Goal: Task Accomplishment & Management: Manage account settings

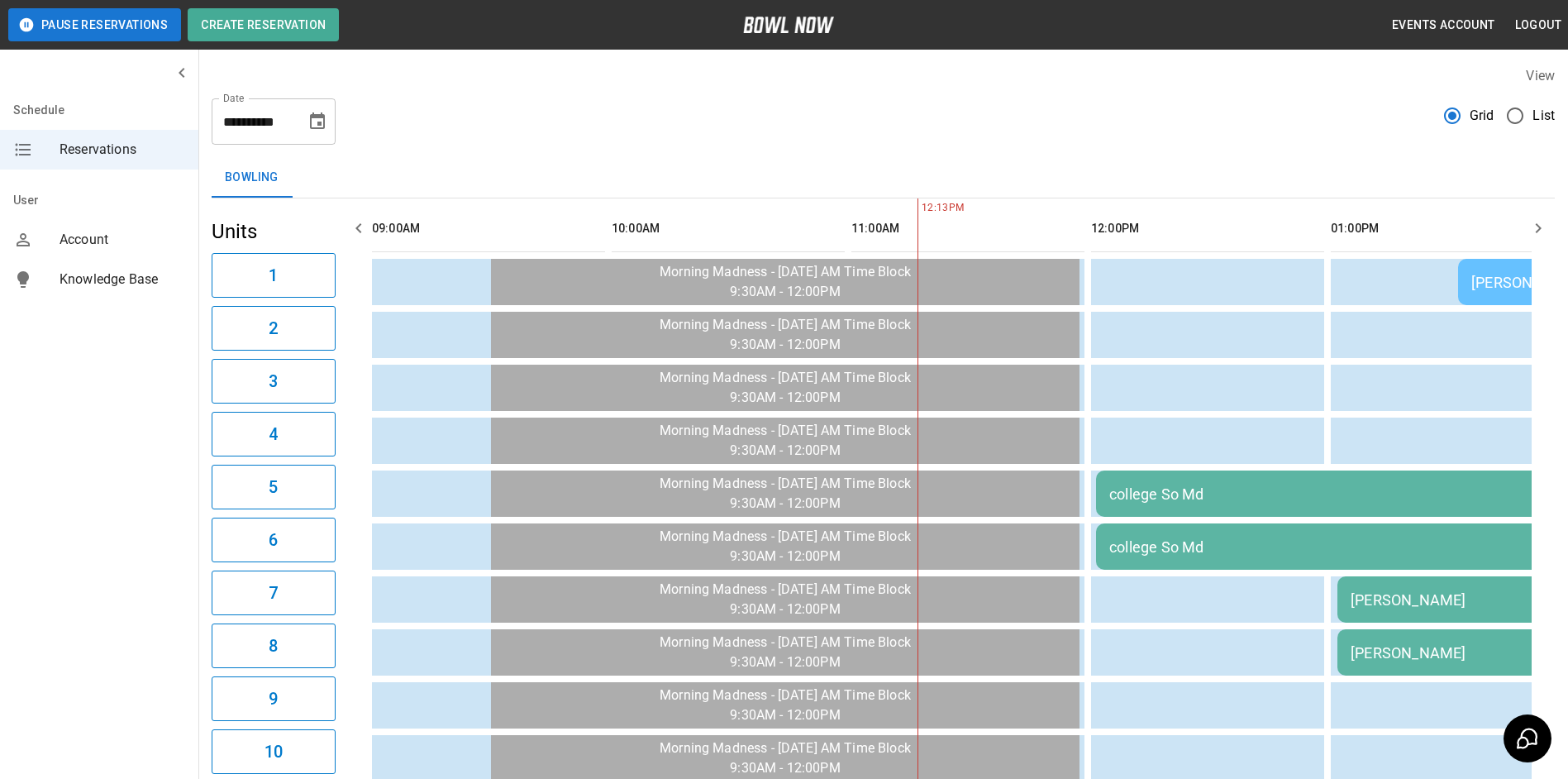
scroll to position [0, 479]
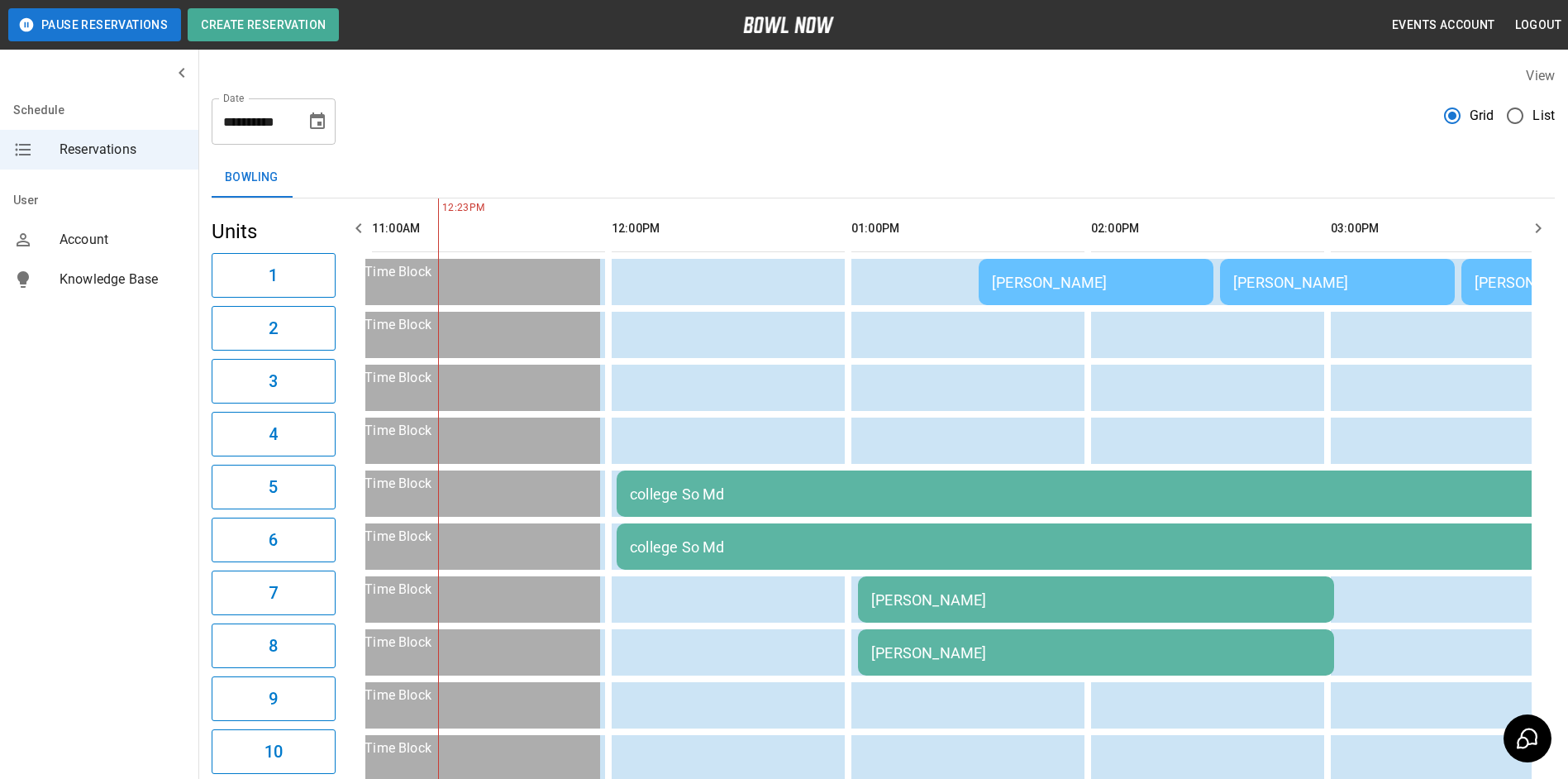
click at [1168, 584] on td "[PERSON_NAME]" at bounding box center [1096, 600] width 476 height 46
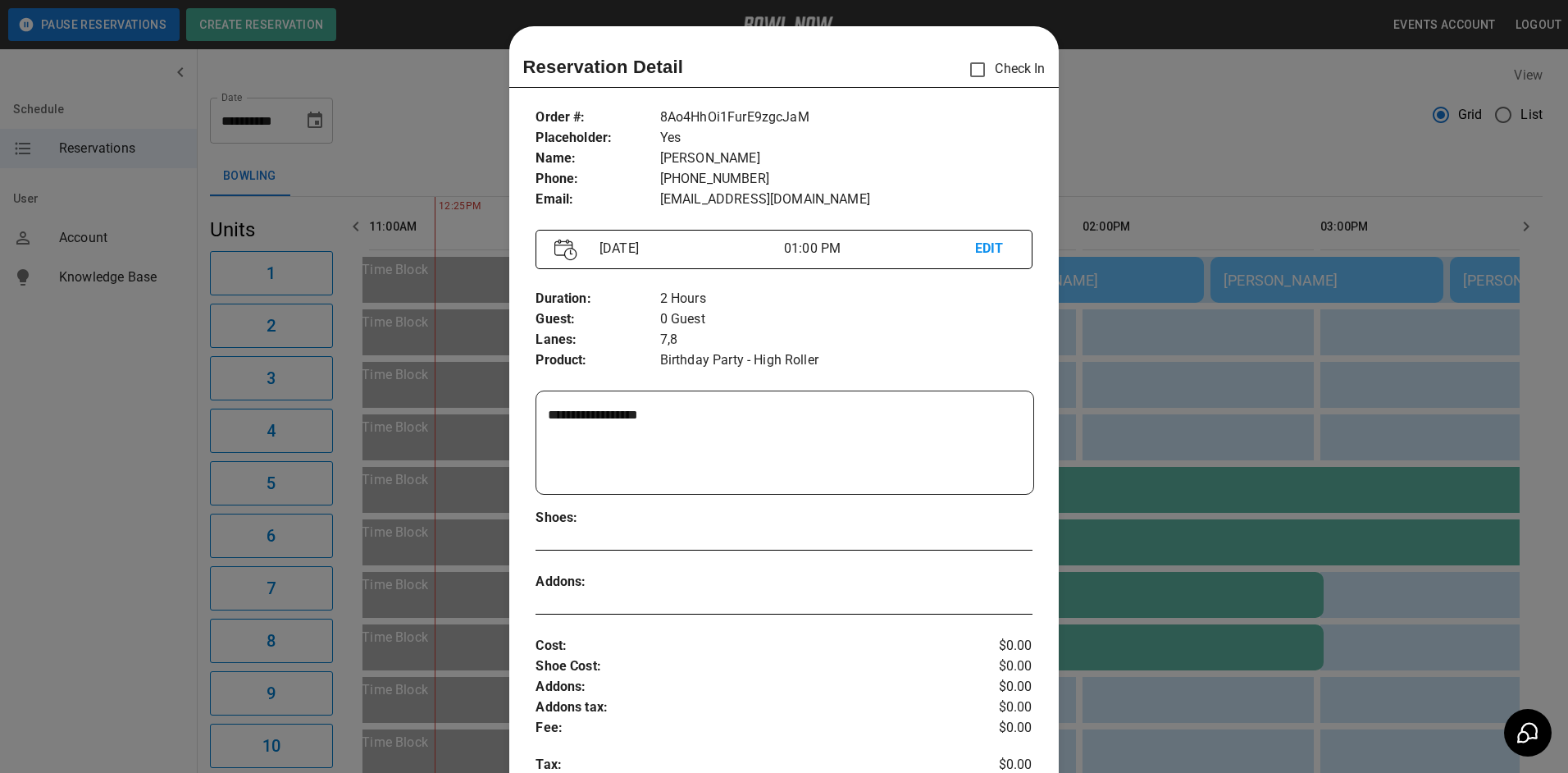
scroll to position [26, 0]
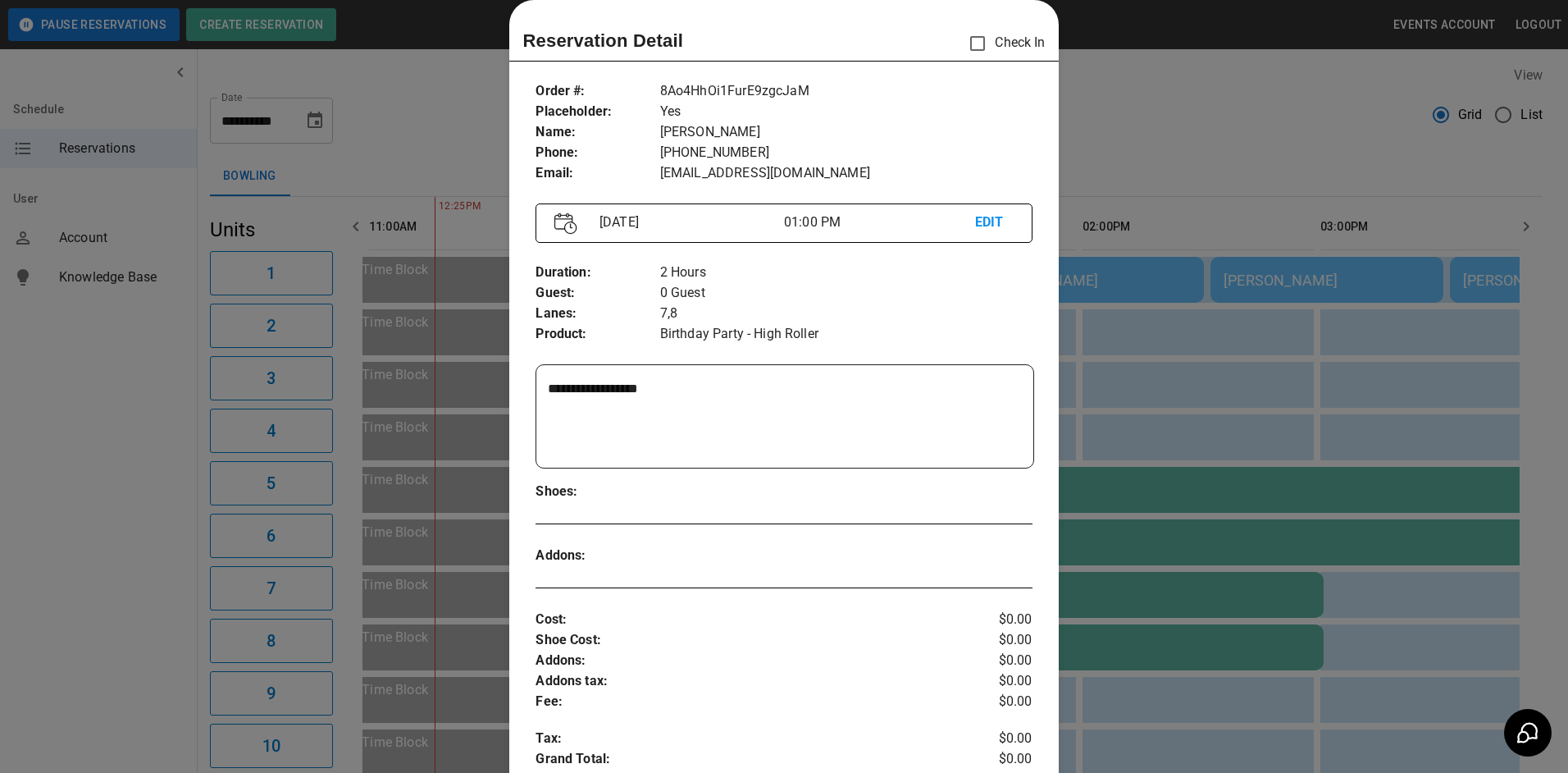
click at [1252, 349] on div at bounding box center [784, 386] width 1568 height 773
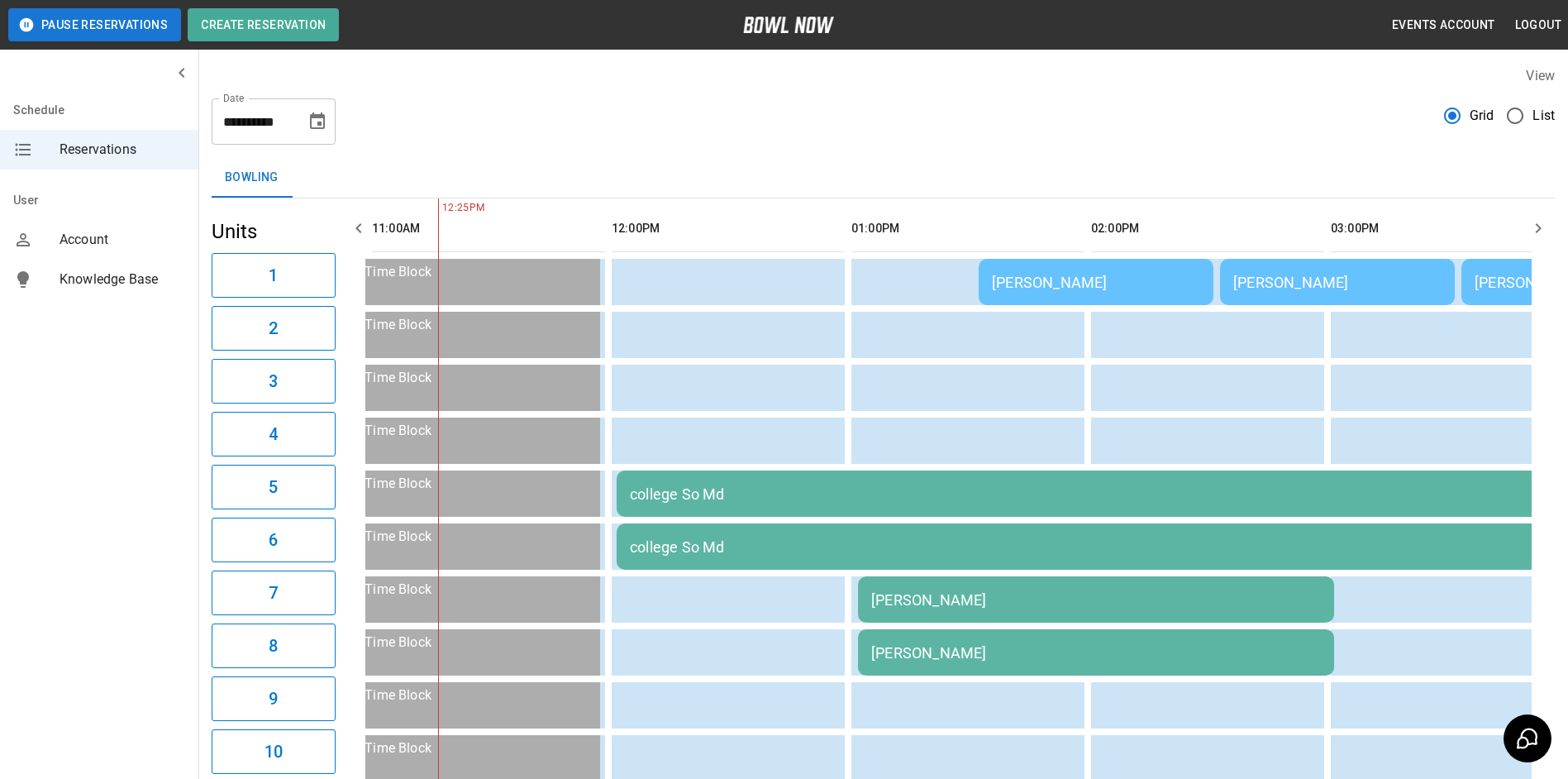
click at [925, 596] on div "[PERSON_NAME]" at bounding box center [1096, 600] width 450 height 17
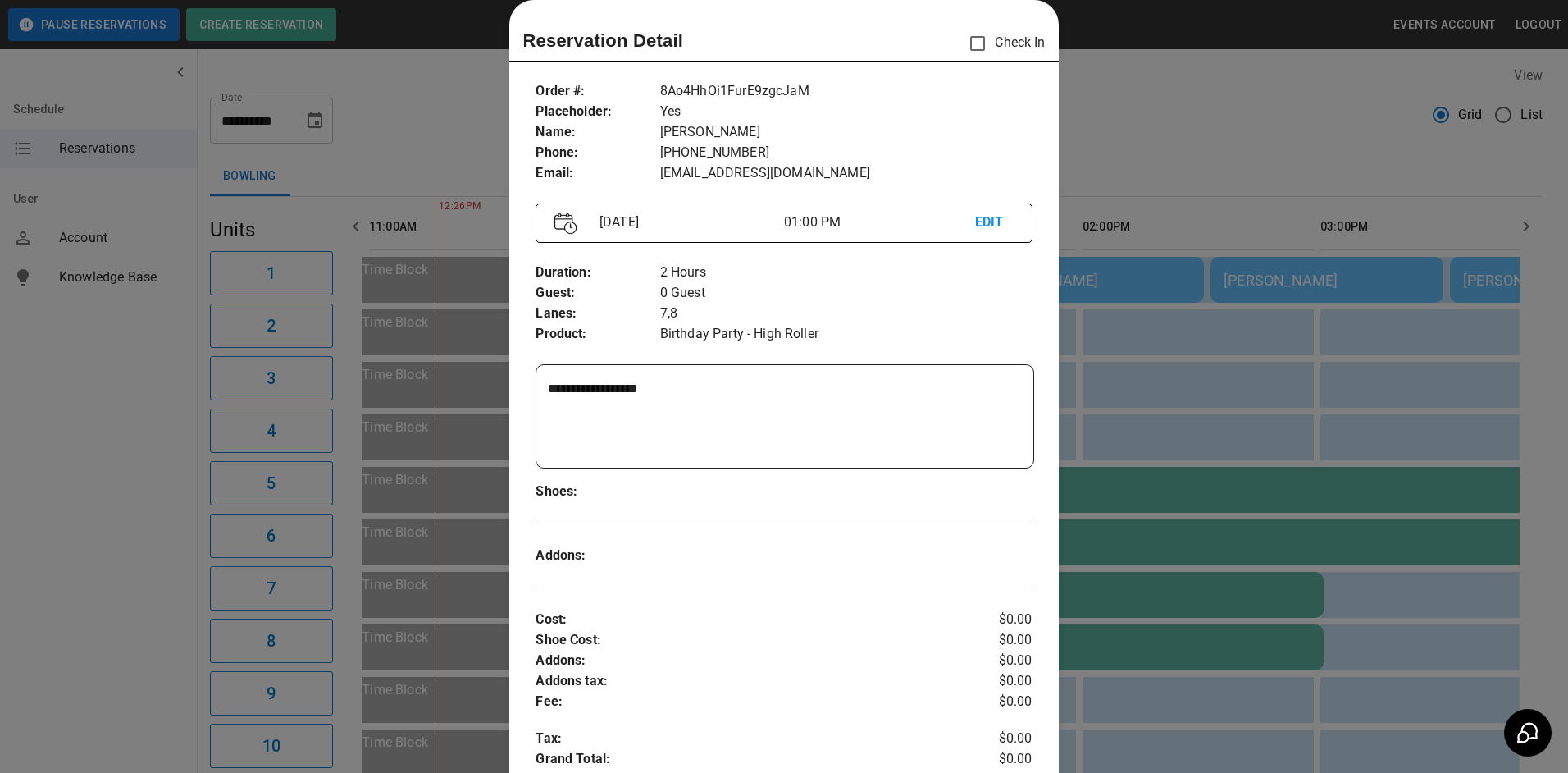
click at [1282, 416] on div at bounding box center [784, 386] width 1568 height 773
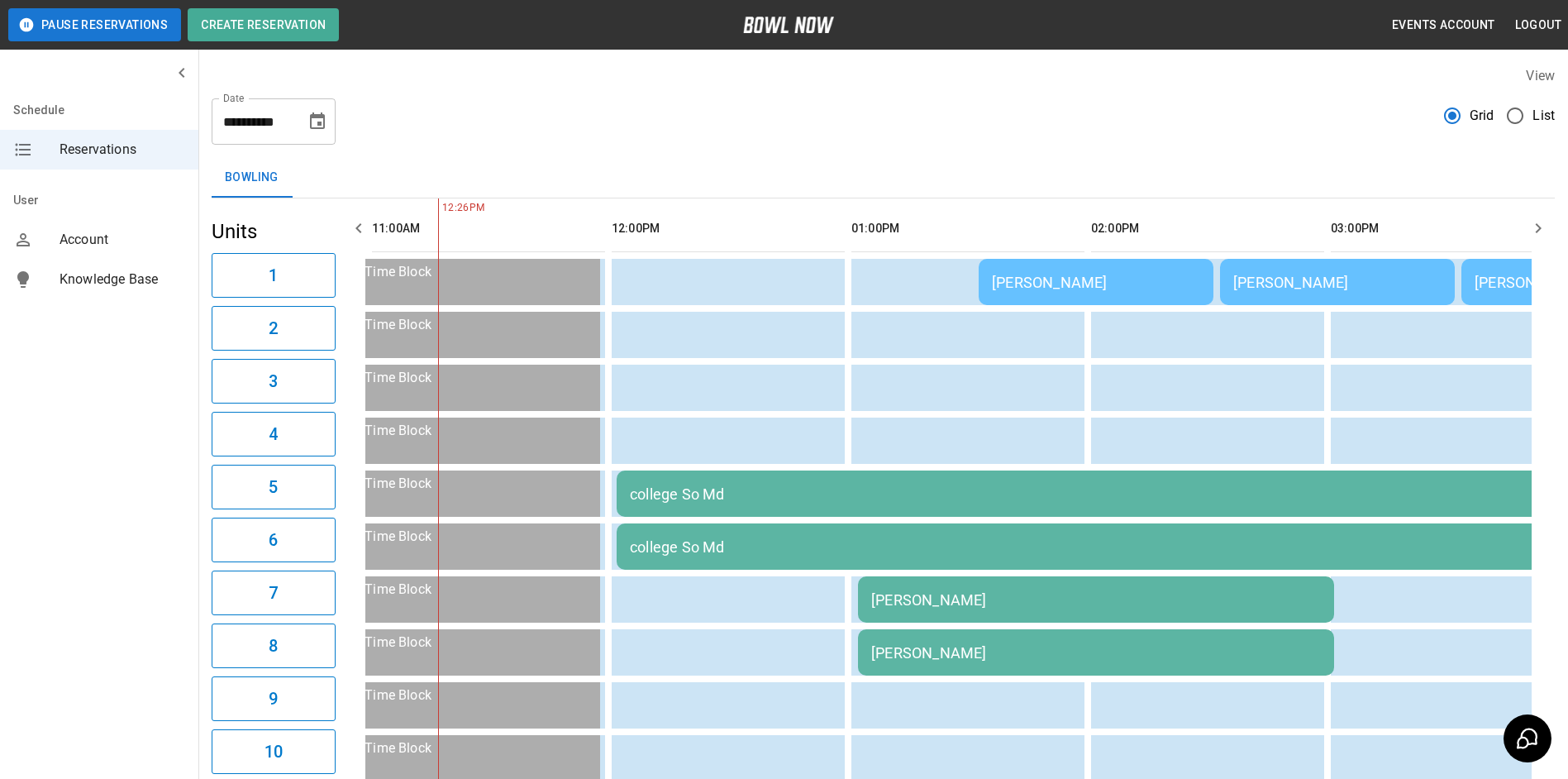
click at [1535, 234] on icon "button" at bounding box center [1538, 228] width 20 height 20
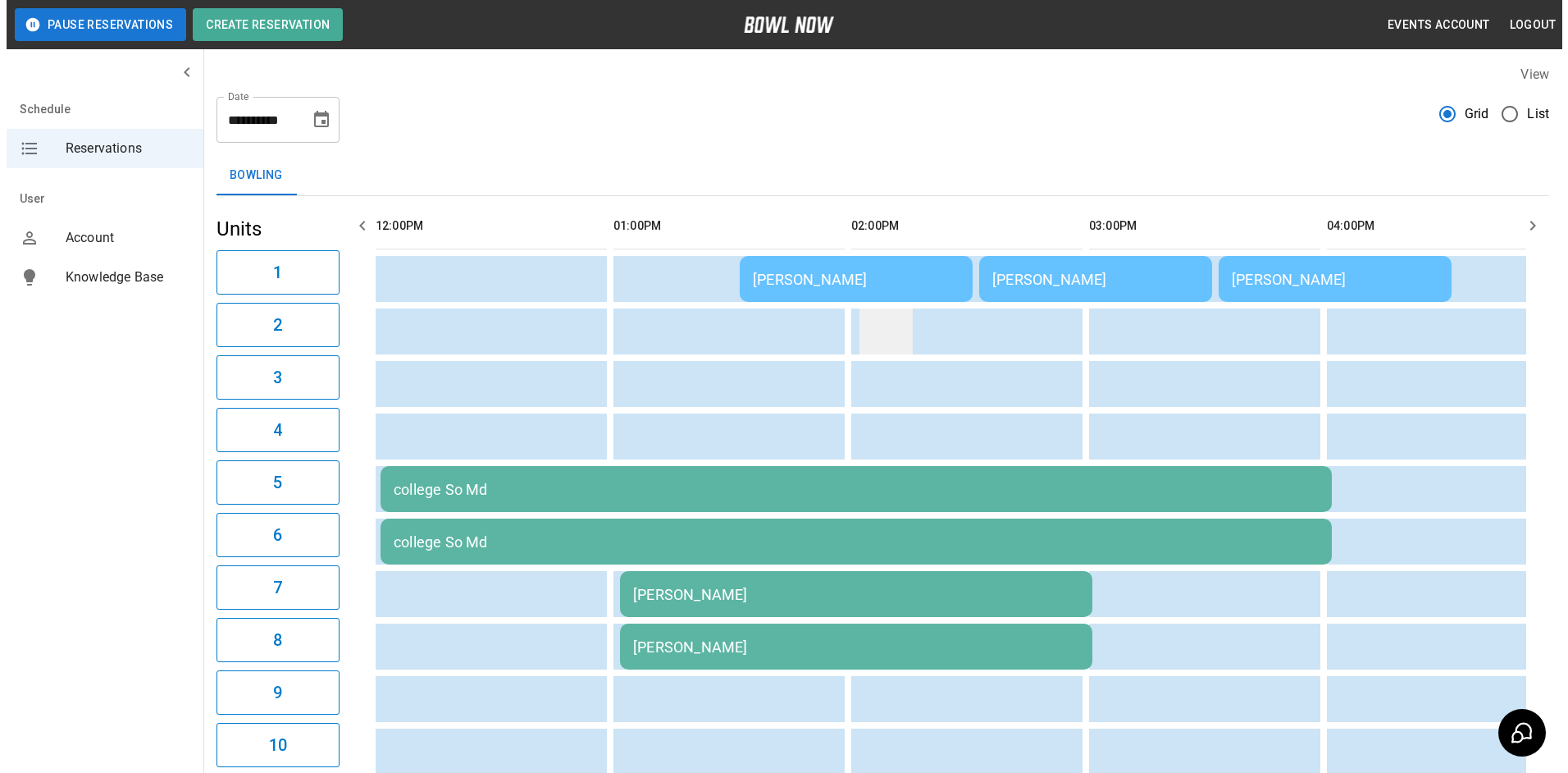
scroll to position [0, 0]
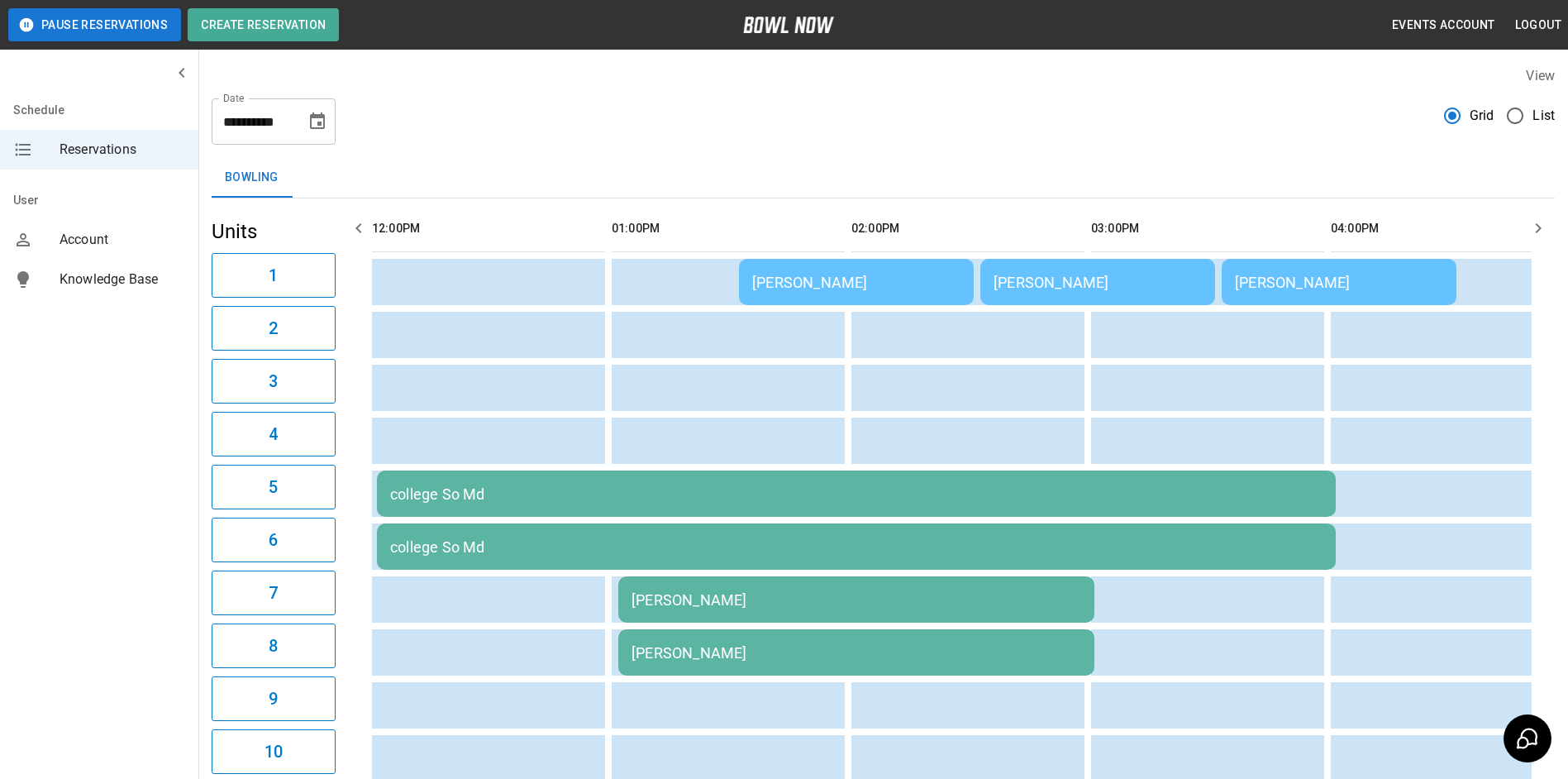
click at [891, 296] on td "[PERSON_NAME]" at bounding box center [857, 282] width 235 height 46
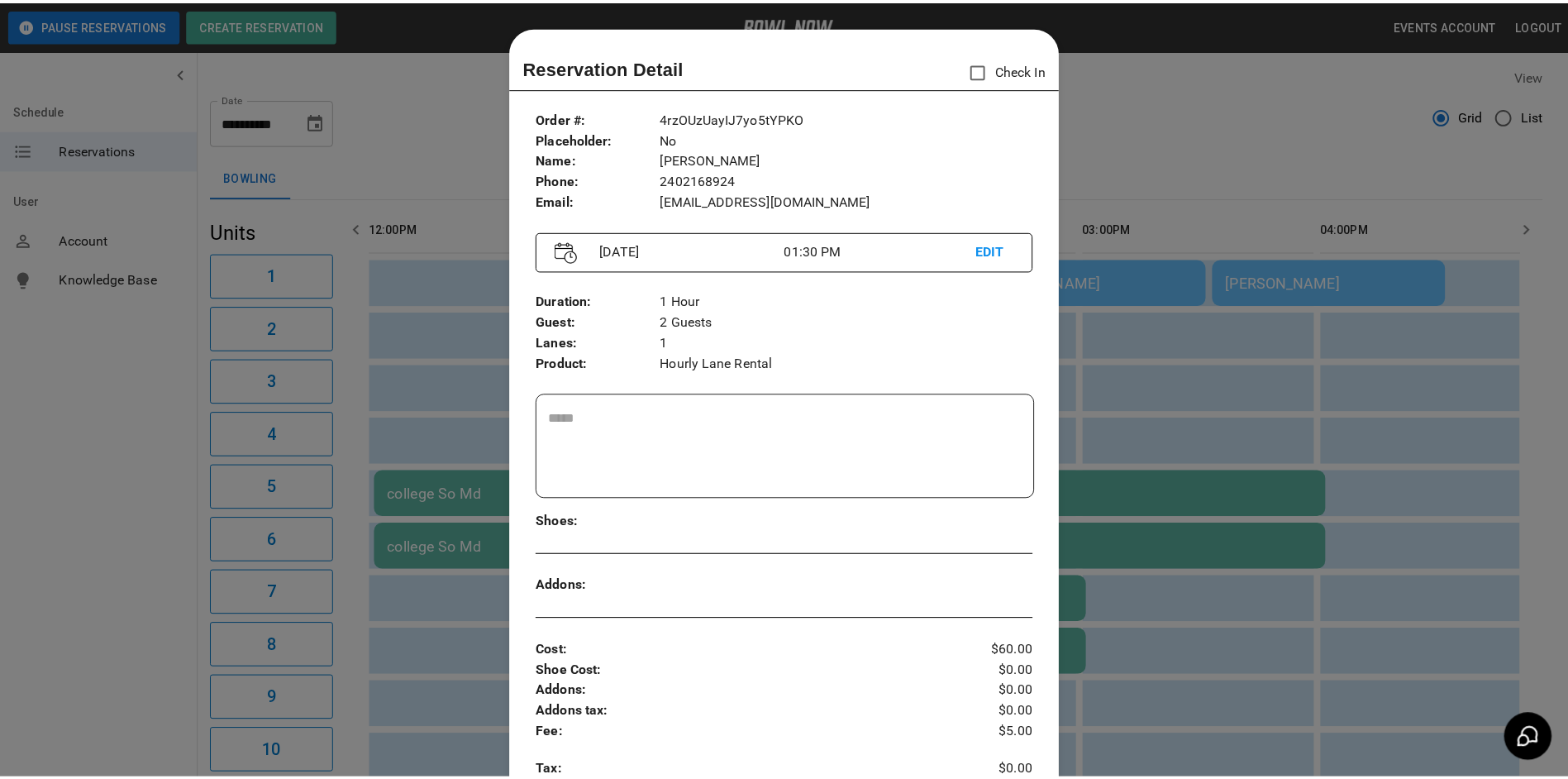
scroll to position [26, 0]
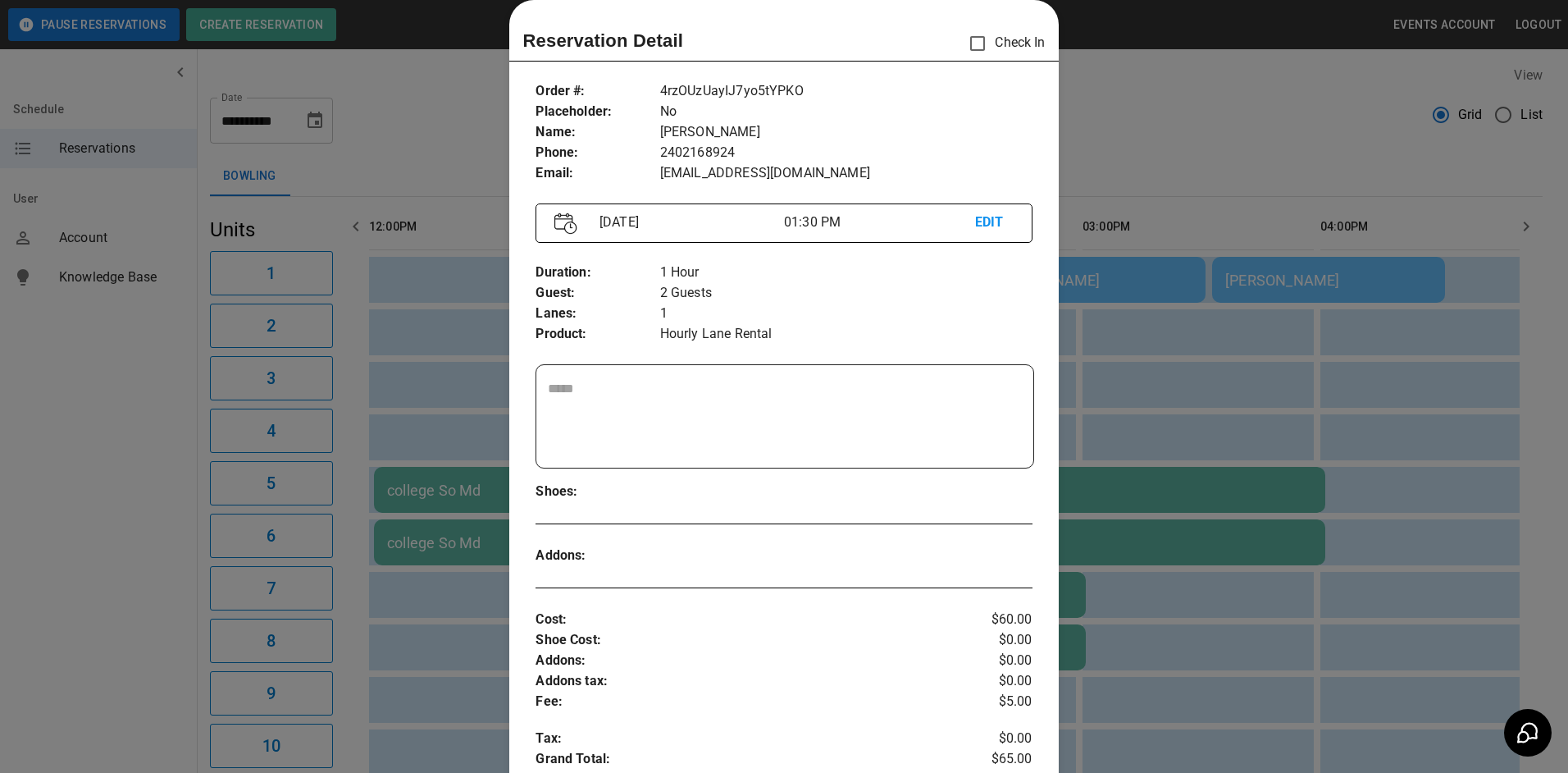
click at [1139, 363] on div at bounding box center [784, 386] width 1568 height 773
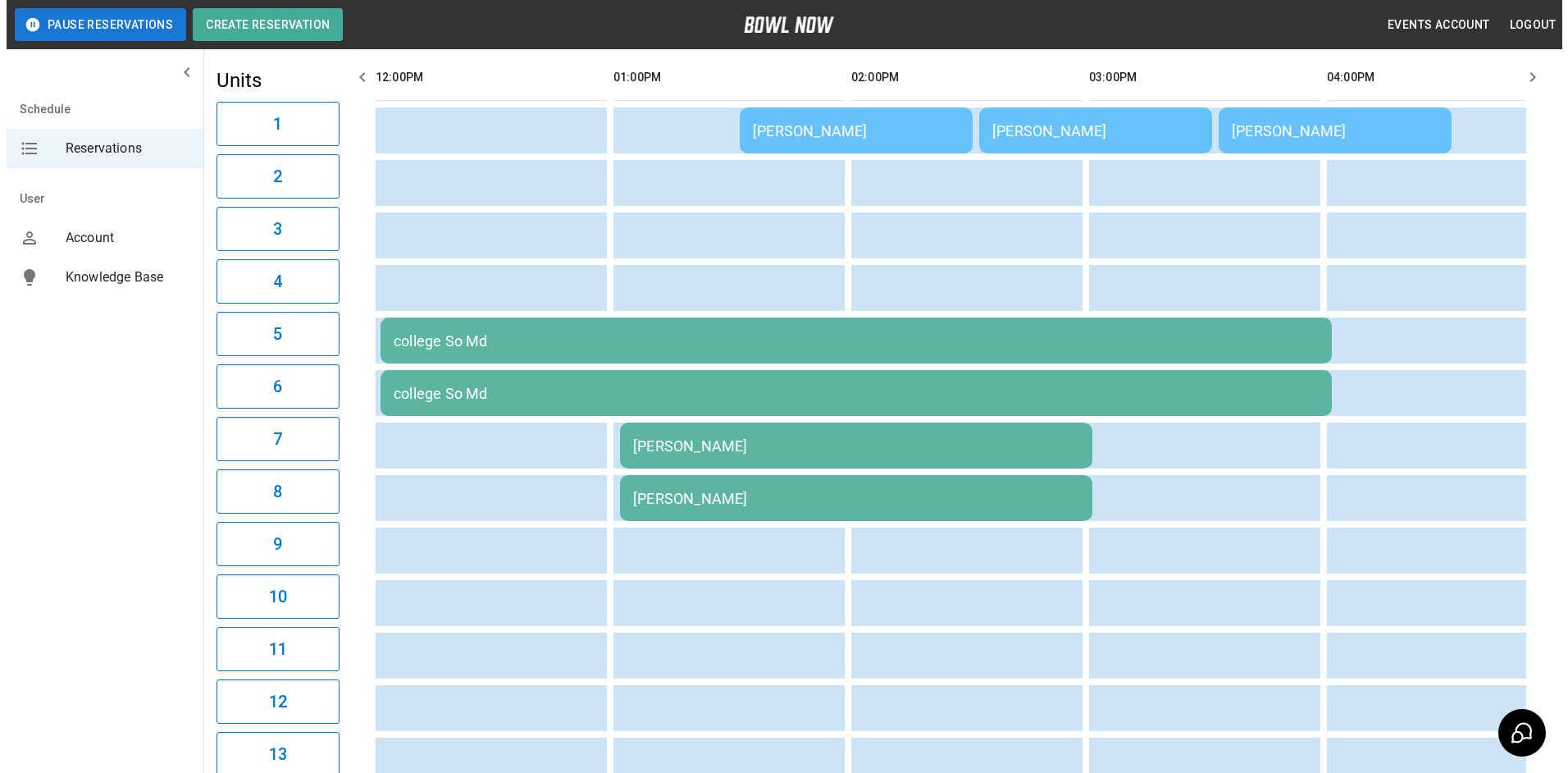
scroll to position [0, 0]
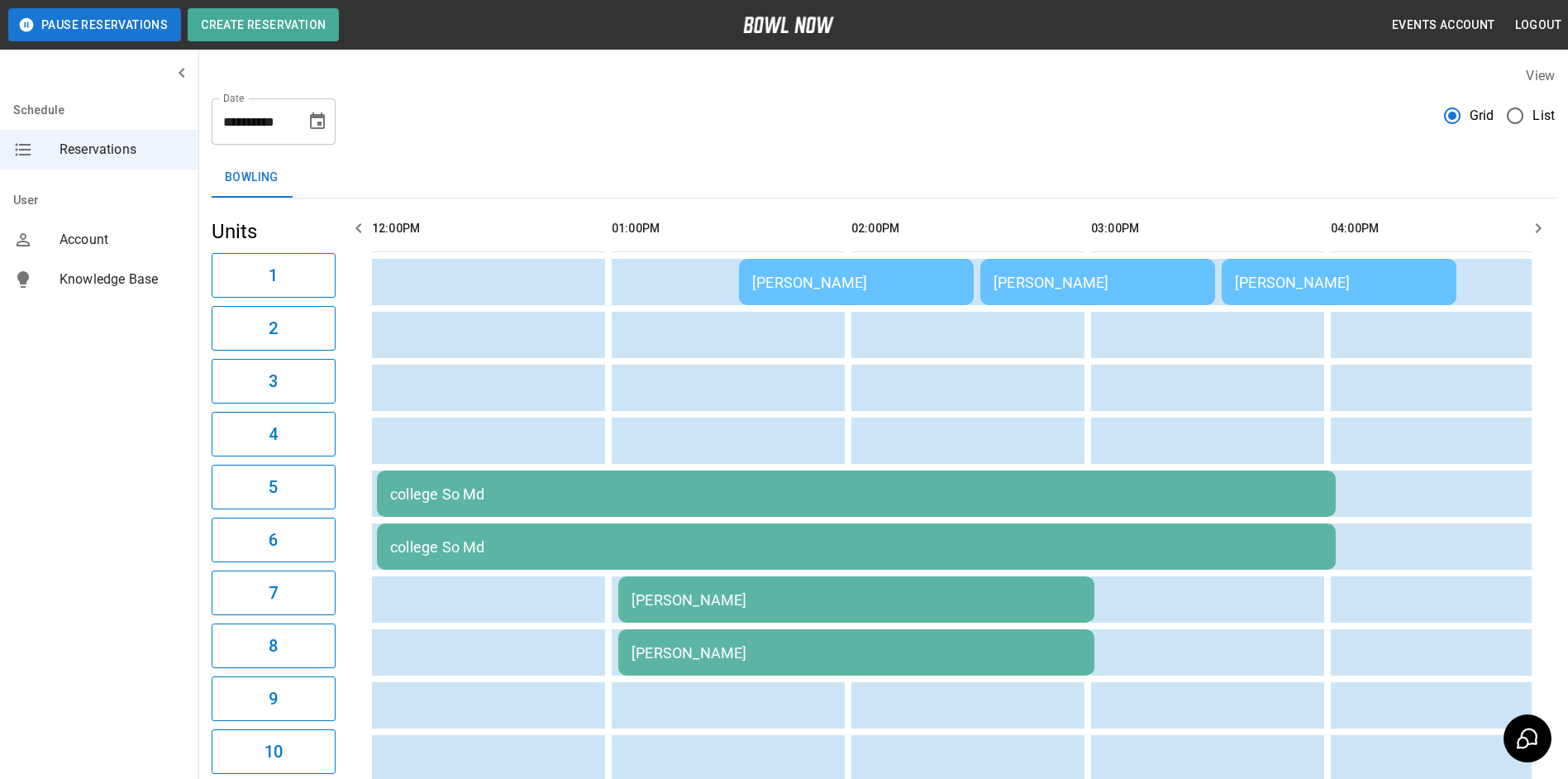
click at [850, 296] on td "[PERSON_NAME]" at bounding box center [857, 282] width 235 height 46
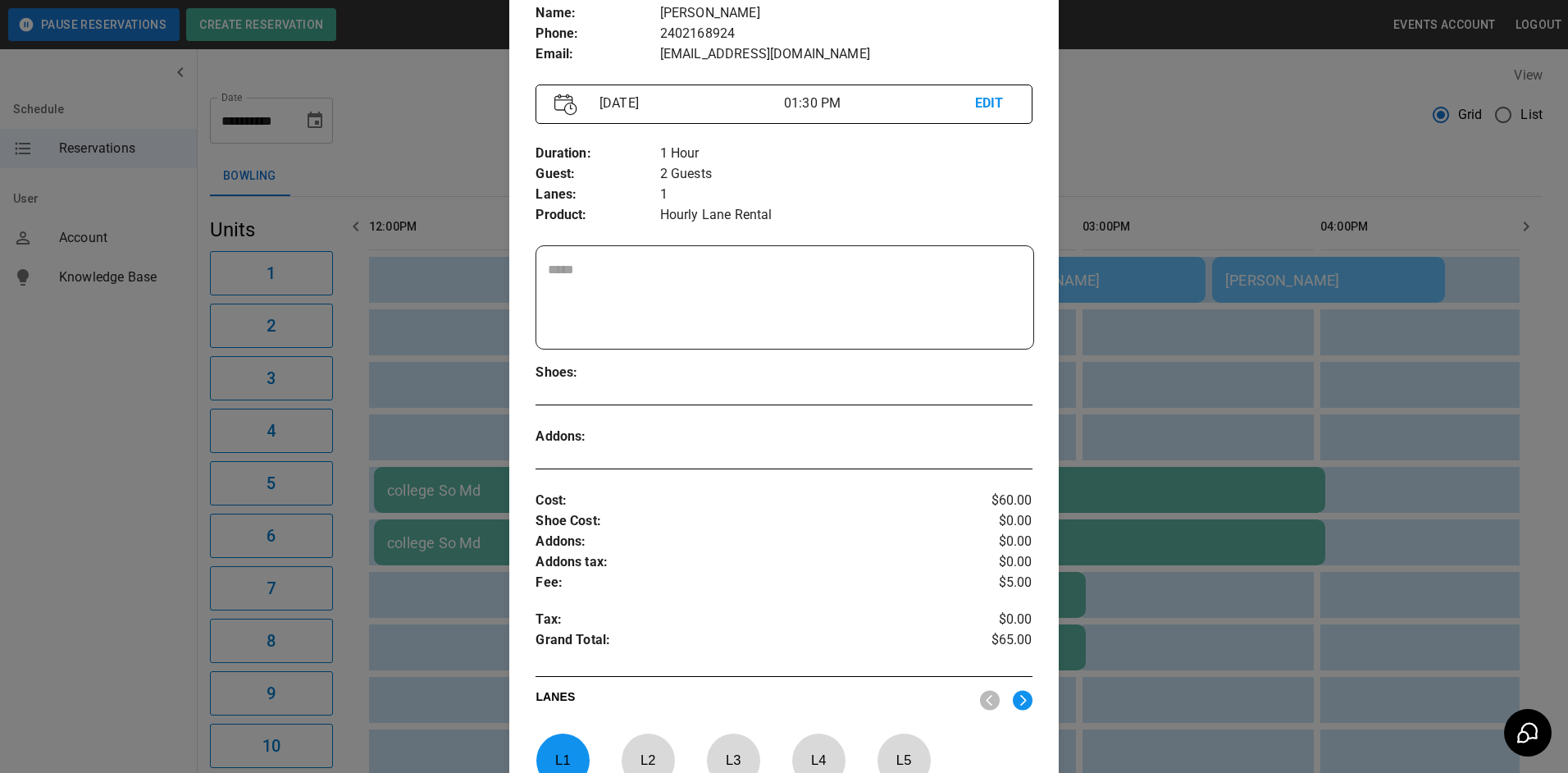
scroll to position [108, 0]
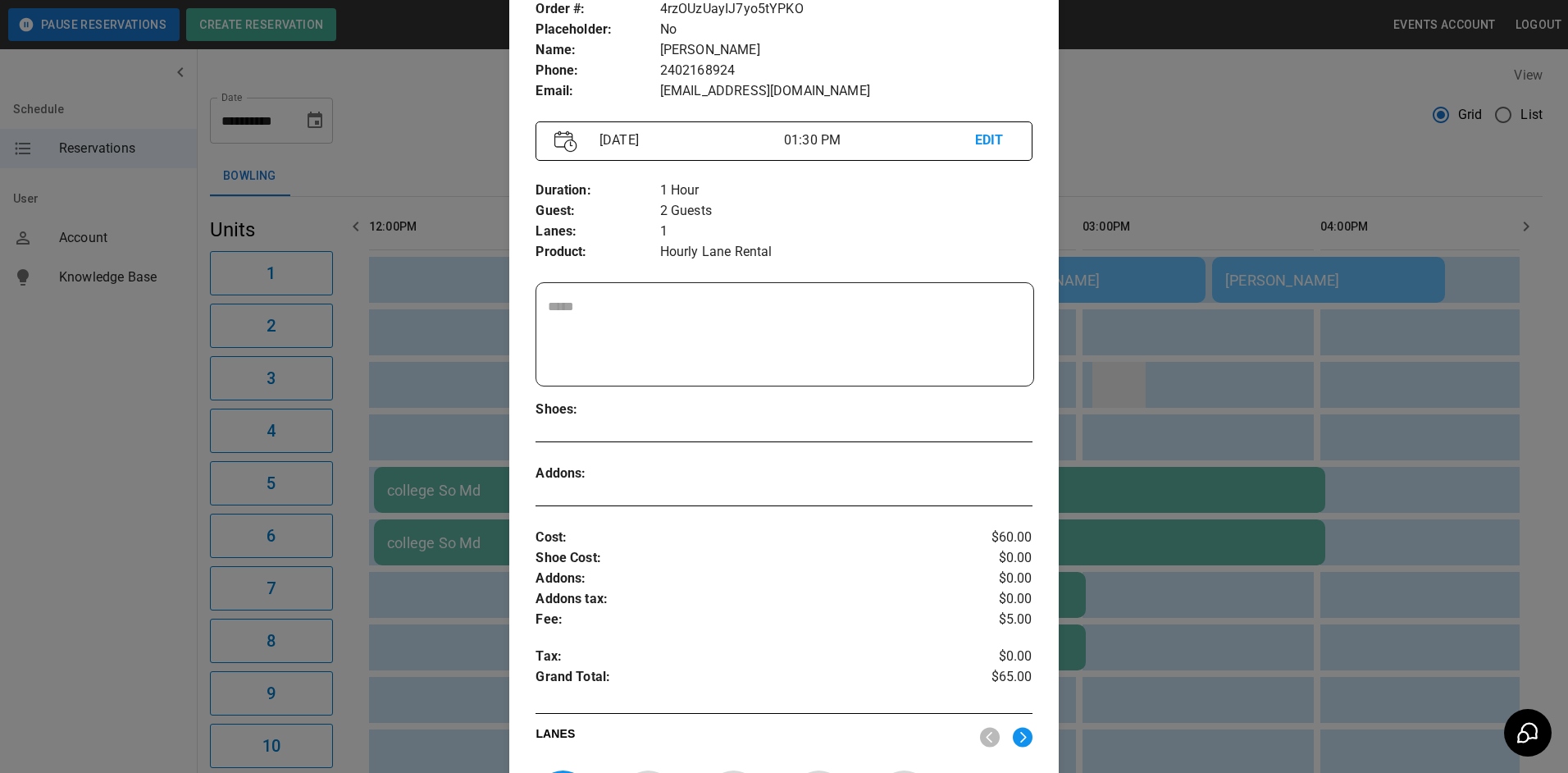
drag, startPoint x: 1144, startPoint y: 390, endPoint x: 1126, endPoint y: 385, distance: 18.7
click at [1144, 389] on div at bounding box center [784, 386] width 1568 height 773
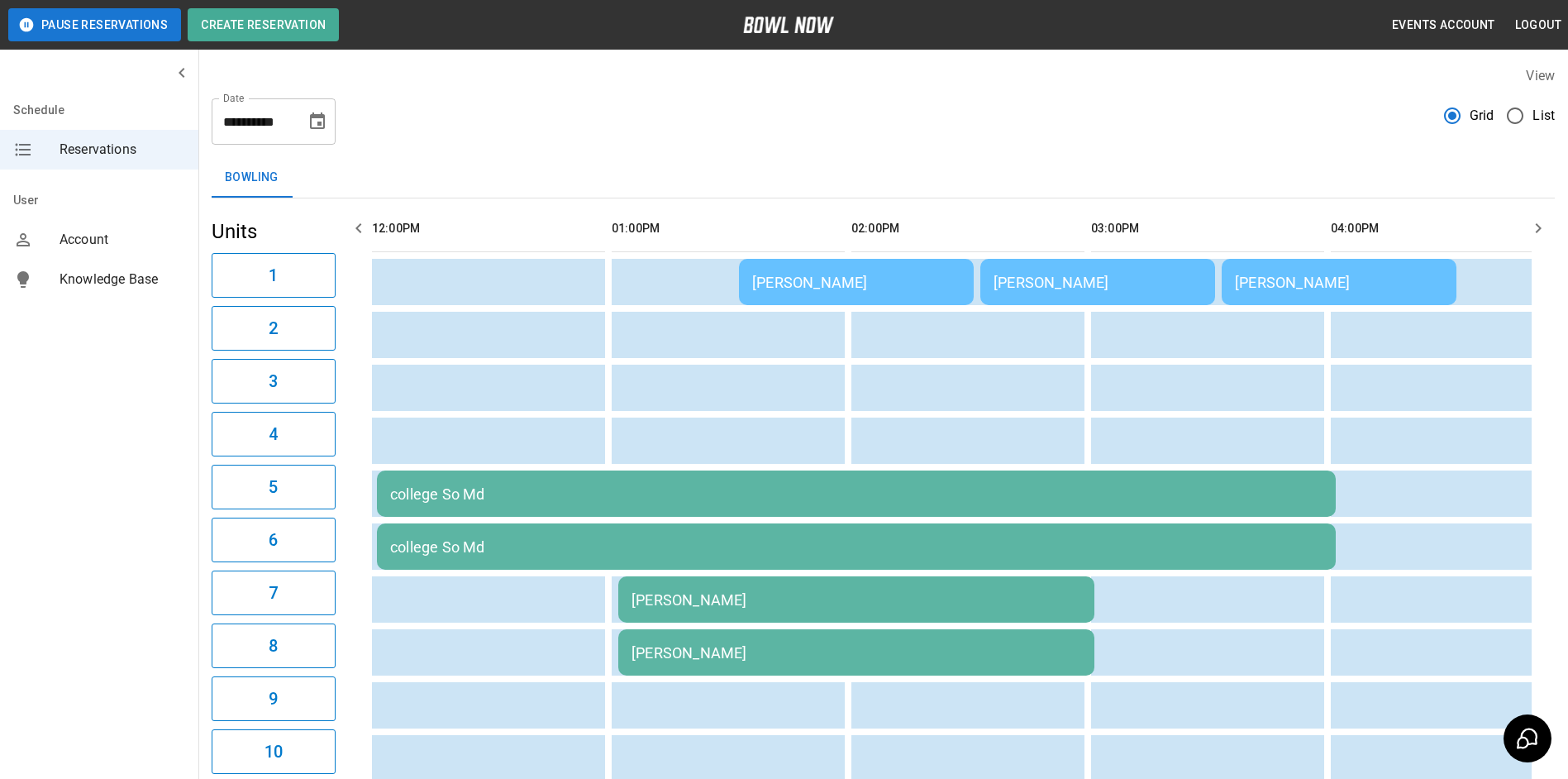
click at [1070, 284] on div "[PERSON_NAME]" at bounding box center [1098, 282] width 208 height 17
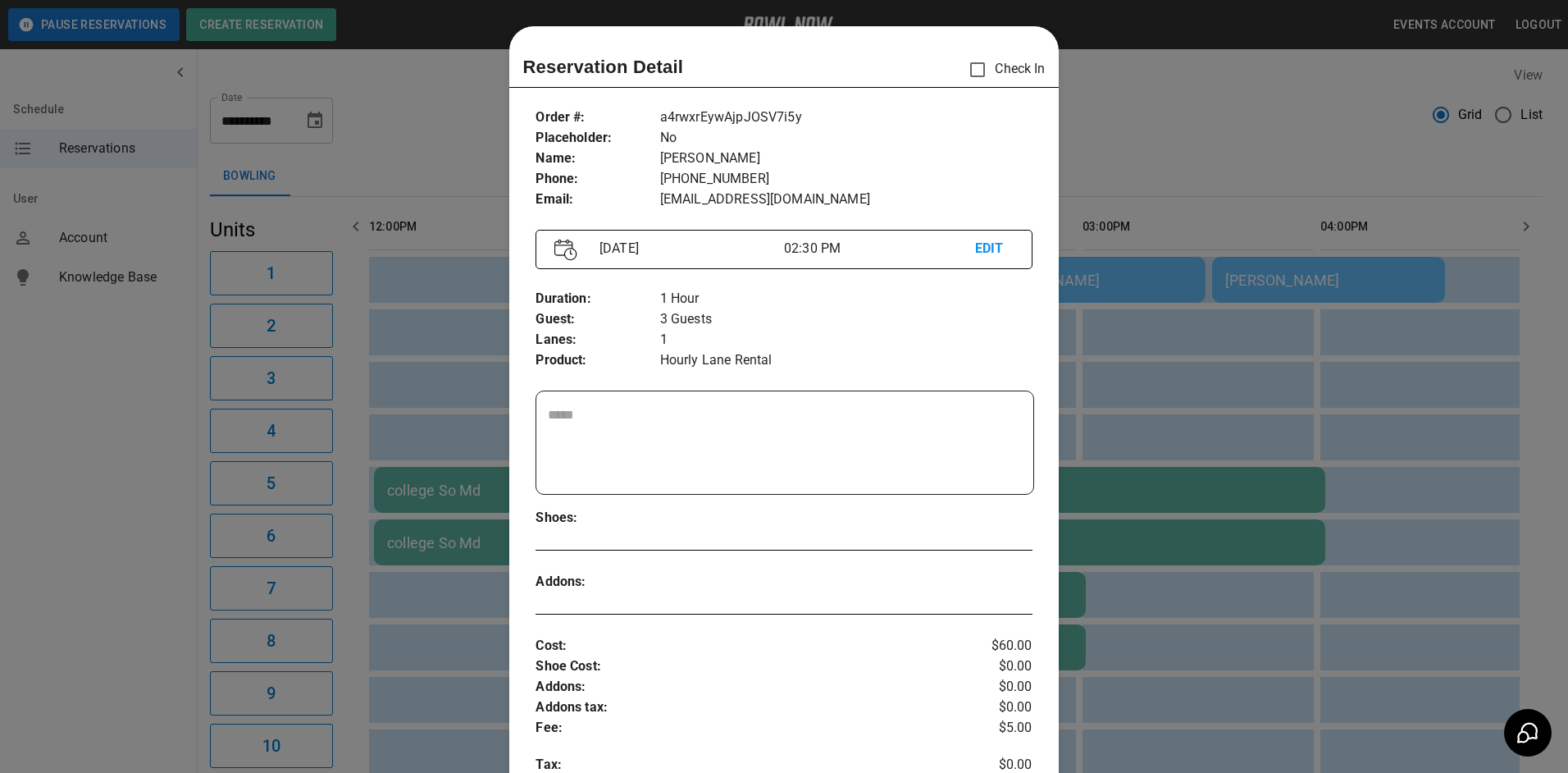
scroll to position [26, 0]
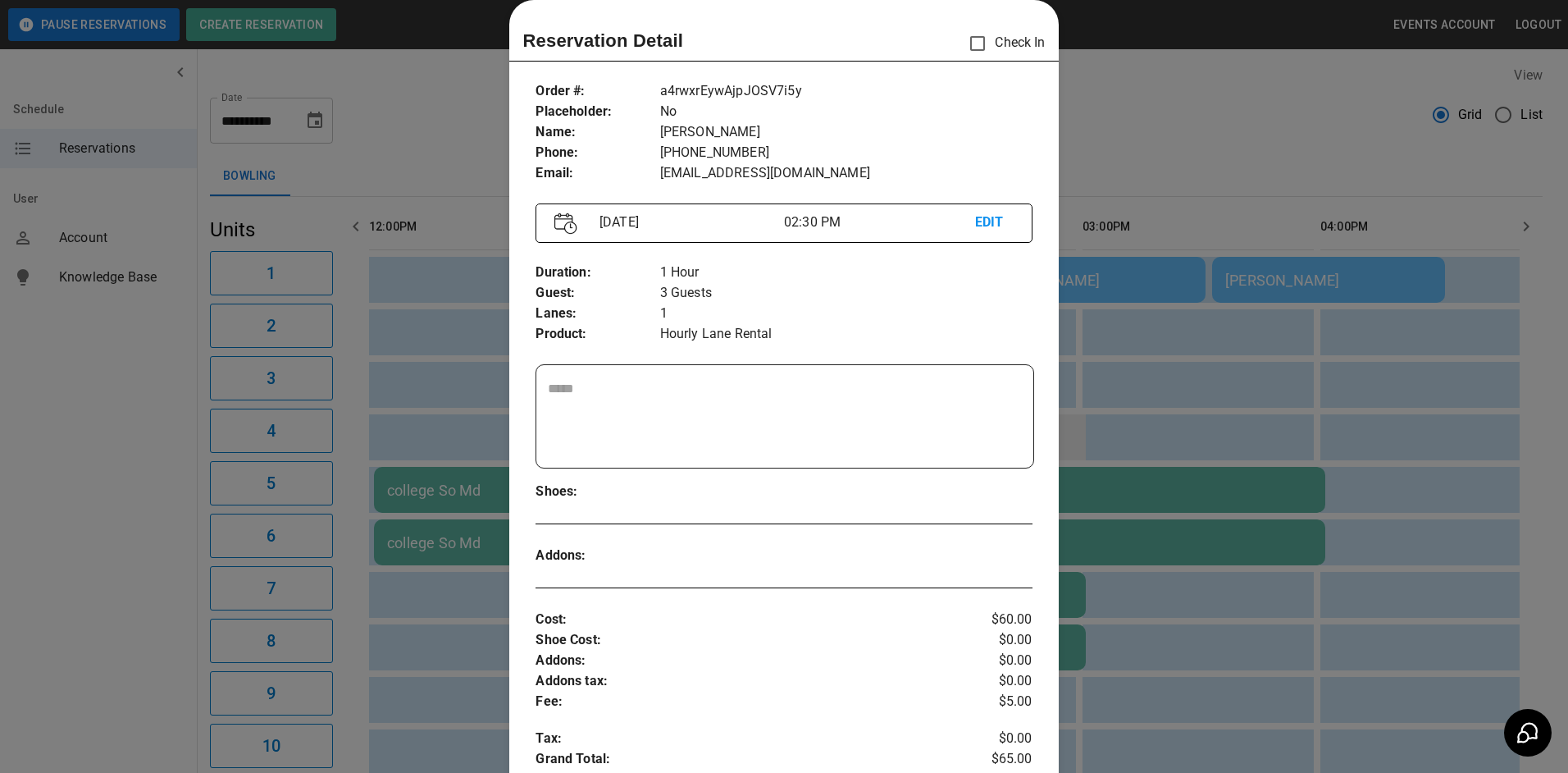
drag, startPoint x: 1101, startPoint y: 417, endPoint x: 1084, endPoint y: 419, distance: 17.1
click at [1100, 419] on div at bounding box center [784, 386] width 1568 height 773
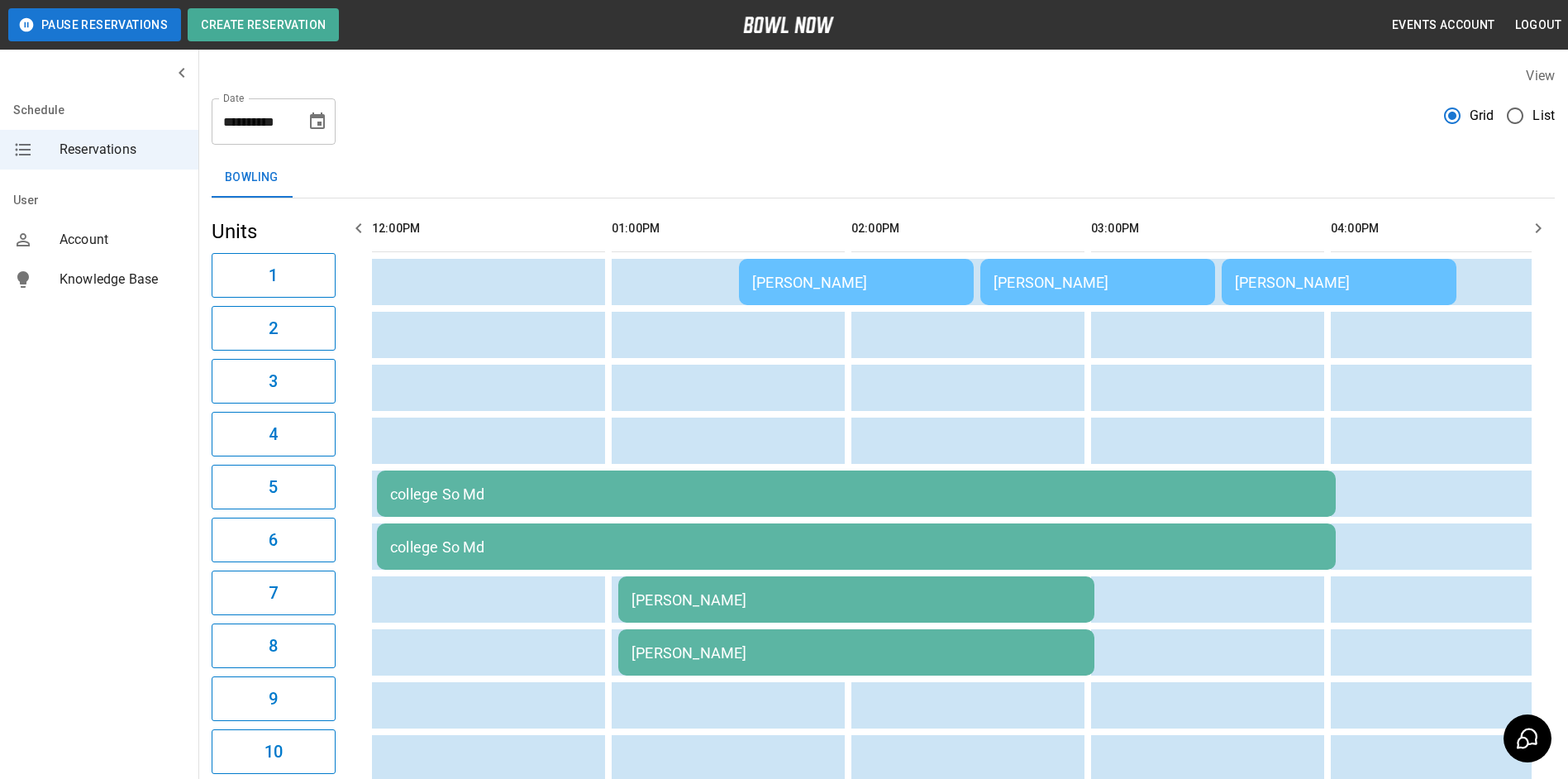
click at [1269, 282] on div "[PERSON_NAME]" at bounding box center [1339, 282] width 208 height 17
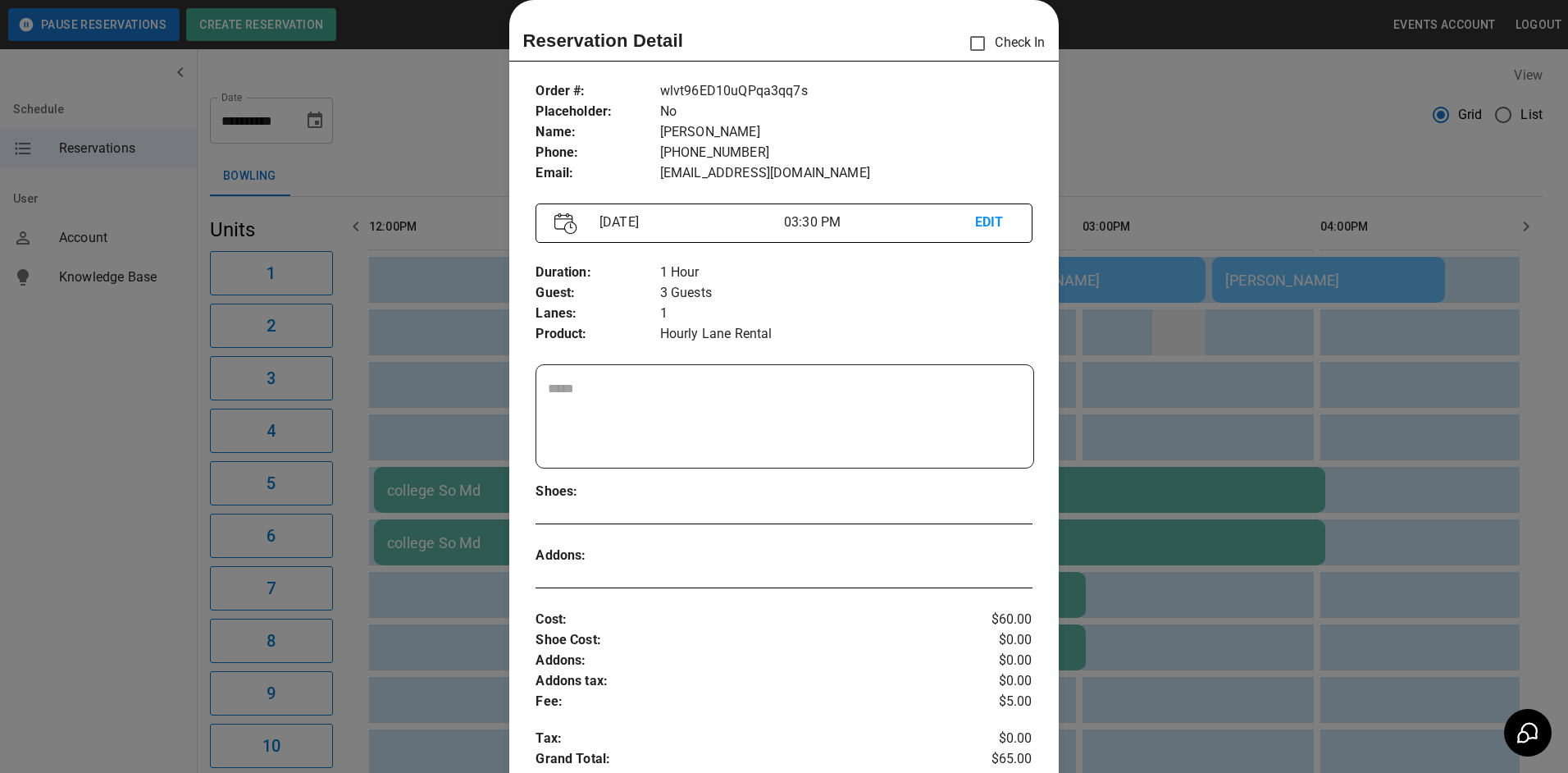
drag, startPoint x: 1208, startPoint y: 377, endPoint x: 1186, endPoint y: 328, distance: 53.7
click at [1208, 355] on div at bounding box center [784, 386] width 1568 height 773
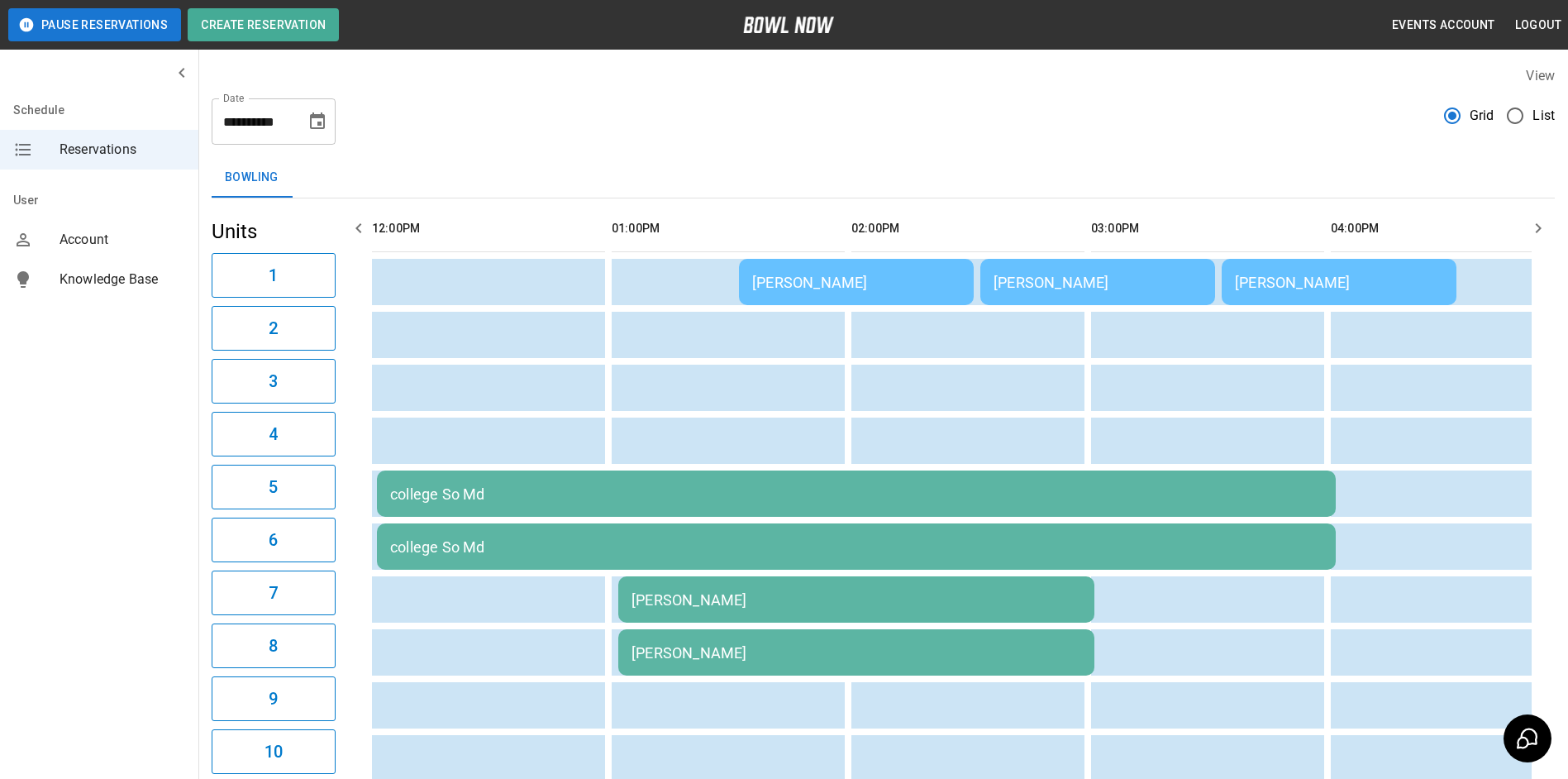
click at [1163, 293] on td "[PERSON_NAME]" at bounding box center [1098, 282] width 235 height 46
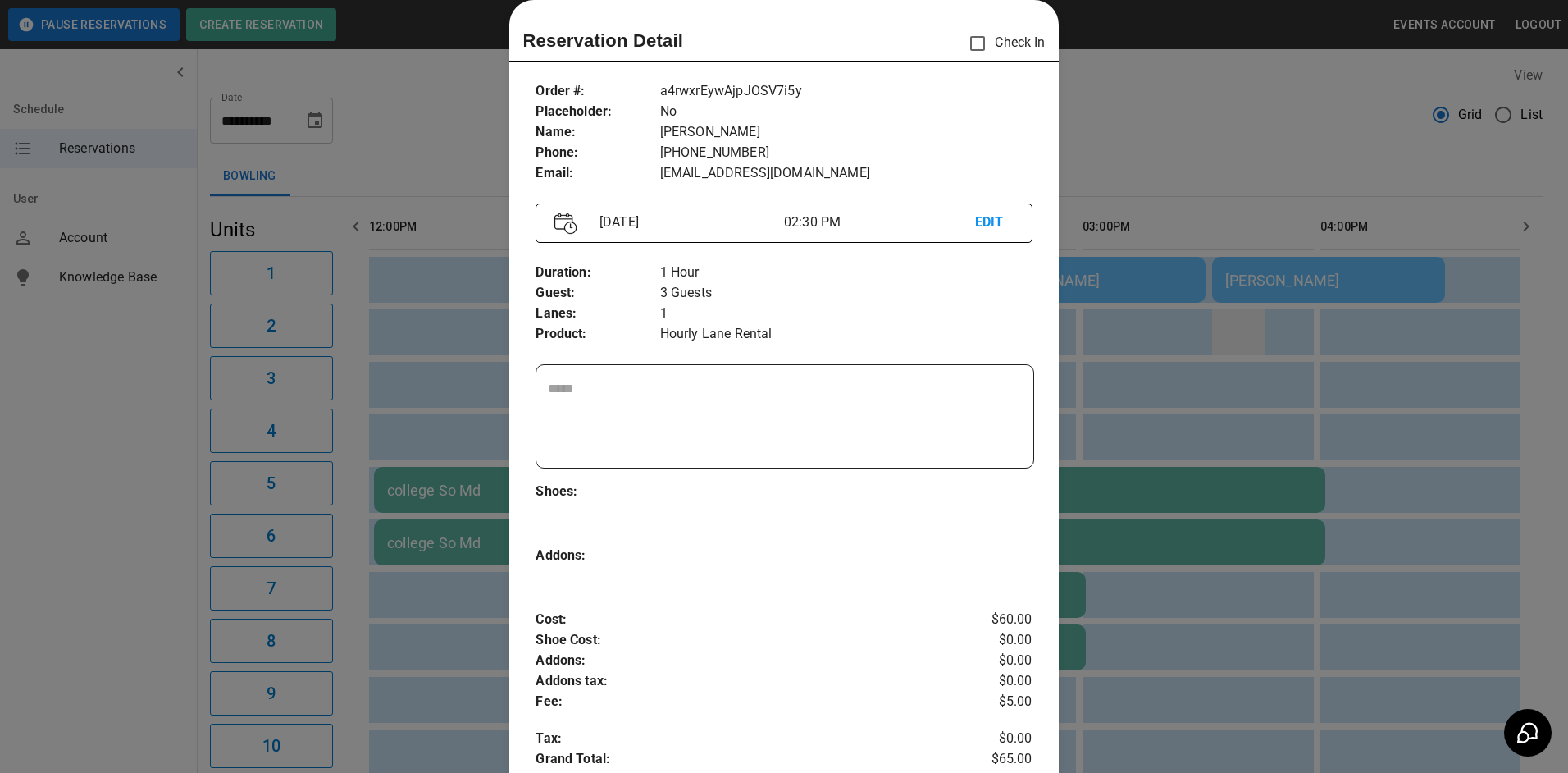
drag, startPoint x: 1228, startPoint y: 327, endPoint x: 1217, endPoint y: 337, distance: 14.9
click at [1222, 334] on div at bounding box center [784, 386] width 1568 height 773
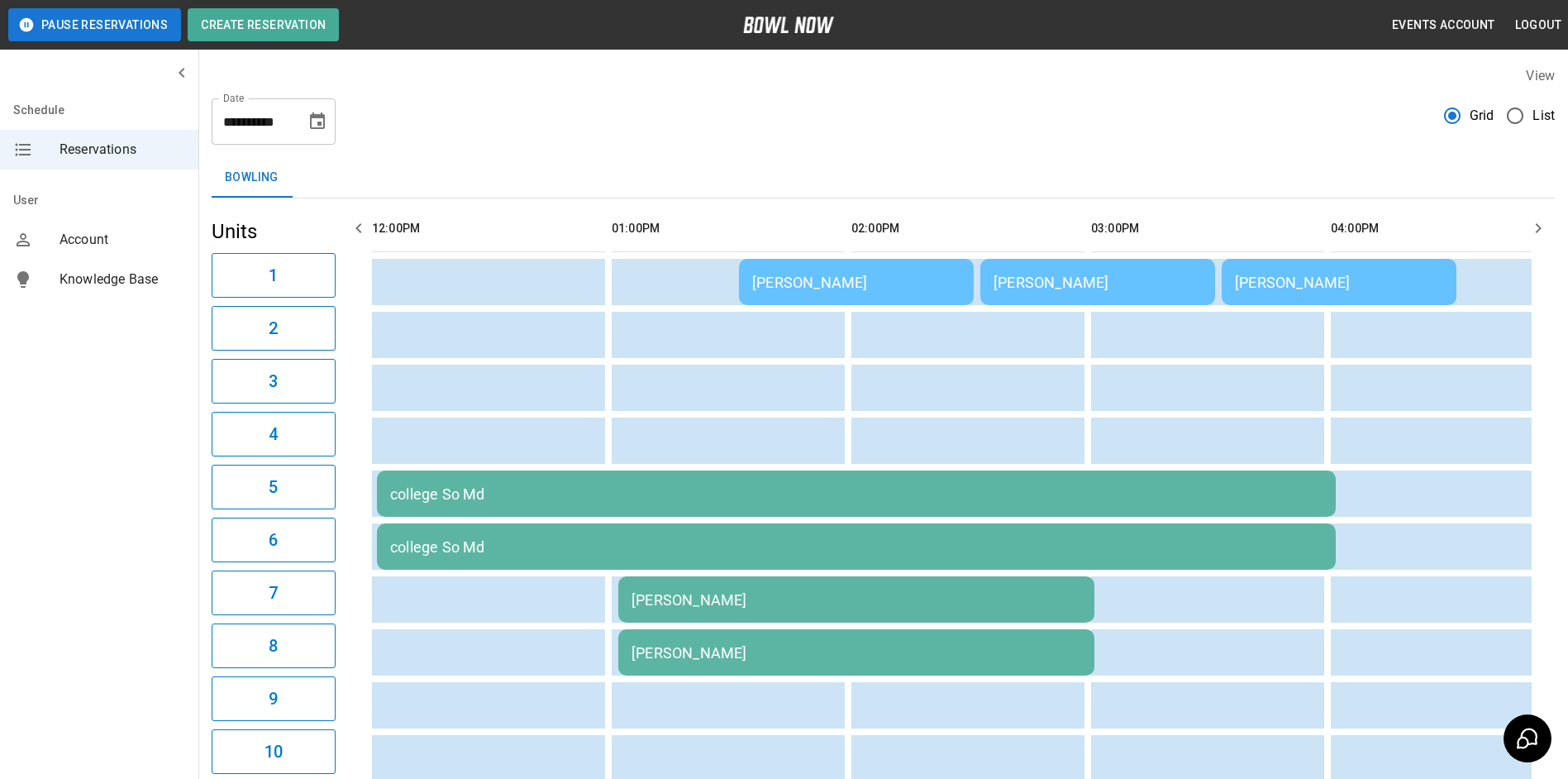
click at [970, 475] on td "college So Md" at bounding box center [856, 494] width 959 height 46
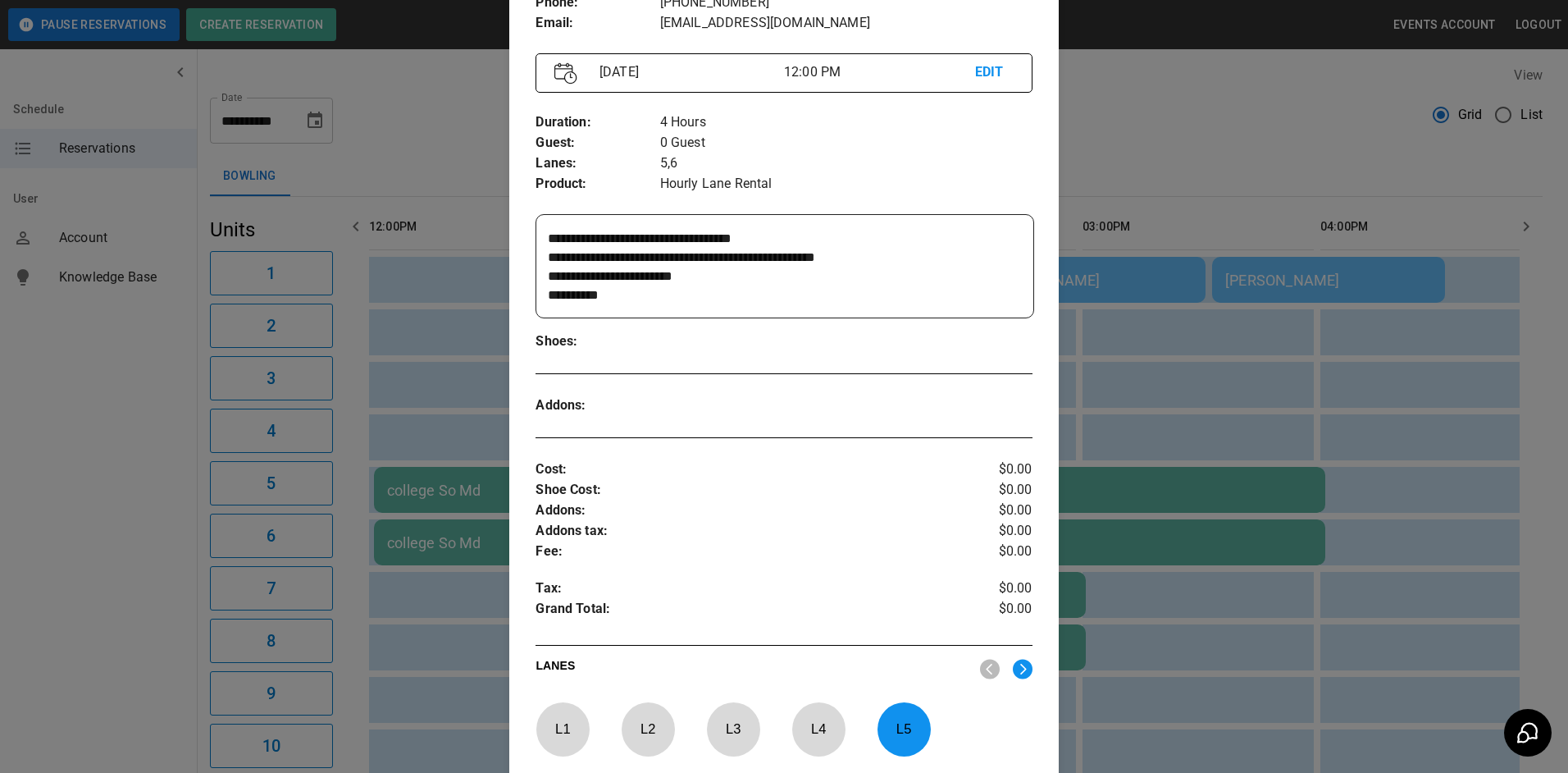
scroll to position [190, 0]
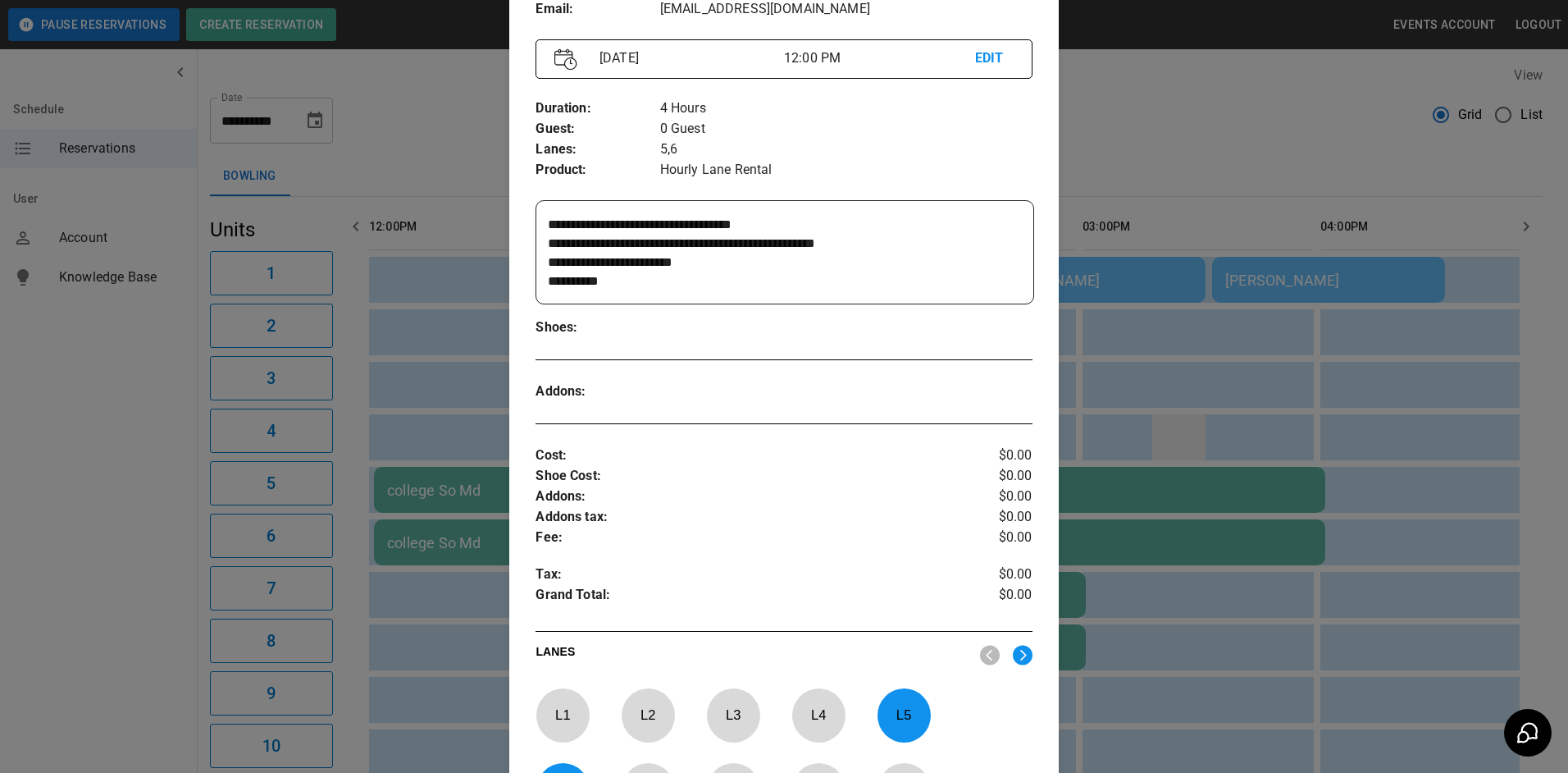
drag, startPoint x: 1200, startPoint y: 417, endPoint x: 1197, endPoint y: 431, distance: 14.3
click at [1195, 420] on div at bounding box center [784, 386] width 1568 height 773
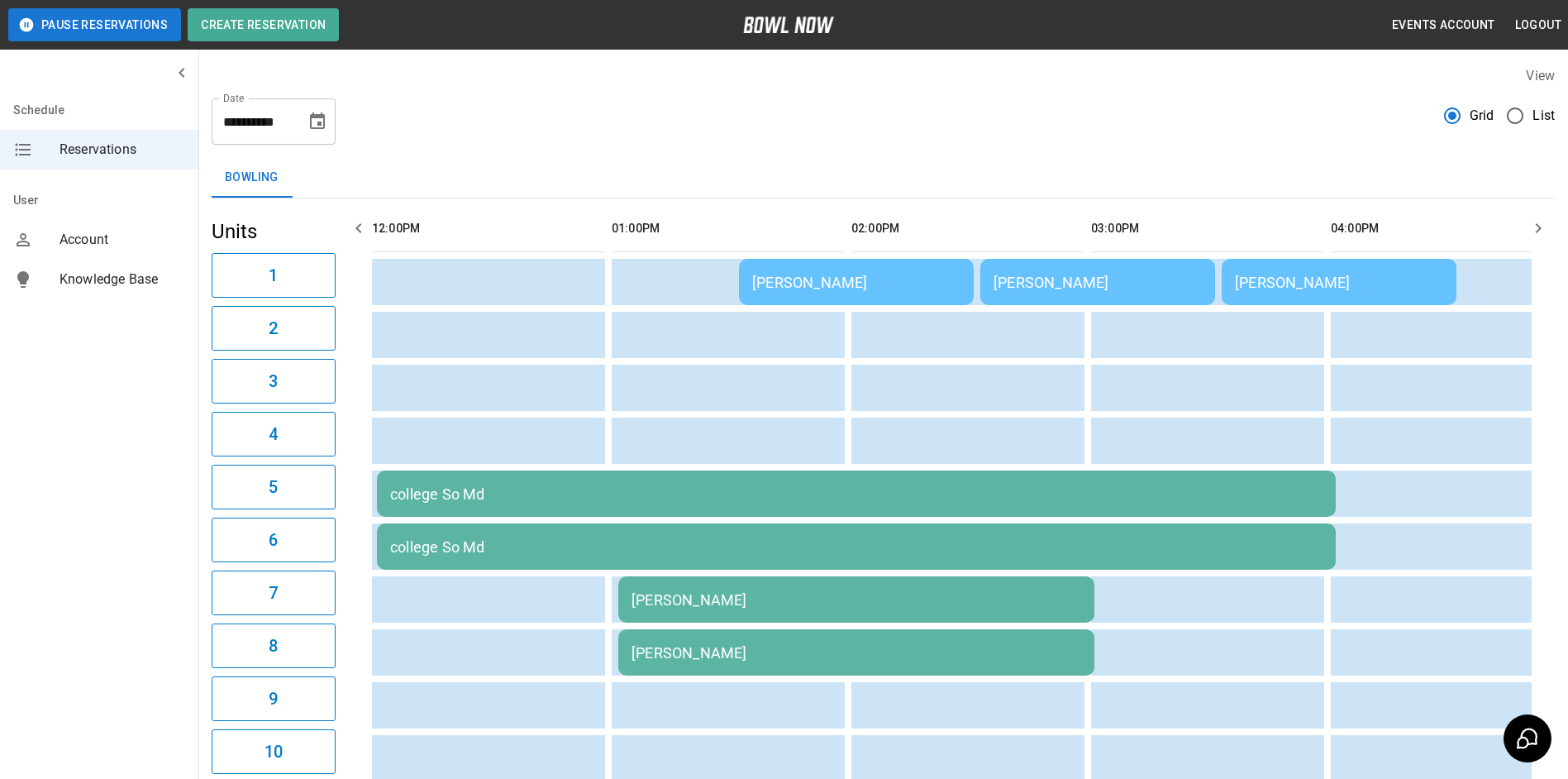
click at [1177, 476] on td "college So Md" at bounding box center [856, 494] width 959 height 46
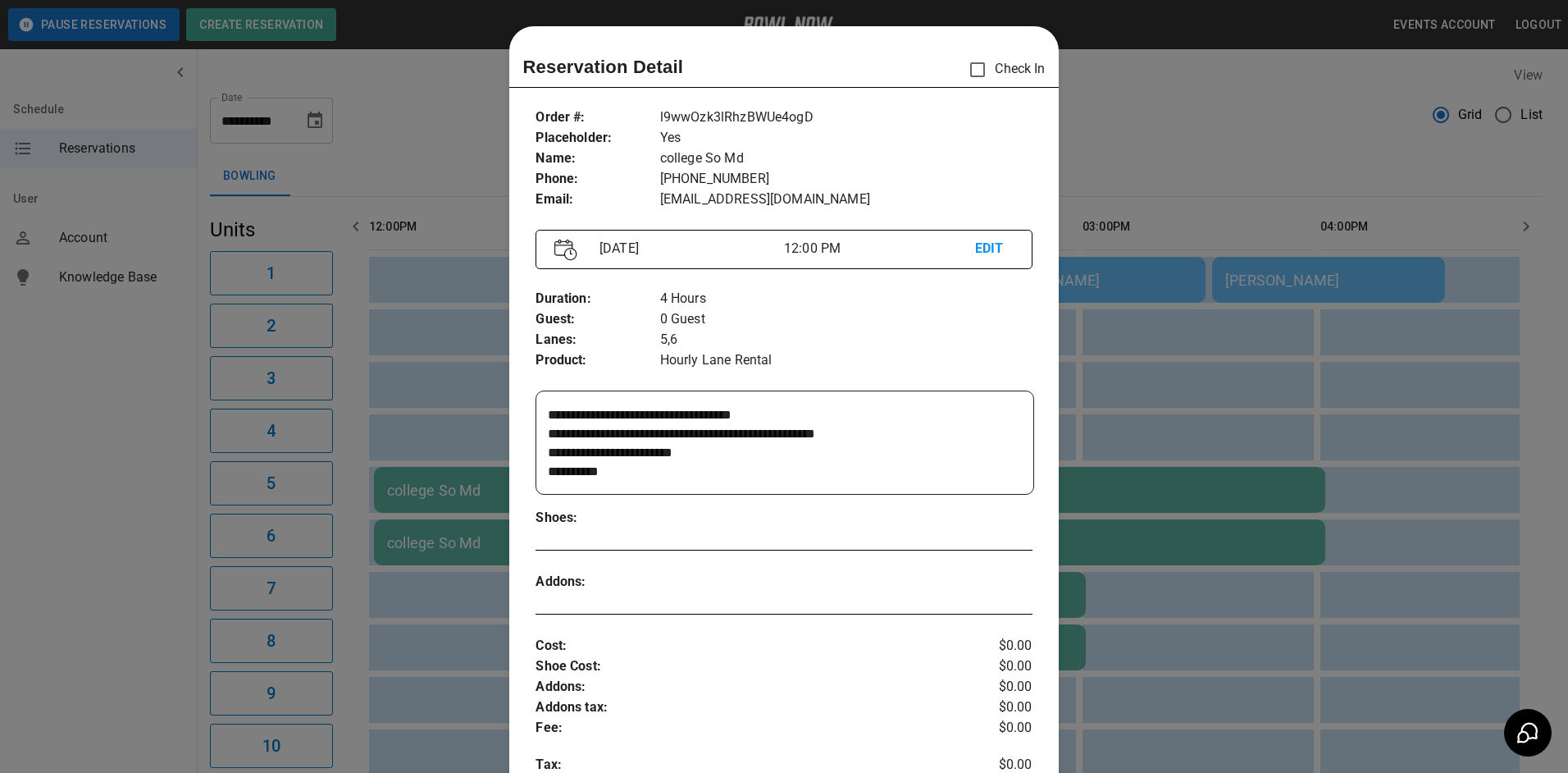
scroll to position [26, 0]
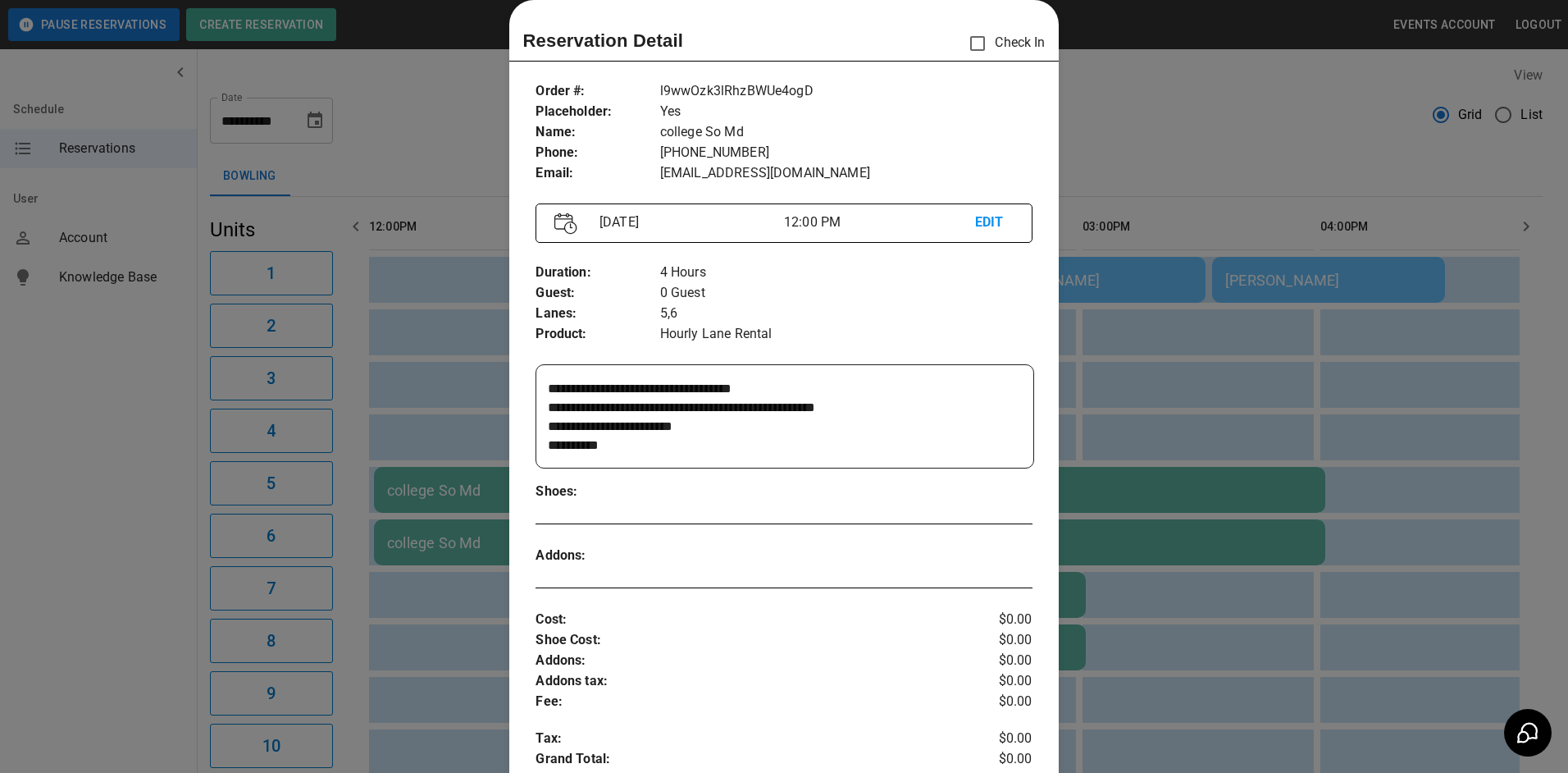
click at [1189, 466] on div at bounding box center [784, 386] width 1568 height 773
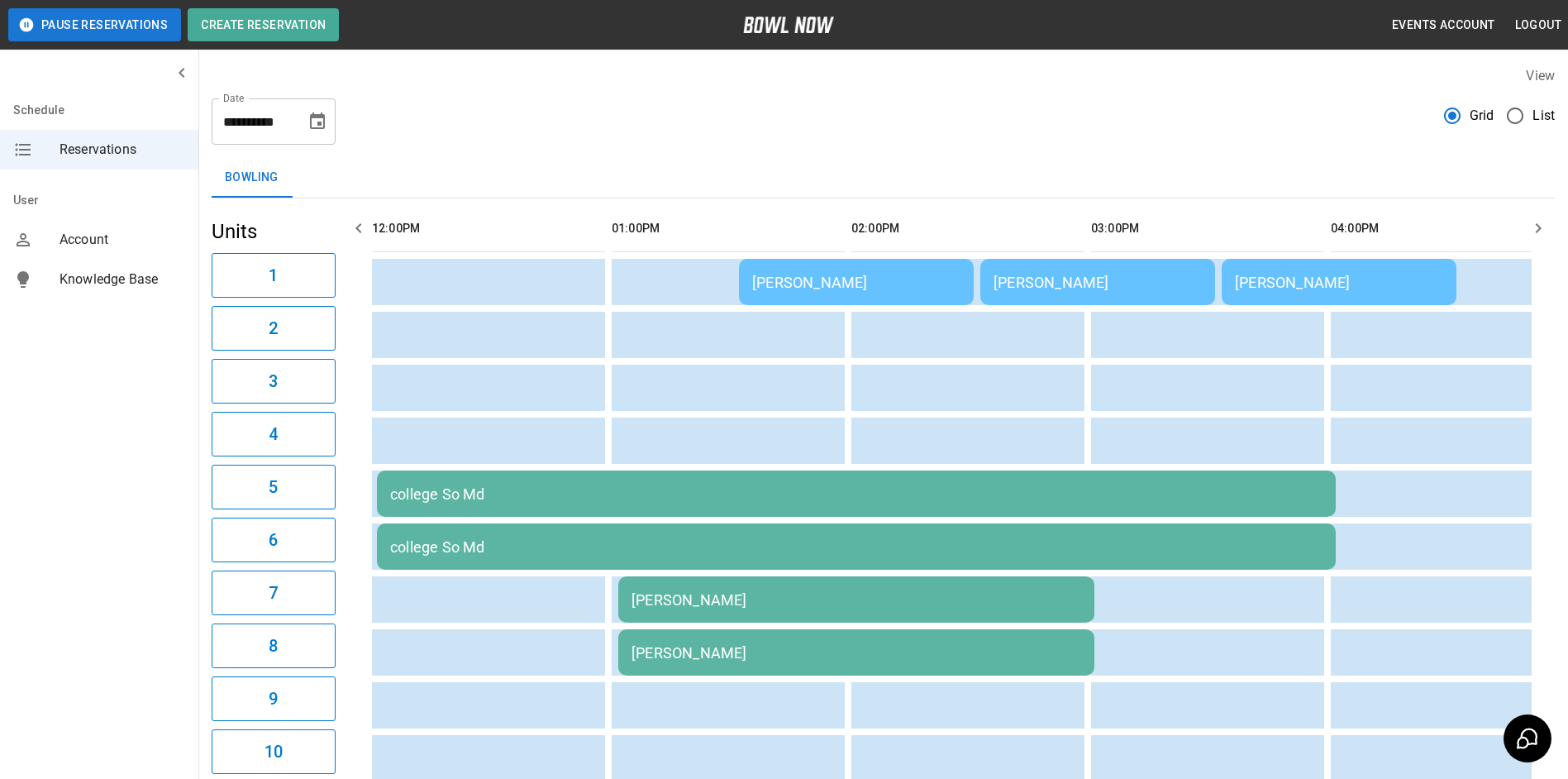
click at [1043, 274] on div "[PERSON_NAME]" at bounding box center [1098, 282] width 208 height 17
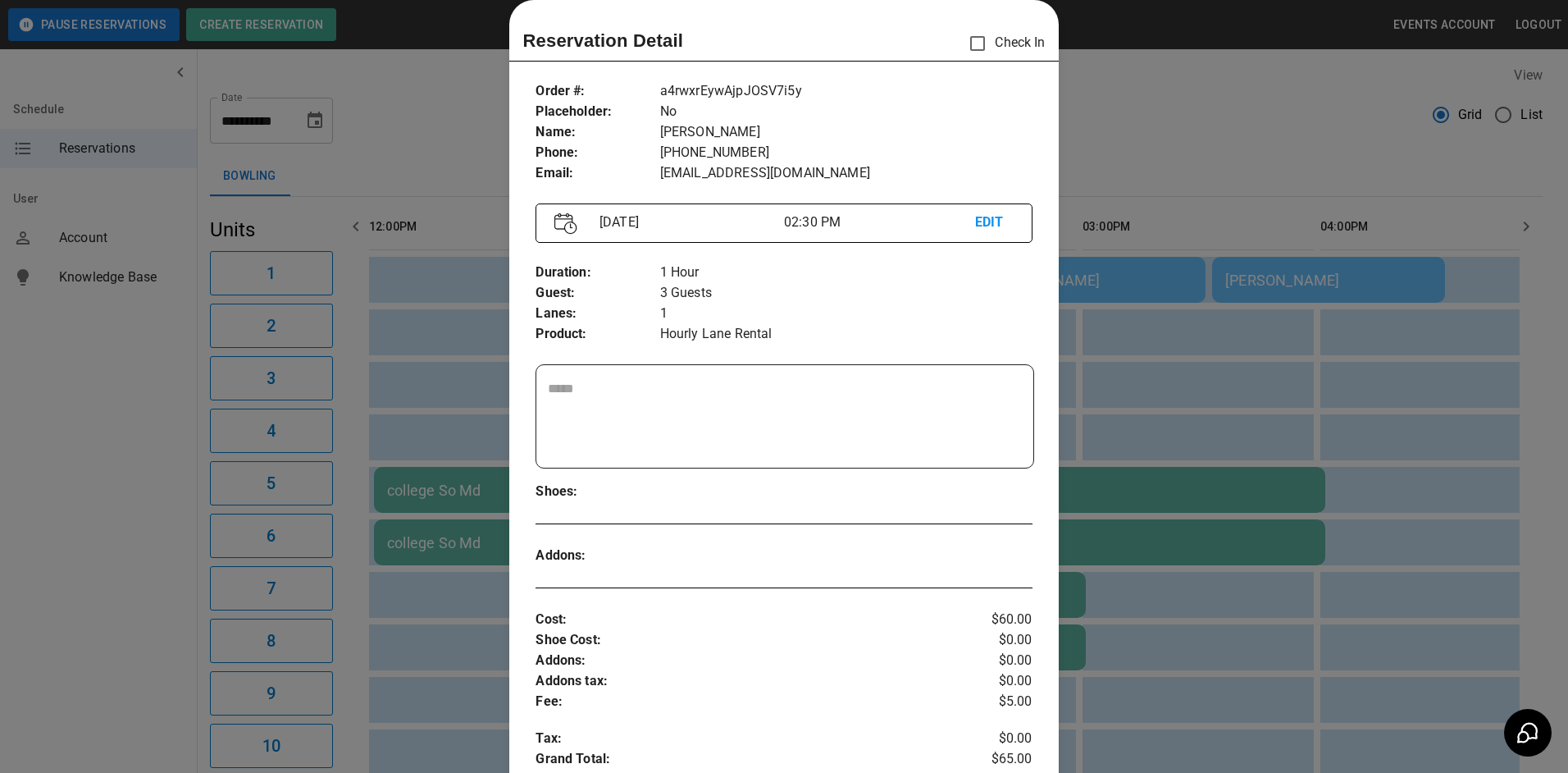
drag, startPoint x: 1222, startPoint y: 427, endPoint x: 1208, endPoint y: 435, distance: 16.1
click at [1218, 438] on div at bounding box center [784, 386] width 1568 height 773
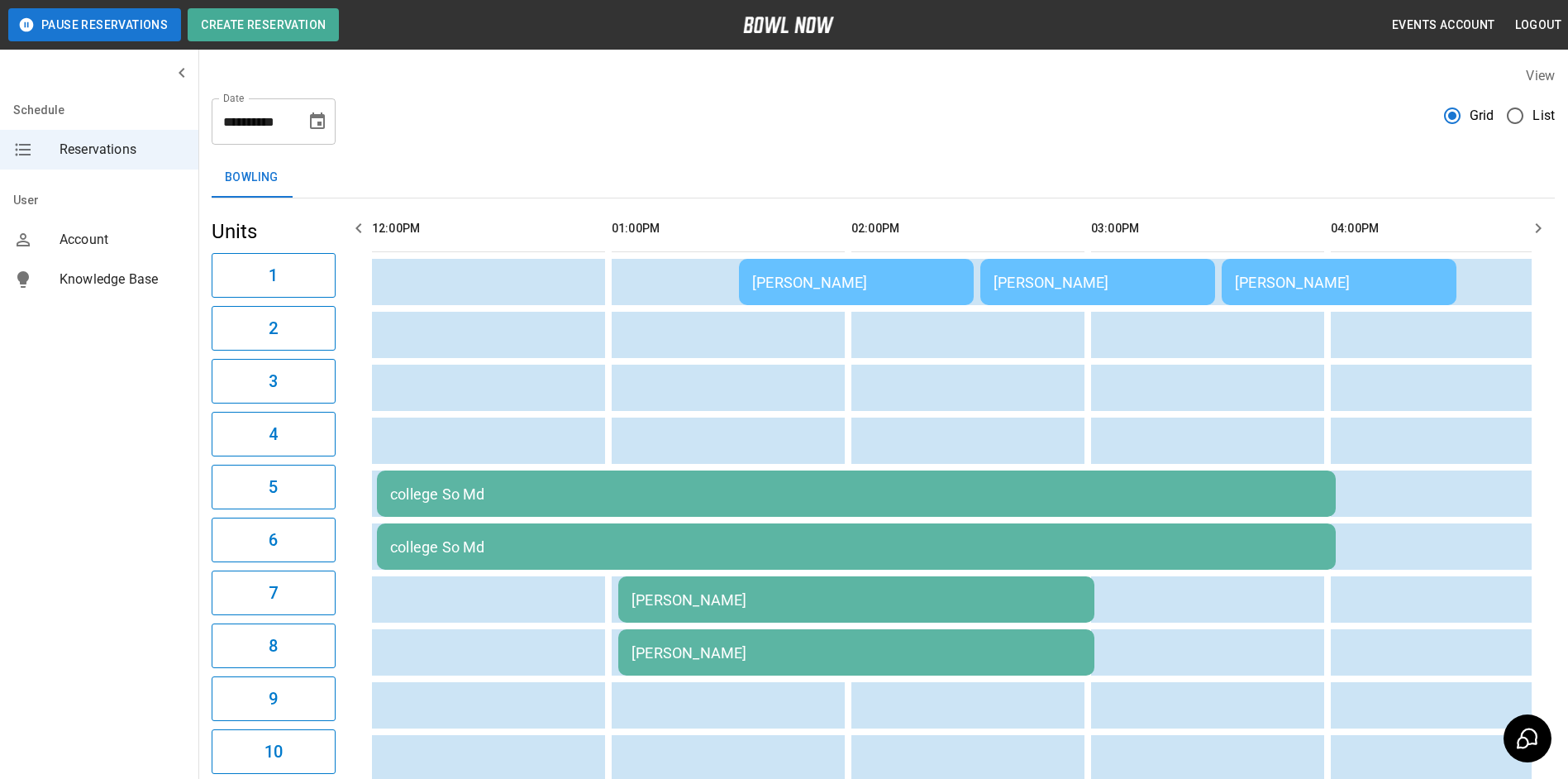
click at [1000, 595] on div "[PERSON_NAME]" at bounding box center [856, 600] width 450 height 17
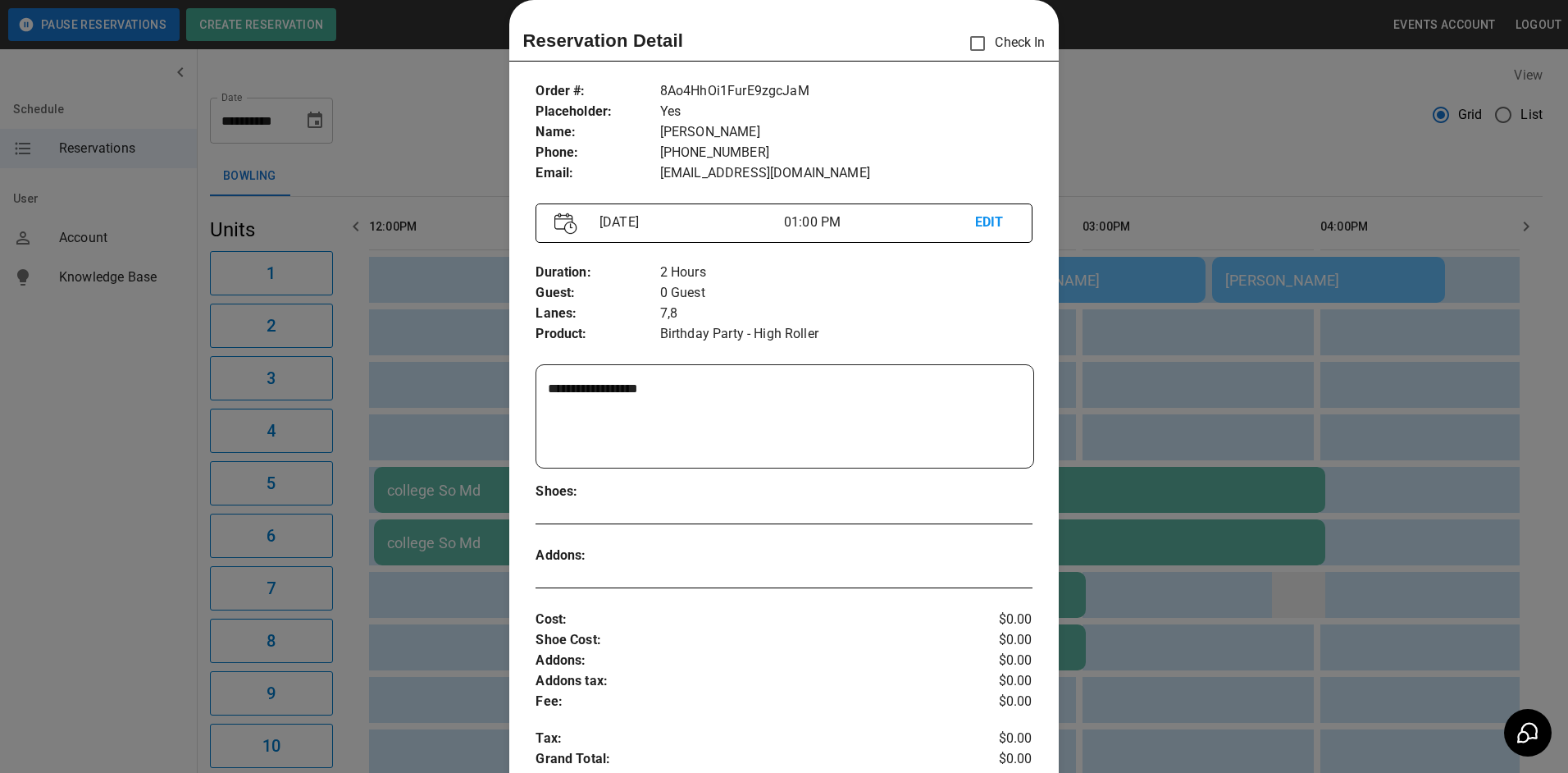
drag, startPoint x: 1302, startPoint y: 585, endPoint x: 1276, endPoint y: 585, distance: 26.0
click at [1300, 585] on div at bounding box center [784, 386] width 1568 height 773
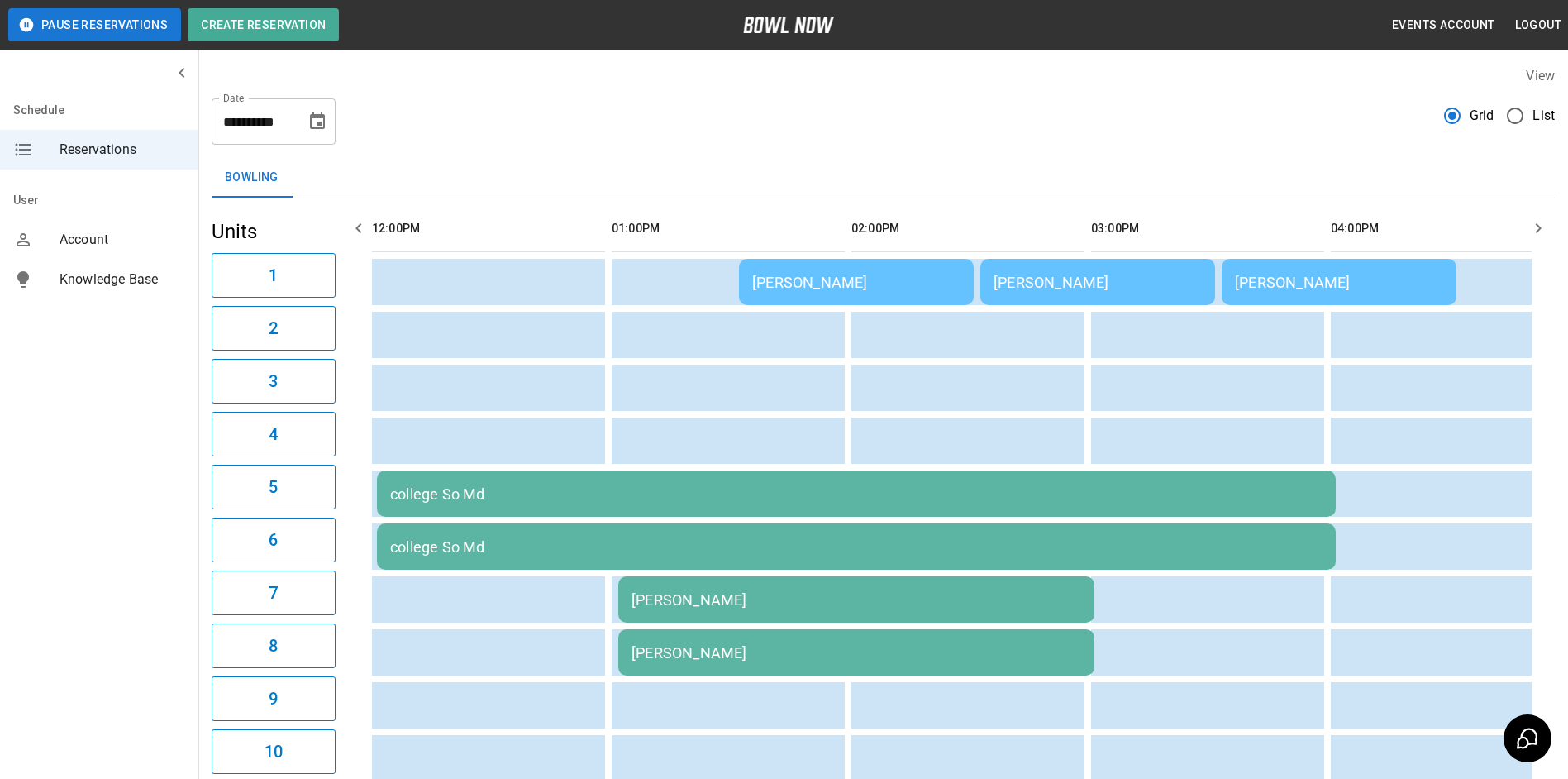
click at [1072, 608] on div "[PERSON_NAME]" at bounding box center [856, 600] width 450 height 17
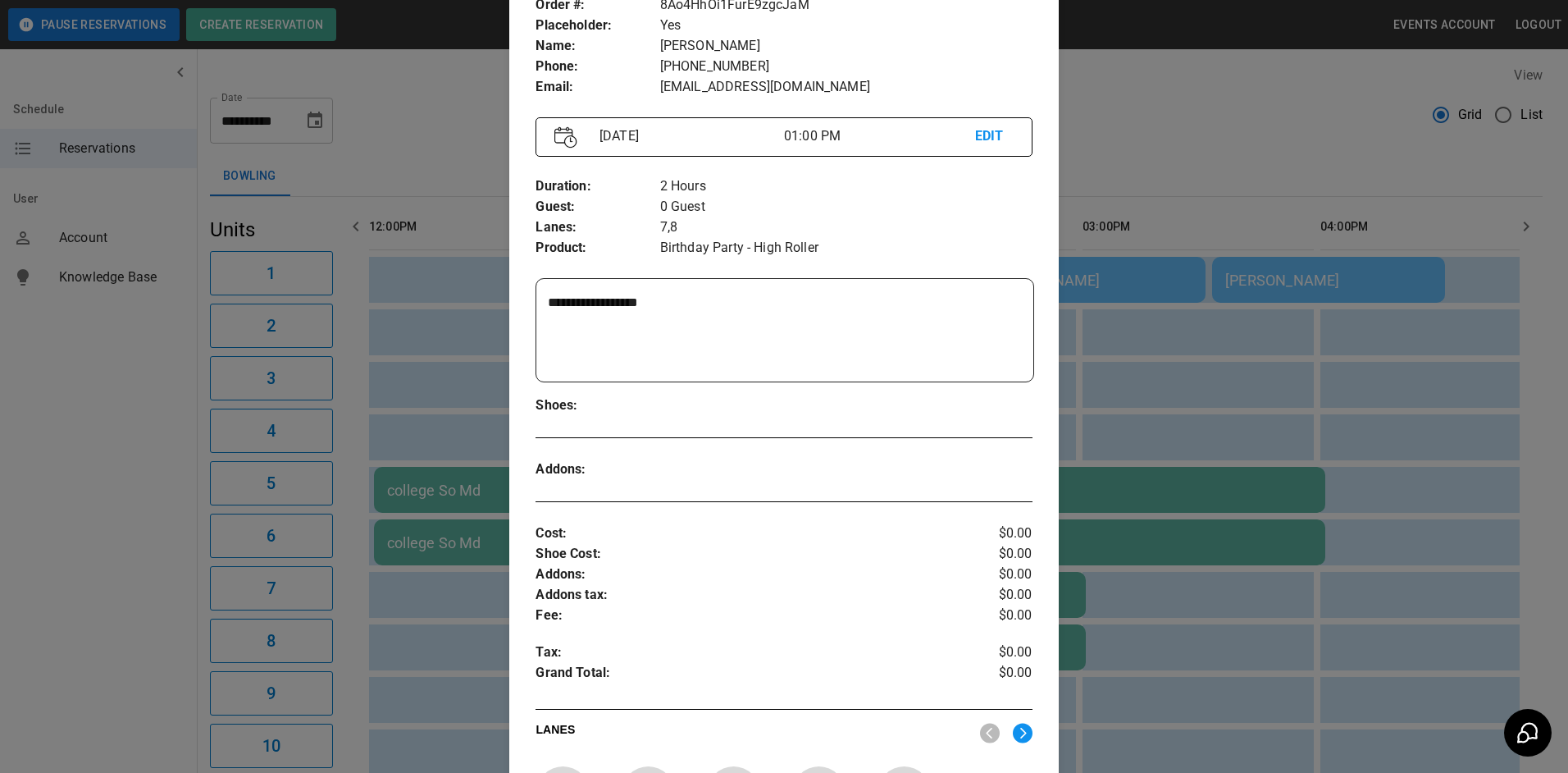
scroll to position [0, 0]
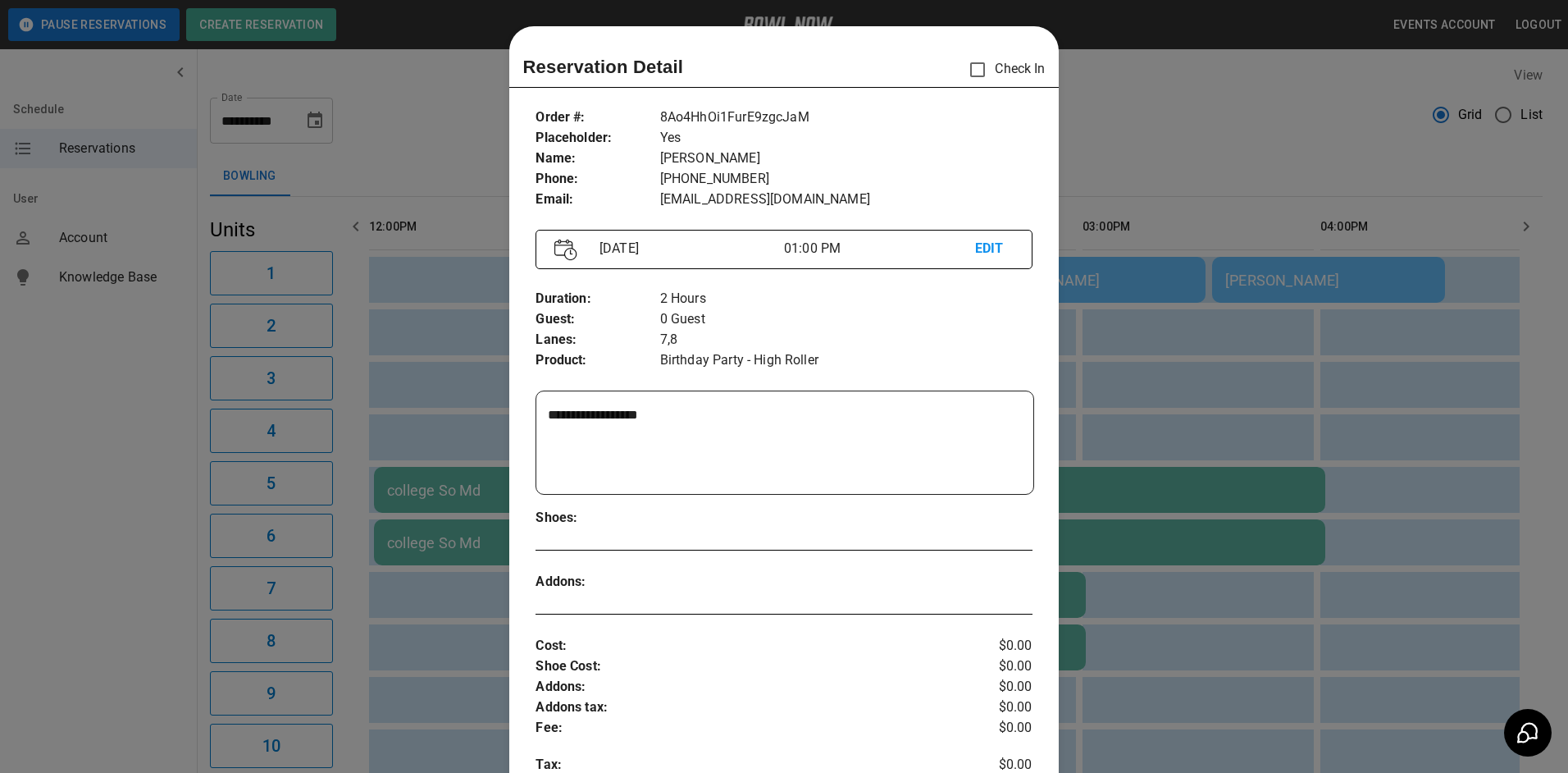
click at [1174, 129] on div at bounding box center [784, 386] width 1568 height 773
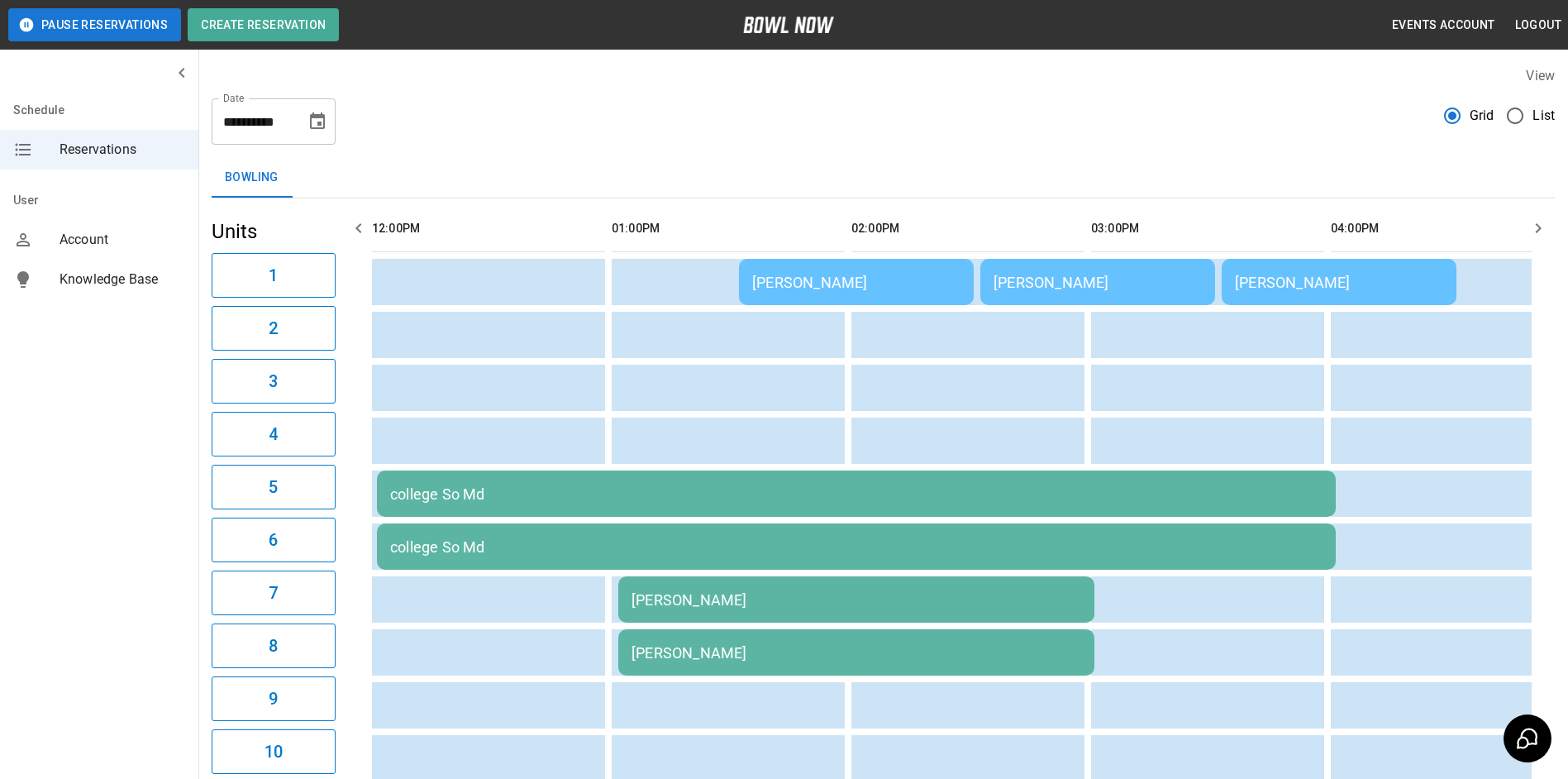
click at [454, 485] on div "college So Md" at bounding box center [857, 494] width 933 height 17
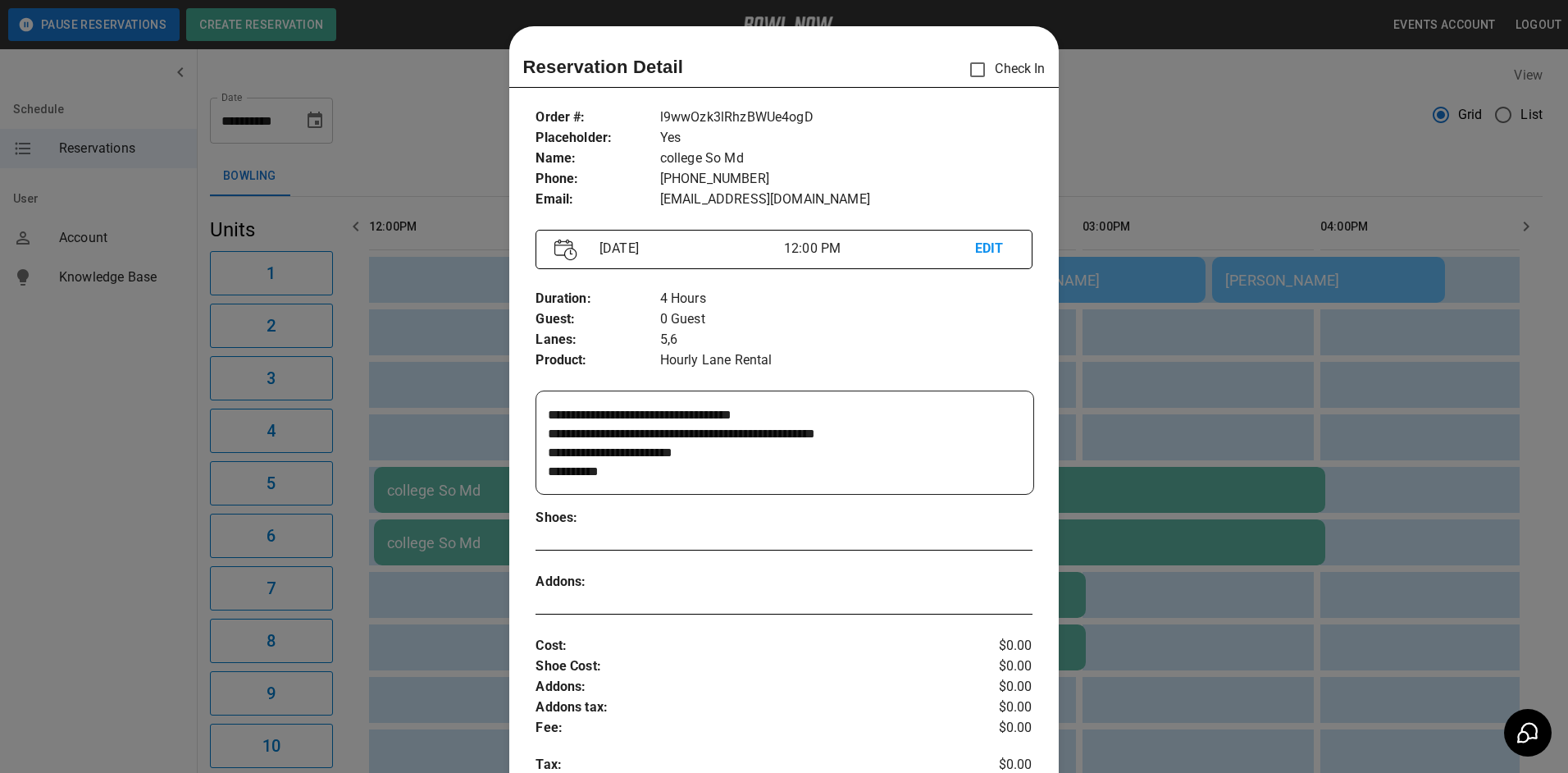
scroll to position [26, 0]
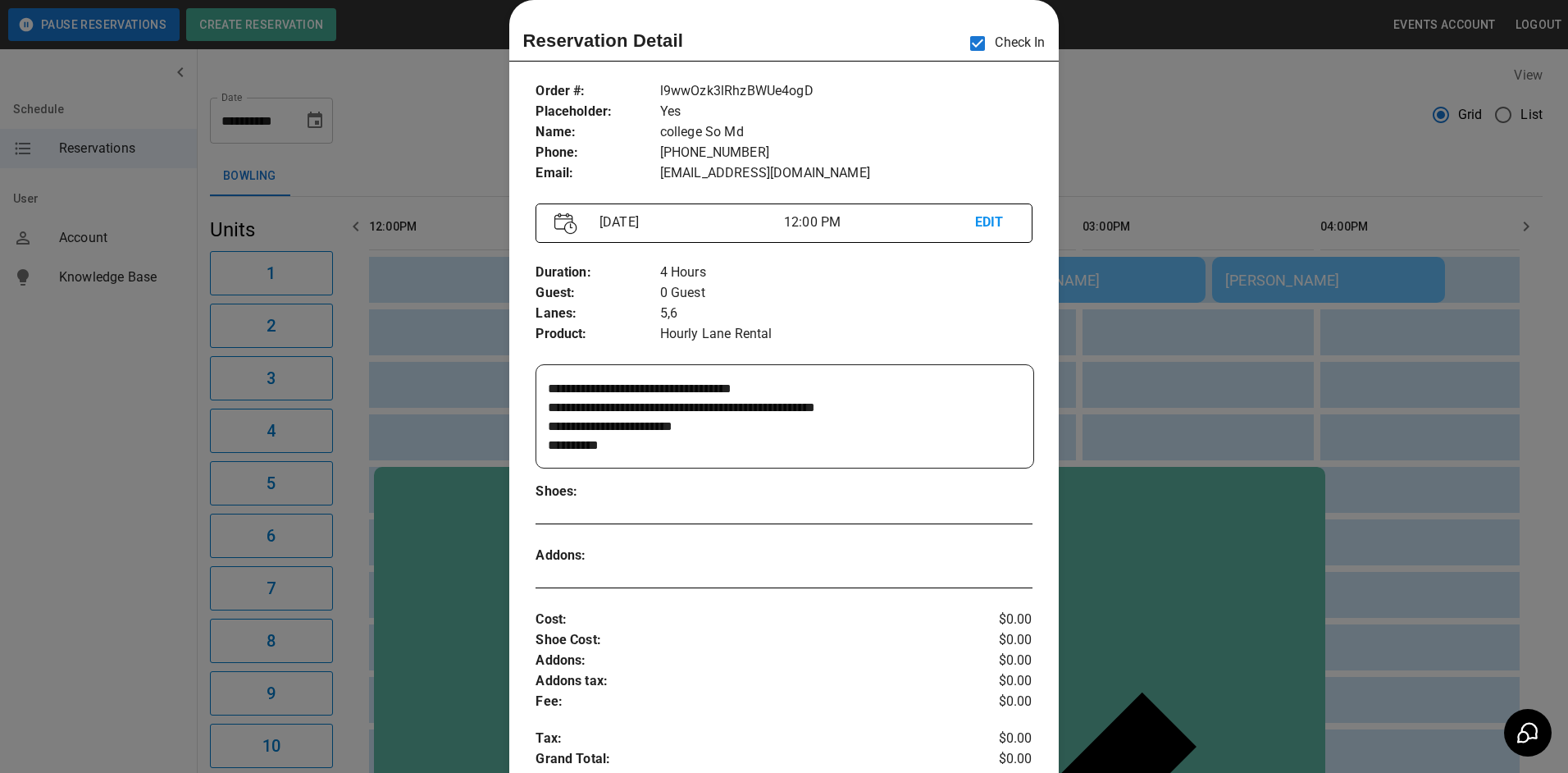
click at [1139, 130] on div at bounding box center [784, 386] width 1568 height 773
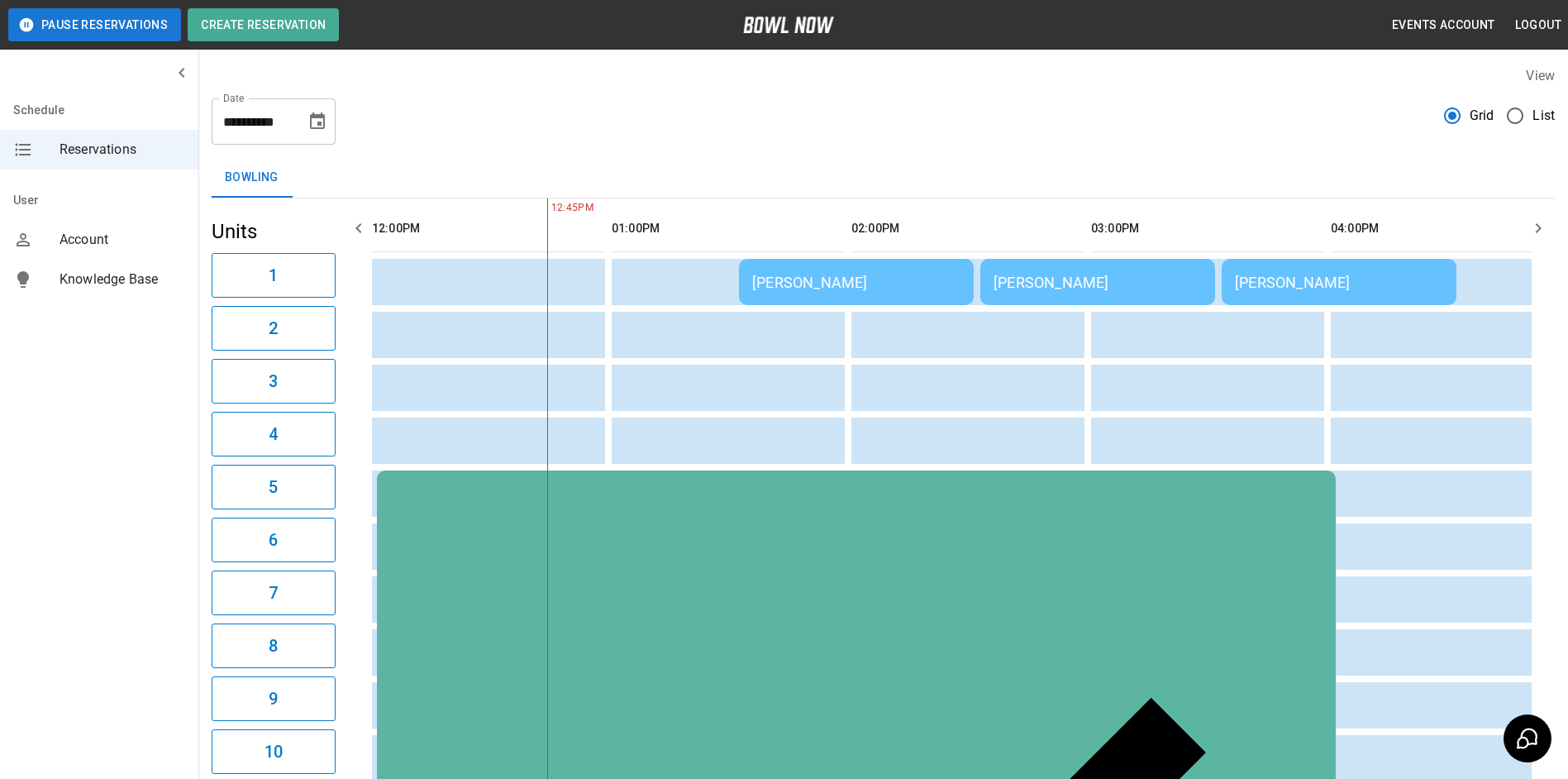
click at [798, 277] on div "[PERSON_NAME]" at bounding box center [857, 282] width 208 height 17
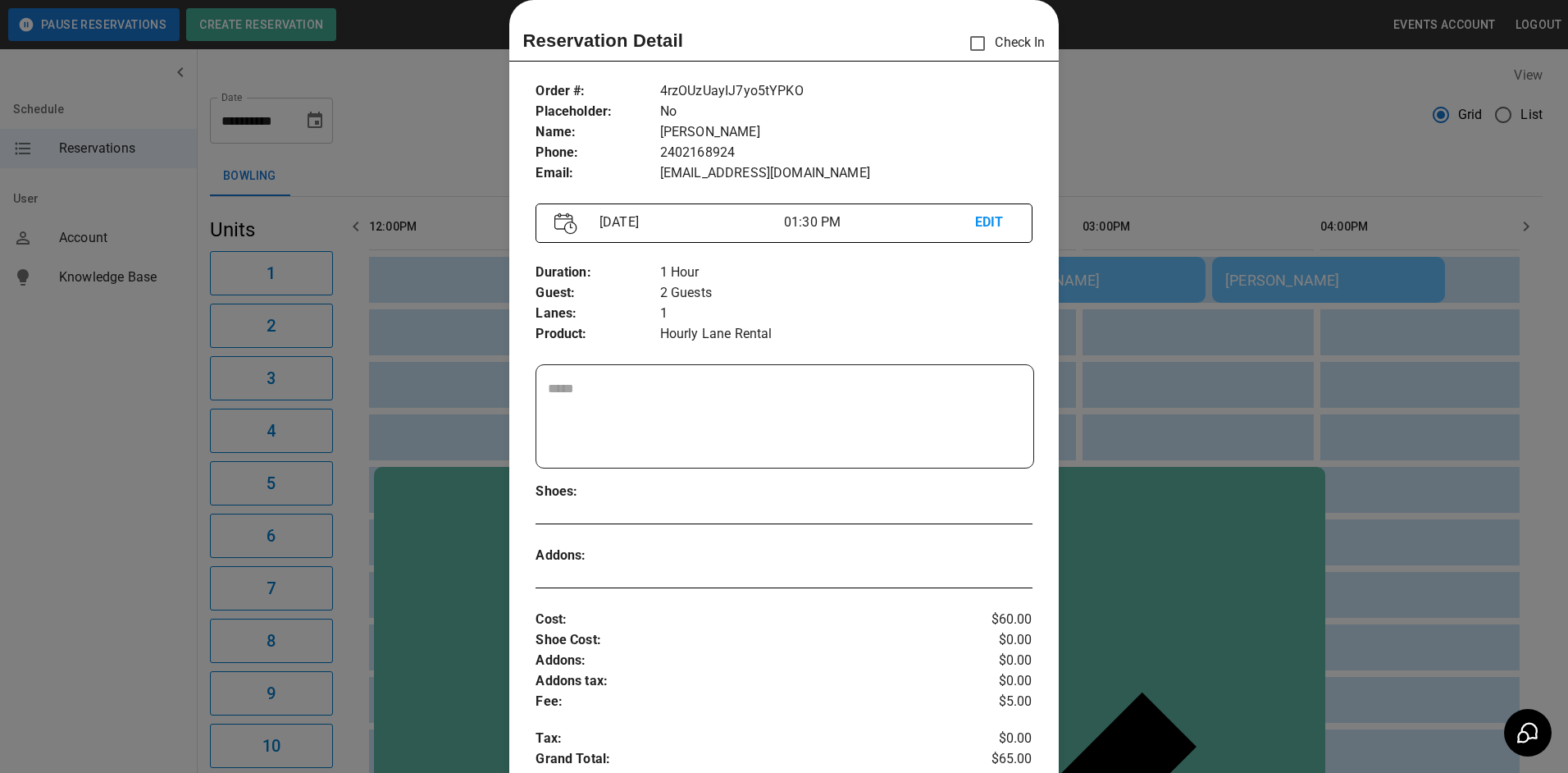
click at [1212, 103] on div at bounding box center [784, 386] width 1568 height 773
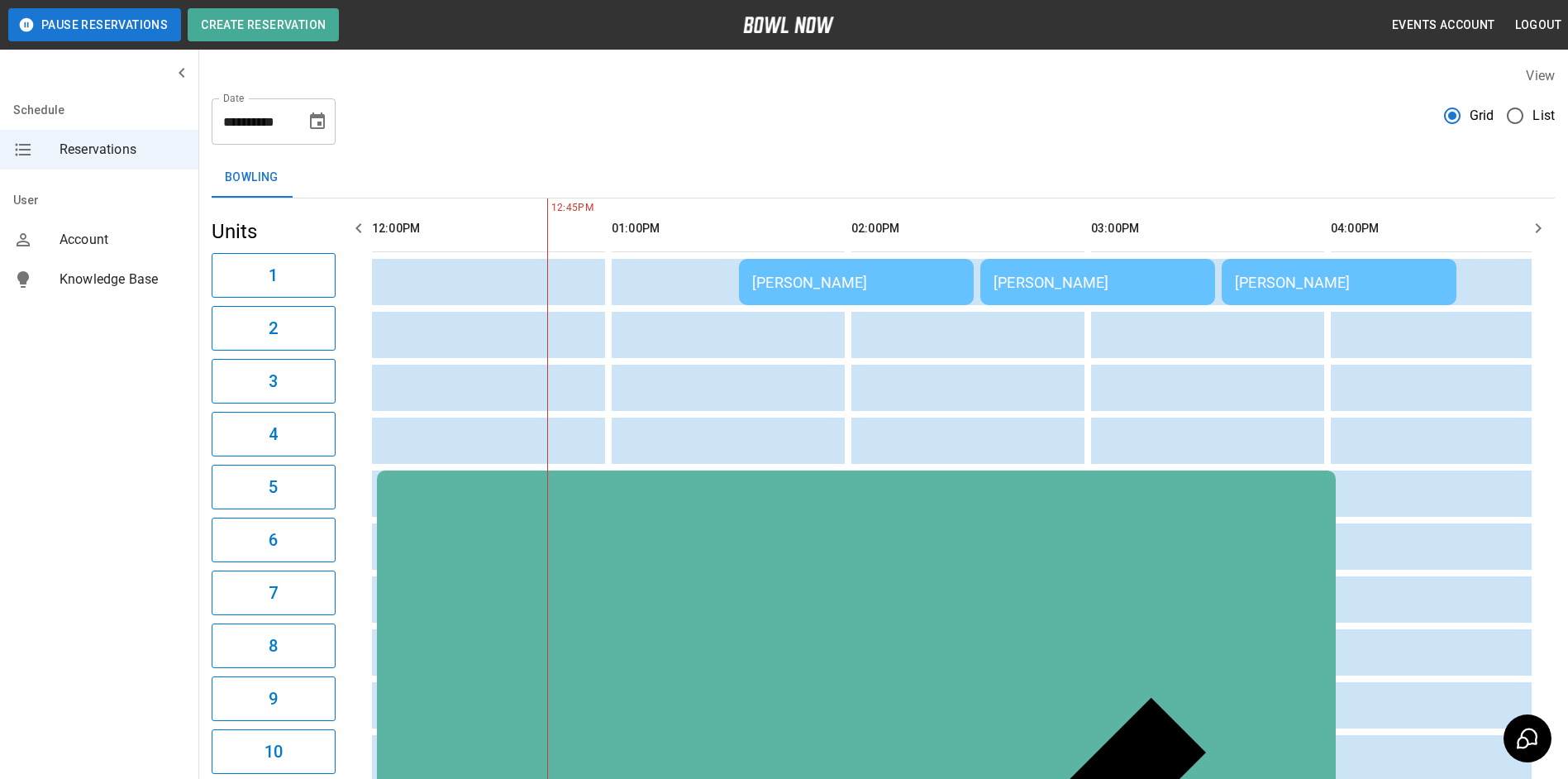
click at [1096, 275] on div "[PERSON_NAME]" at bounding box center [1098, 282] width 208 height 17
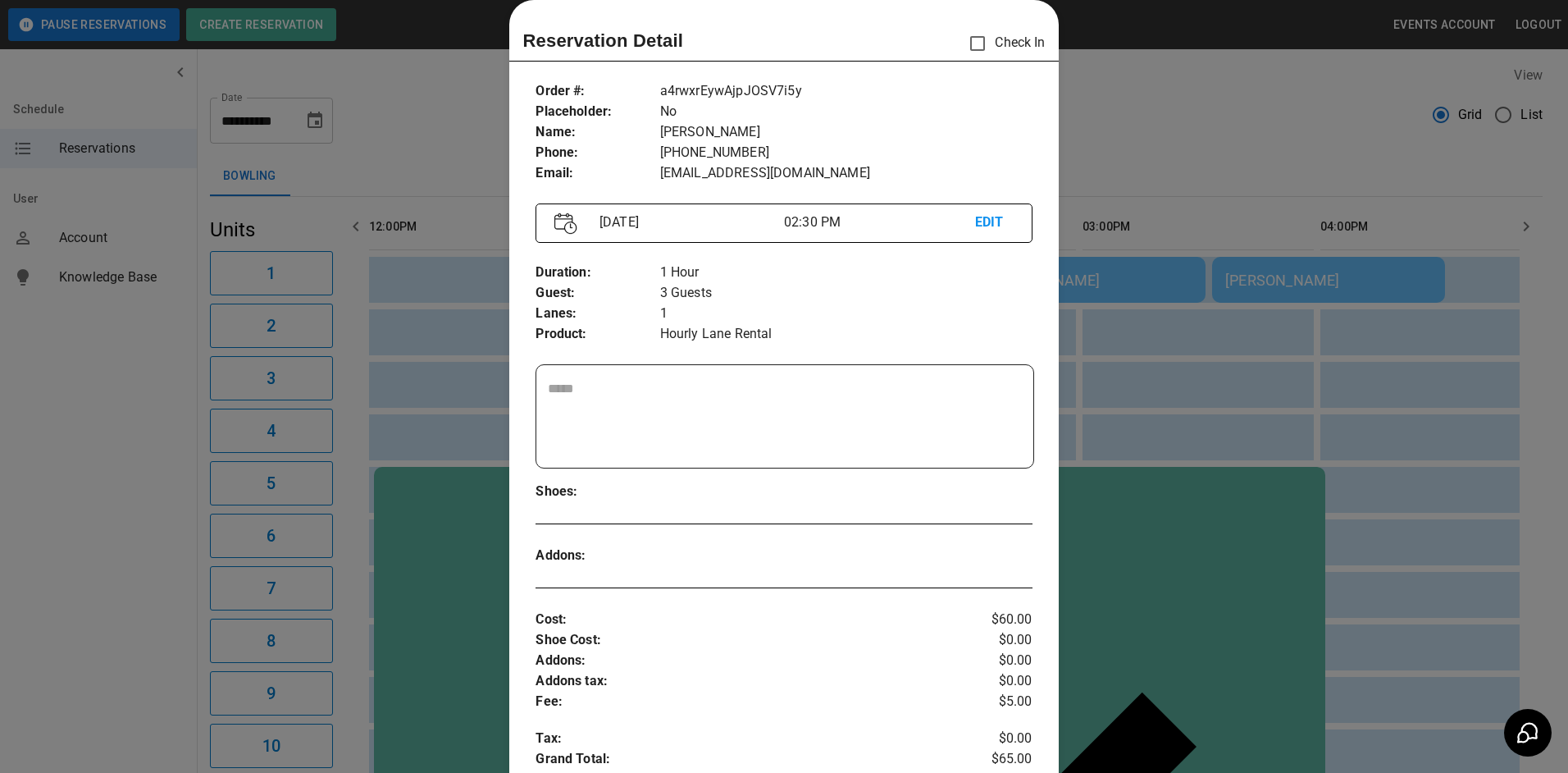
drag, startPoint x: 1087, startPoint y: 273, endPoint x: 1316, endPoint y: 95, distance: 290.0
click at [1316, 95] on div at bounding box center [784, 386] width 1568 height 773
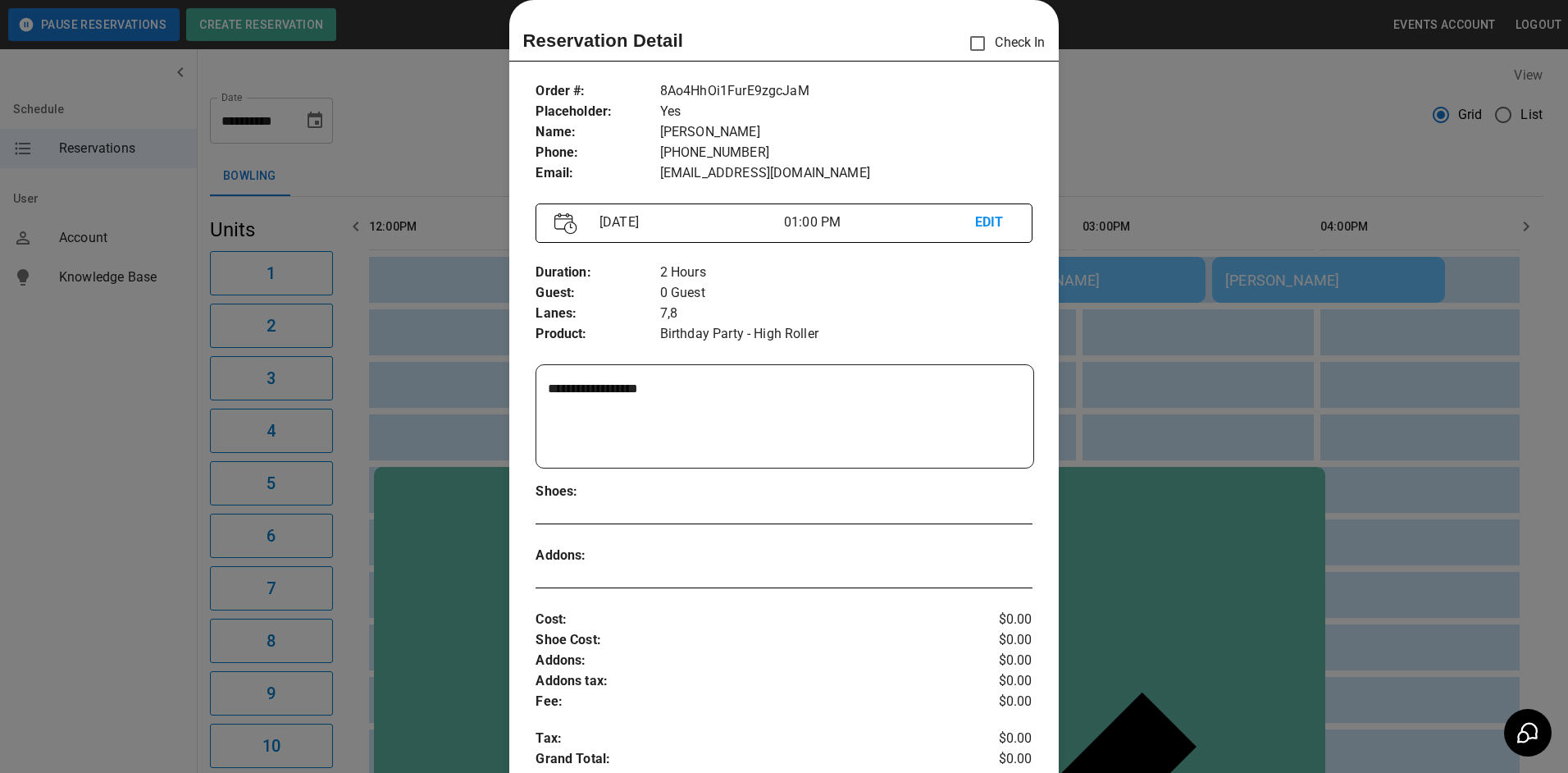
click at [1212, 78] on div at bounding box center [784, 386] width 1568 height 773
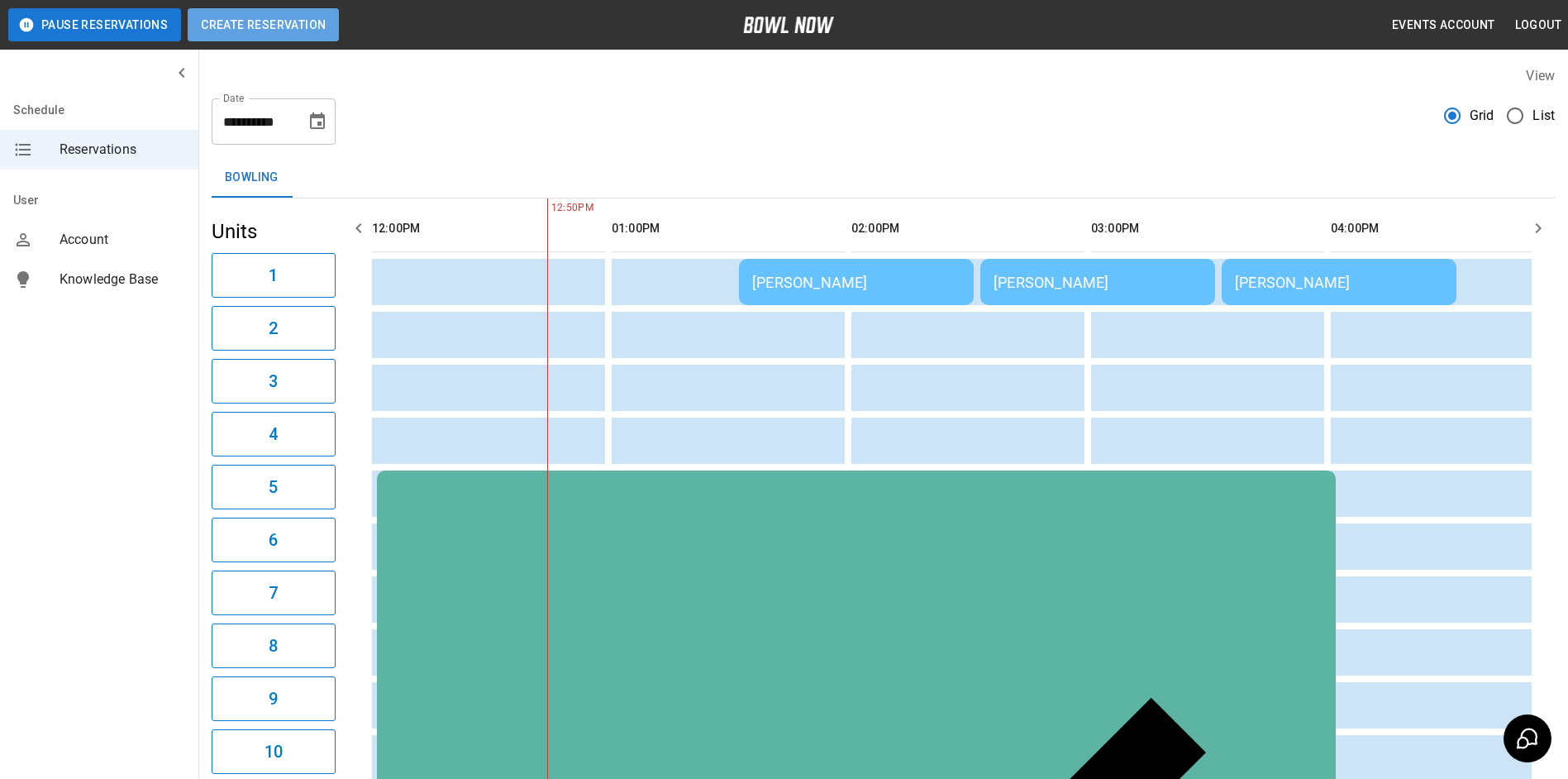
click at [297, 22] on button "Create Reservation" at bounding box center [263, 25] width 151 height 33
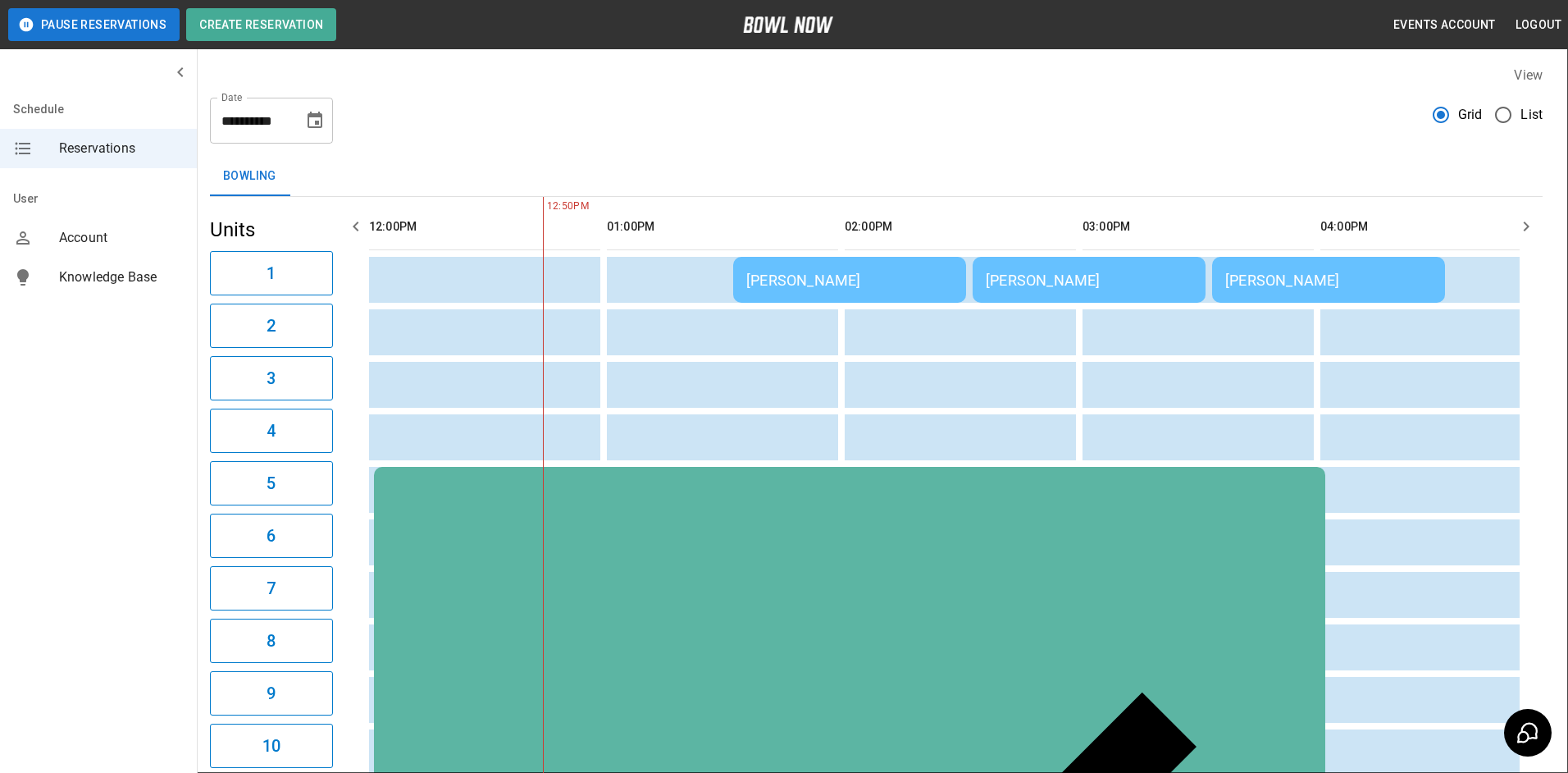
type input "**********"
type input "***"
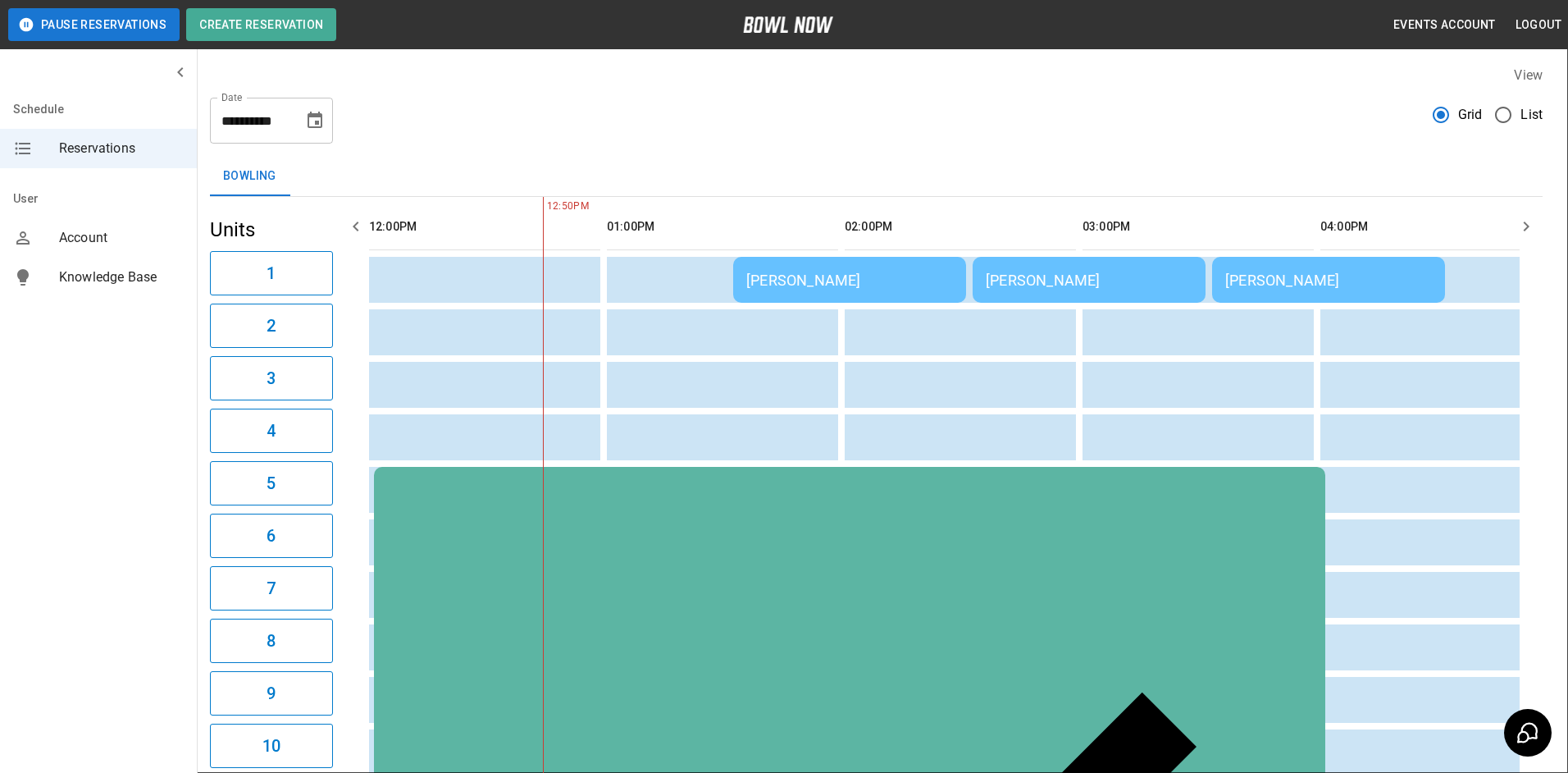
type input "**********"
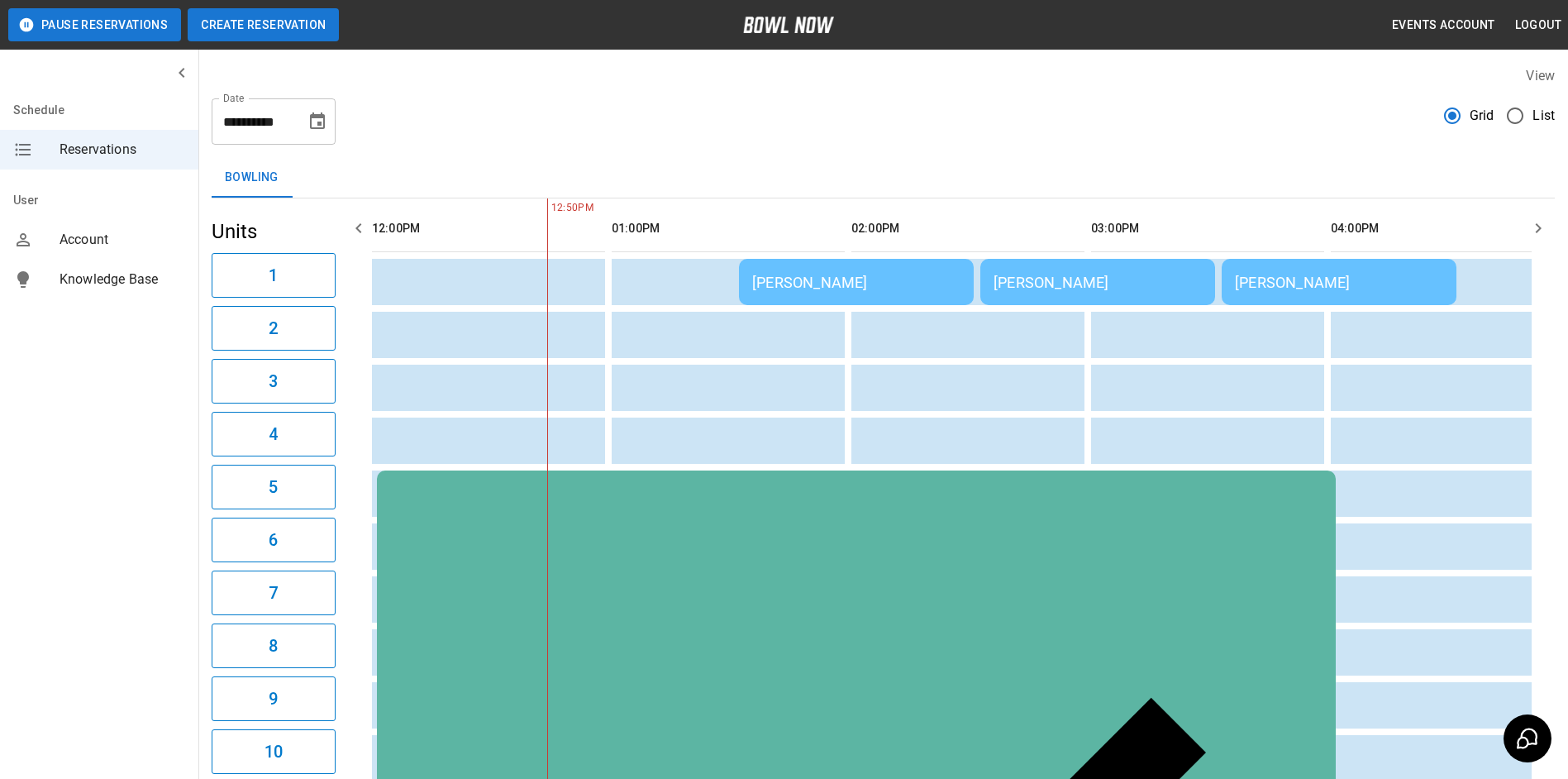
click at [295, 35] on button "Create Reservation" at bounding box center [263, 25] width 151 height 33
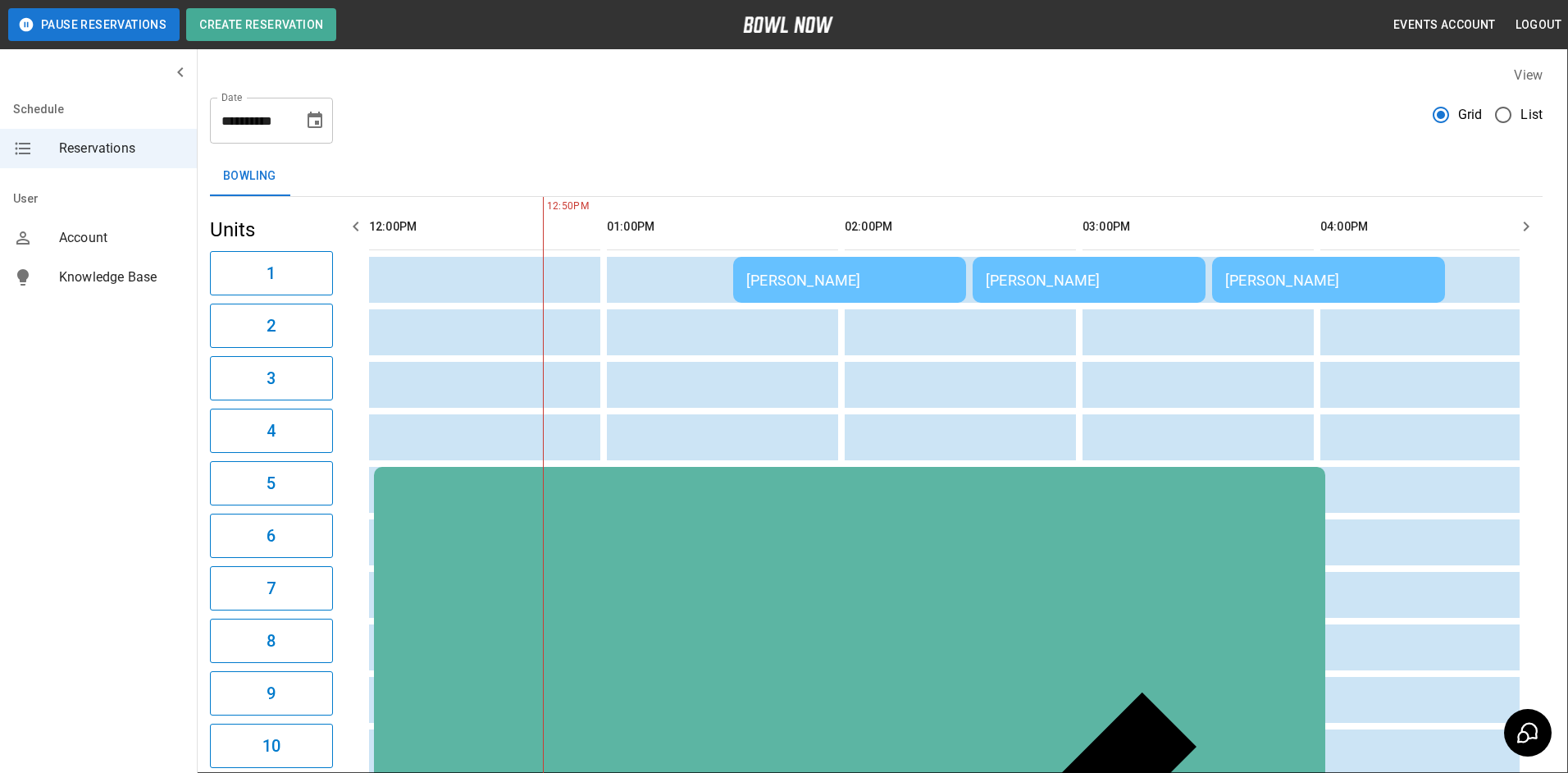
type input "****"
type input "*********"
type input "**********"
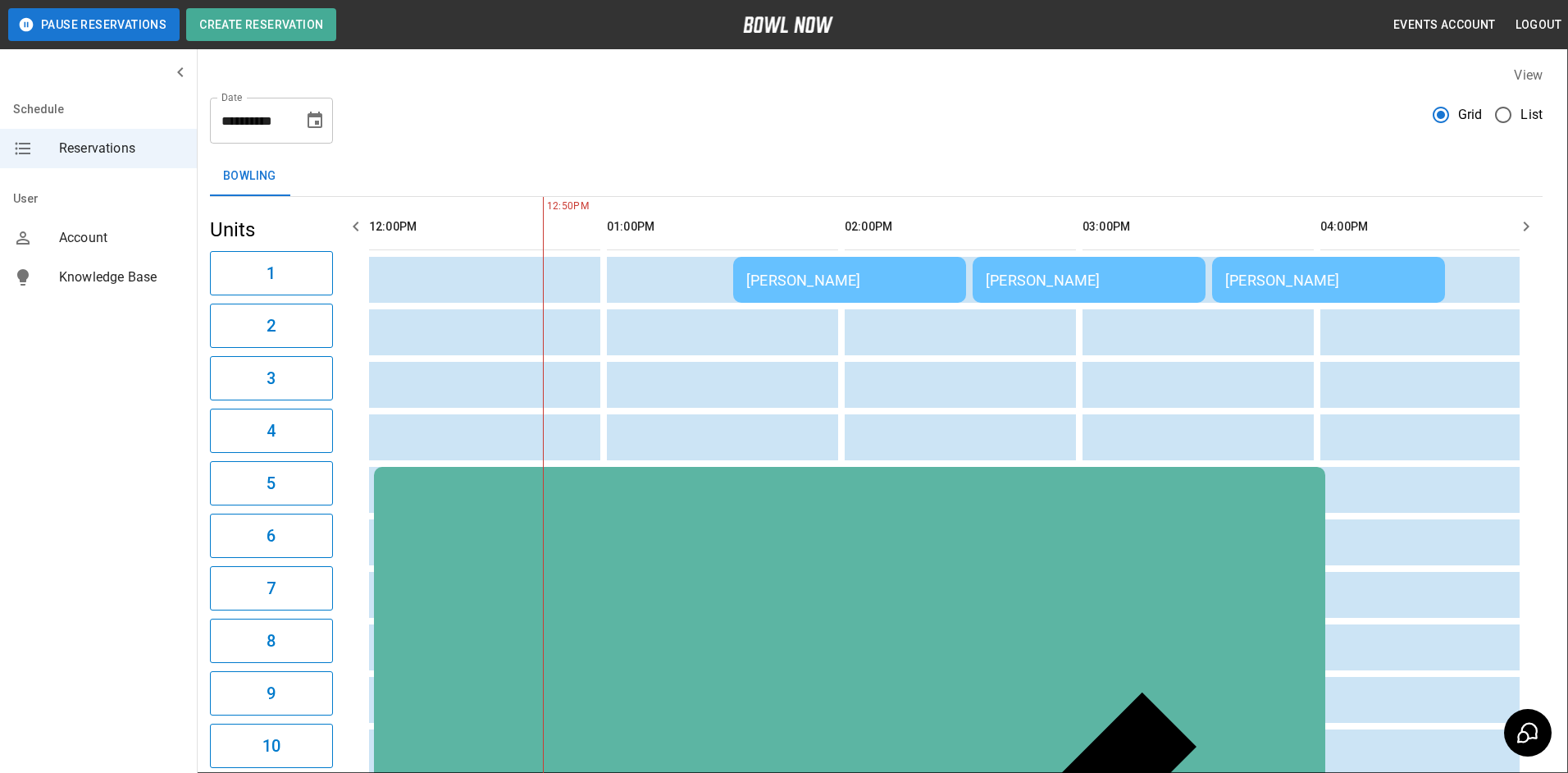
type input "**********"
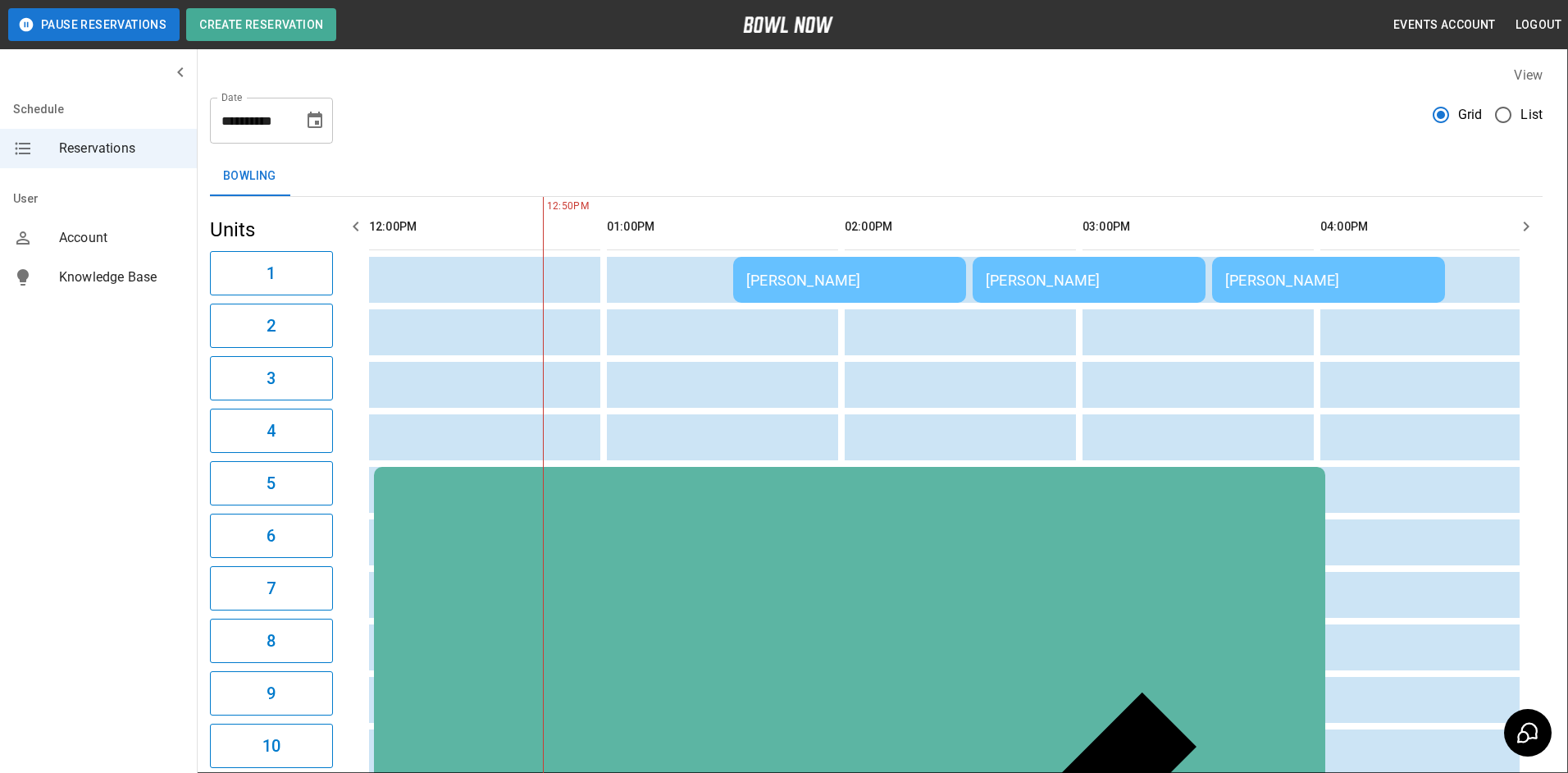
scroll to position [456, 0]
drag, startPoint x: 969, startPoint y: 694, endPoint x: 959, endPoint y: 688, distance: 11.7
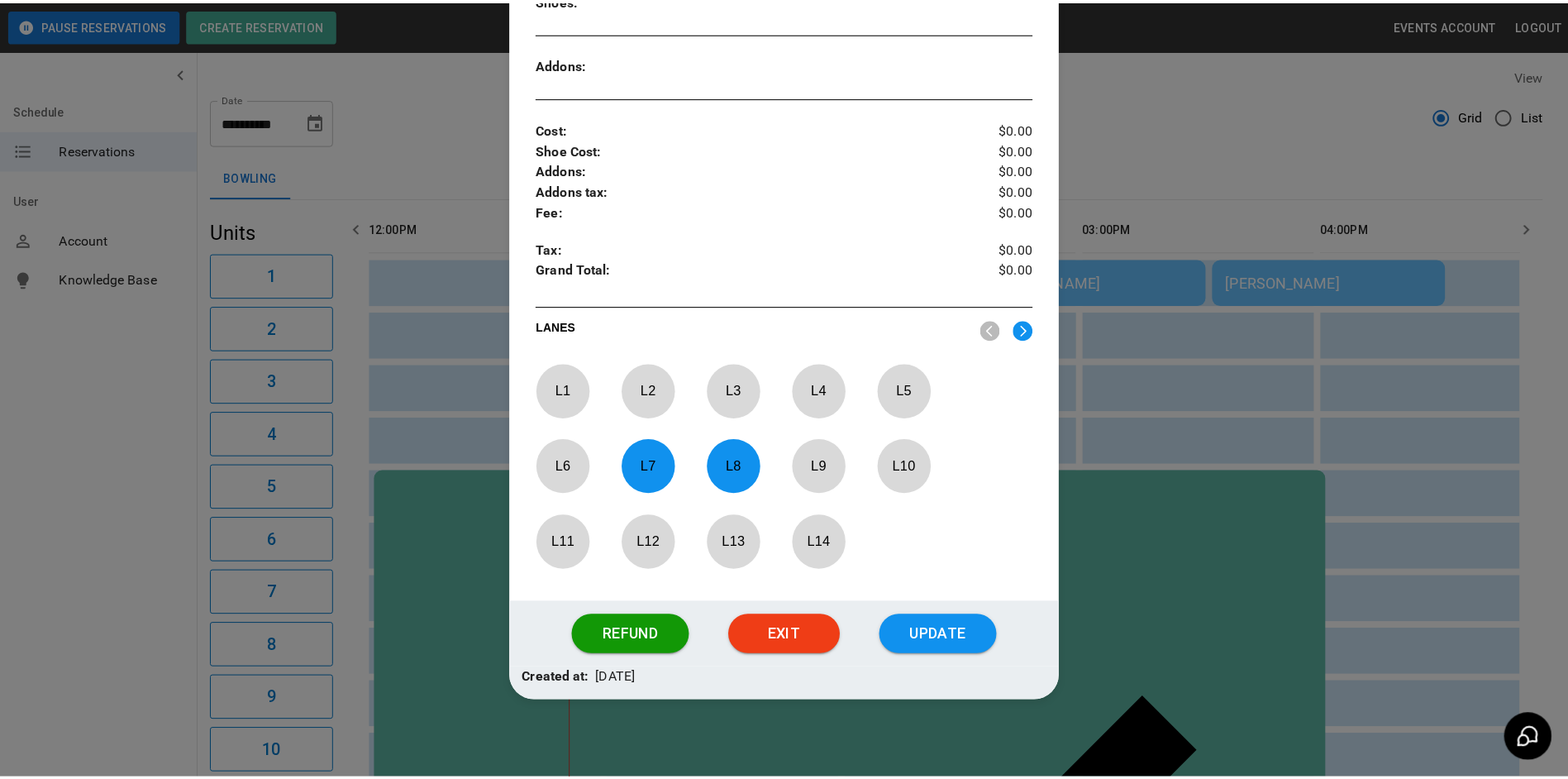
scroll to position [527, 0]
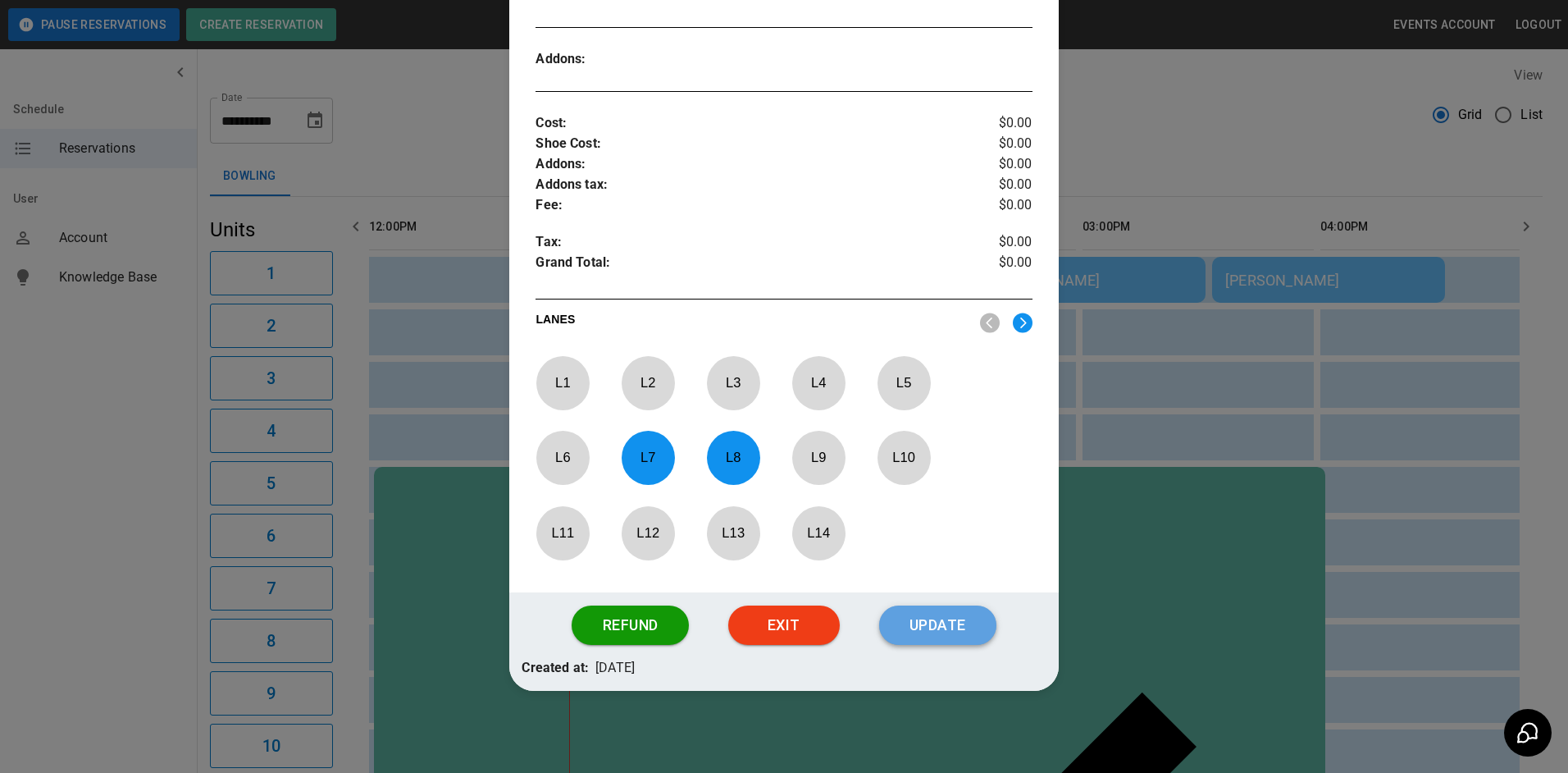
click at [935, 624] on button "Update" at bounding box center [937, 625] width 118 height 39
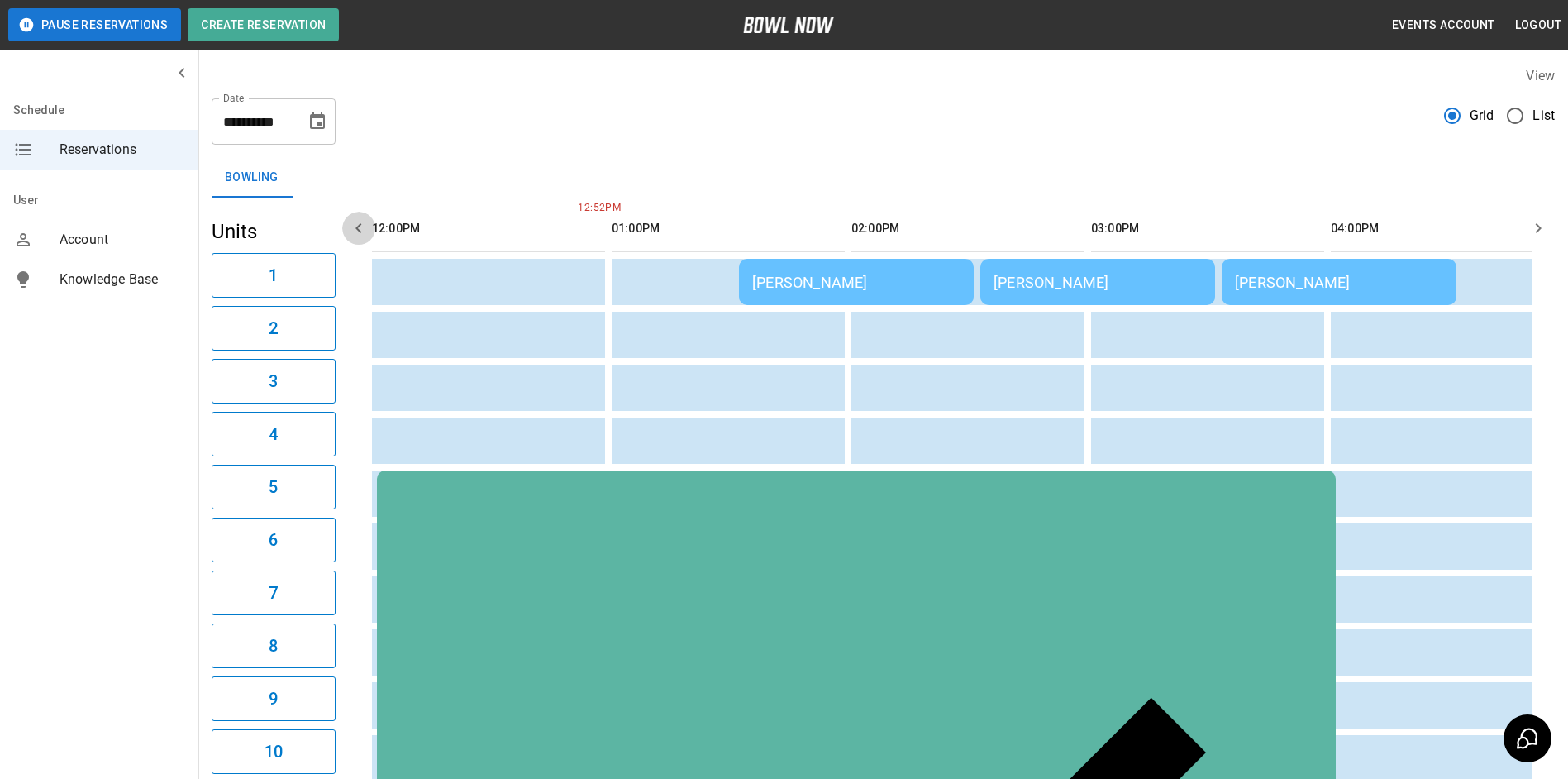
click at [352, 231] on icon "button" at bounding box center [359, 228] width 20 height 20
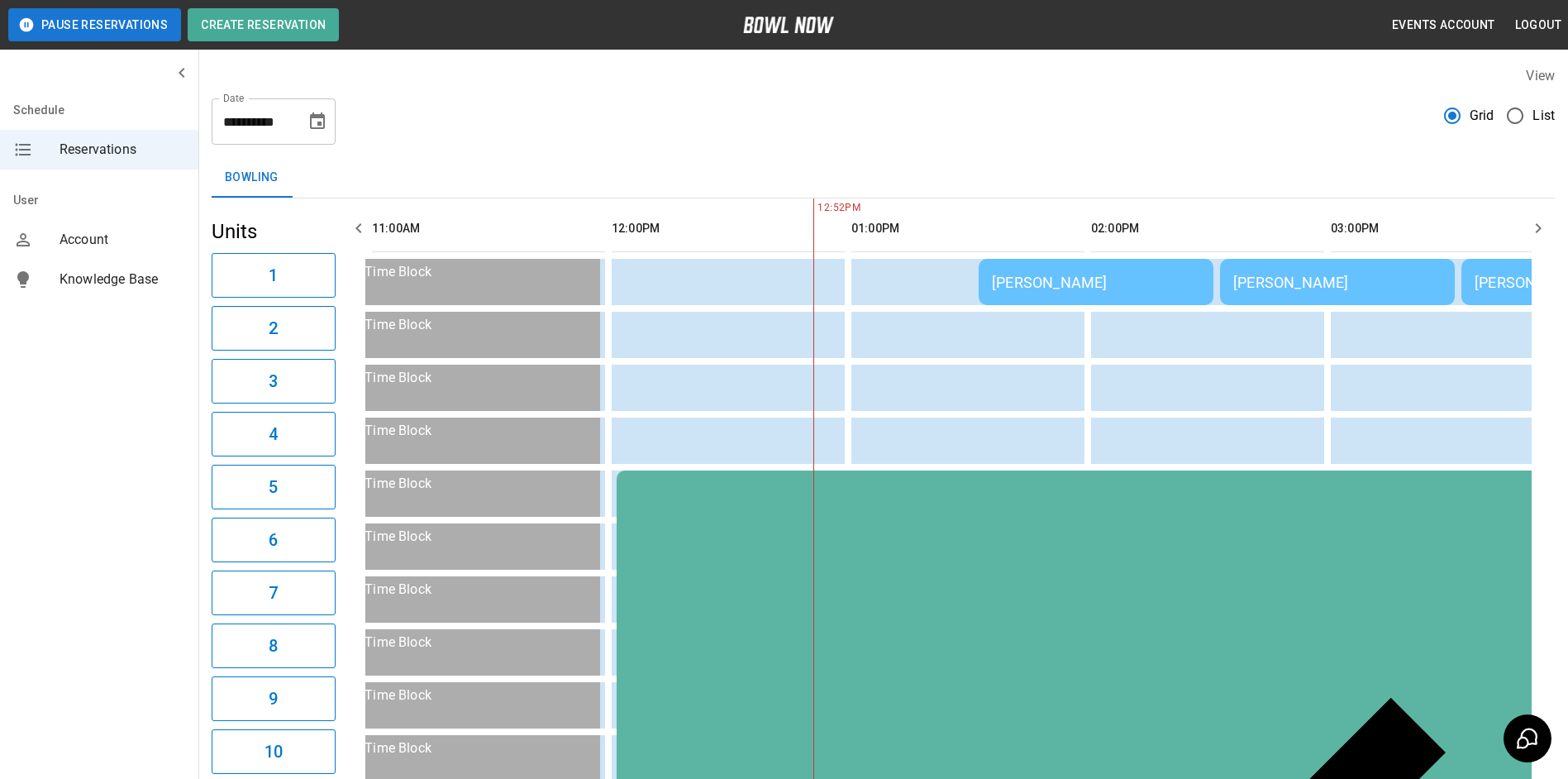
click at [358, 228] on icon "button" at bounding box center [359, 228] width 6 height 10
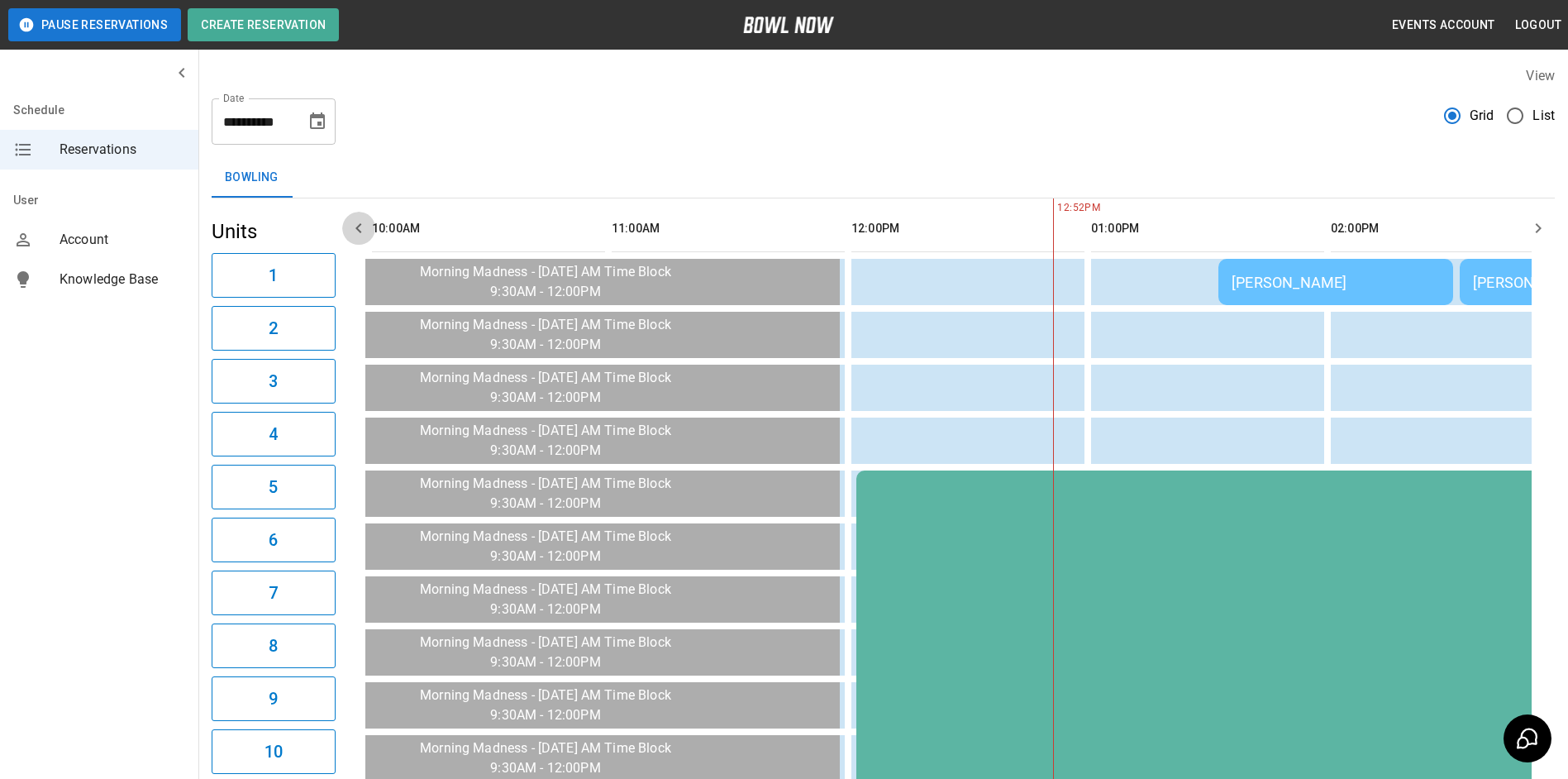
click at [358, 228] on icon "button" at bounding box center [359, 228] width 6 height 10
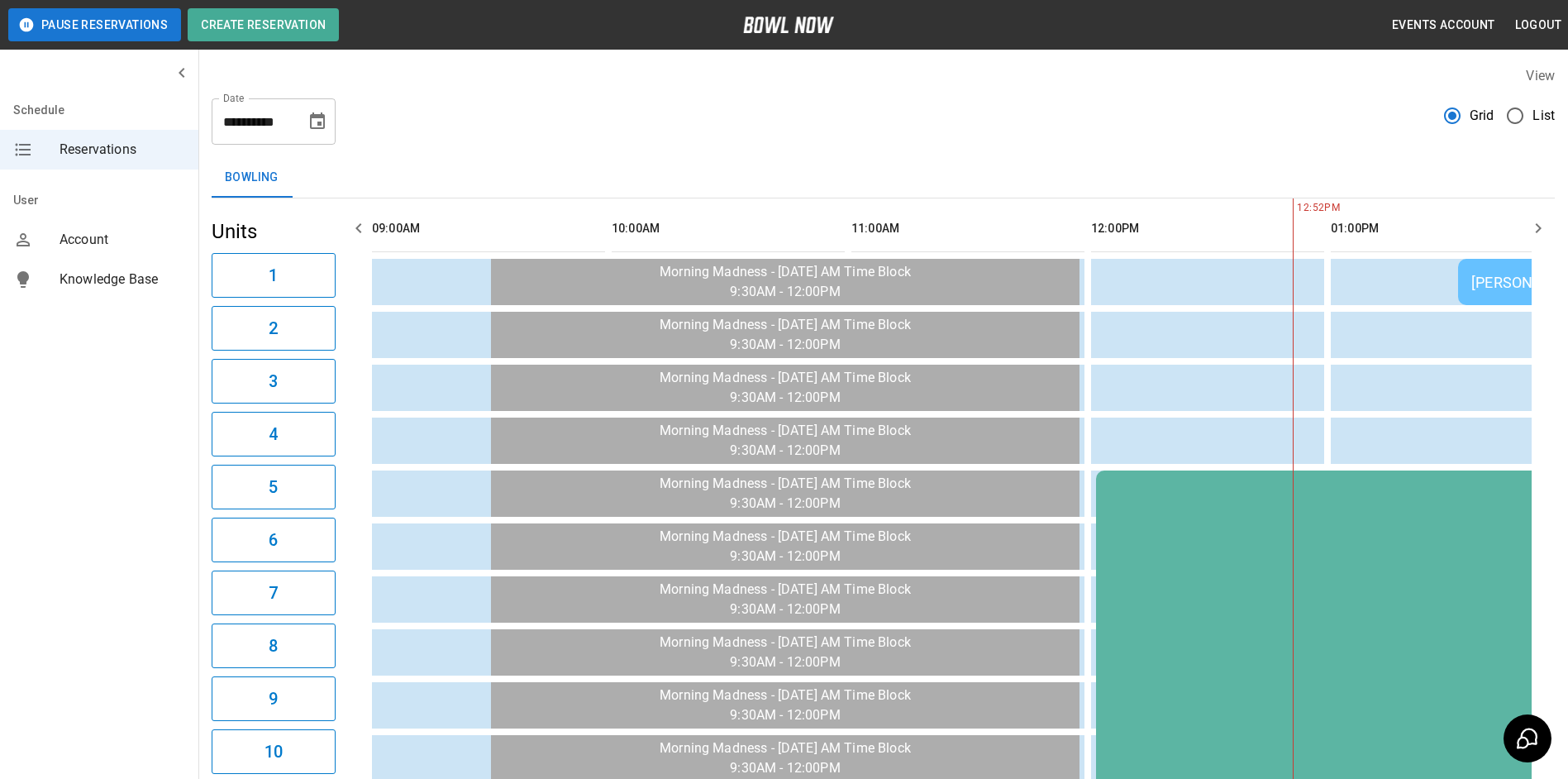
click at [1538, 228] on icon "button" at bounding box center [1538, 228] width 20 height 20
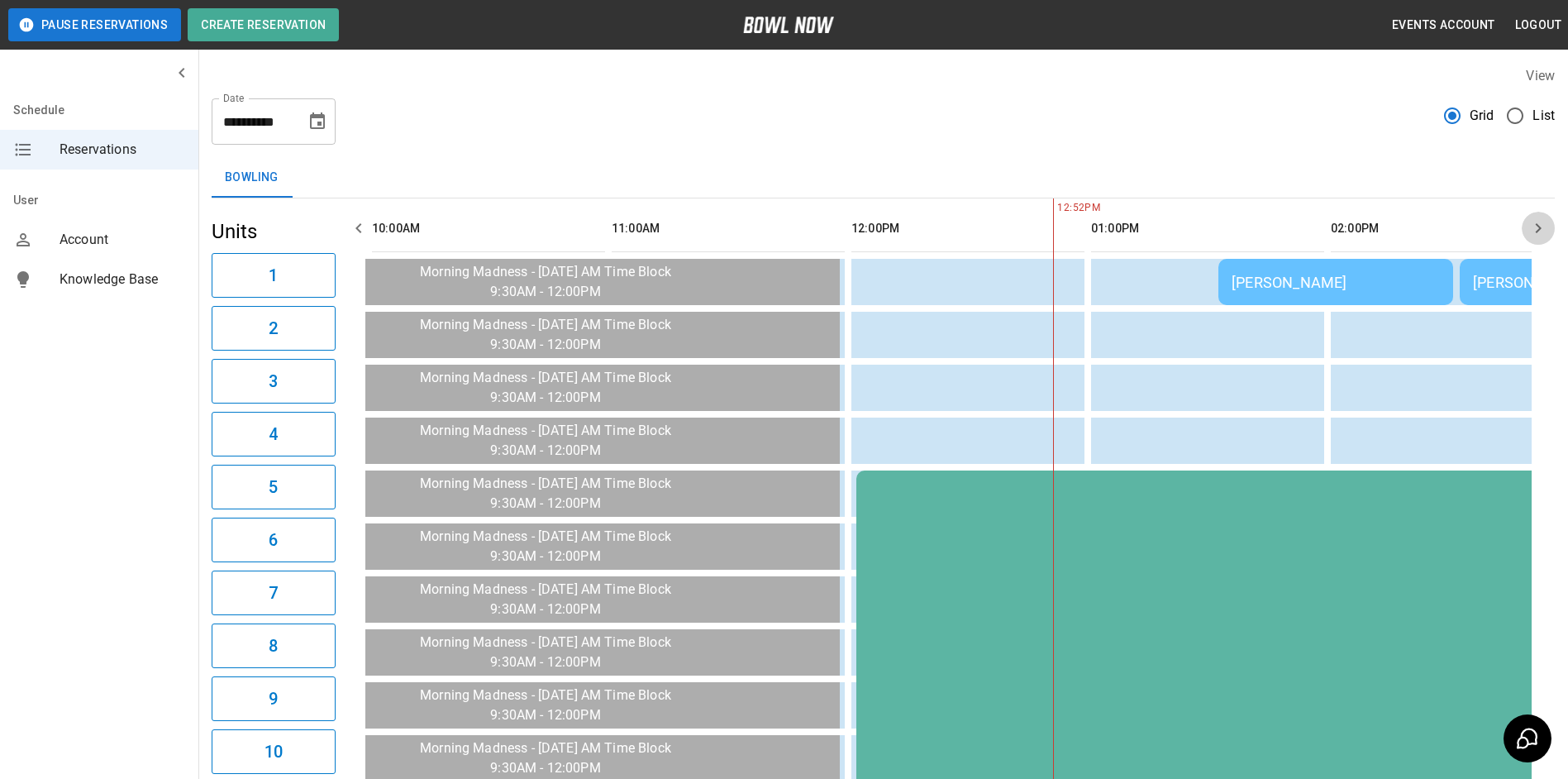
click at [1538, 228] on icon "button" at bounding box center [1538, 228] width 20 height 20
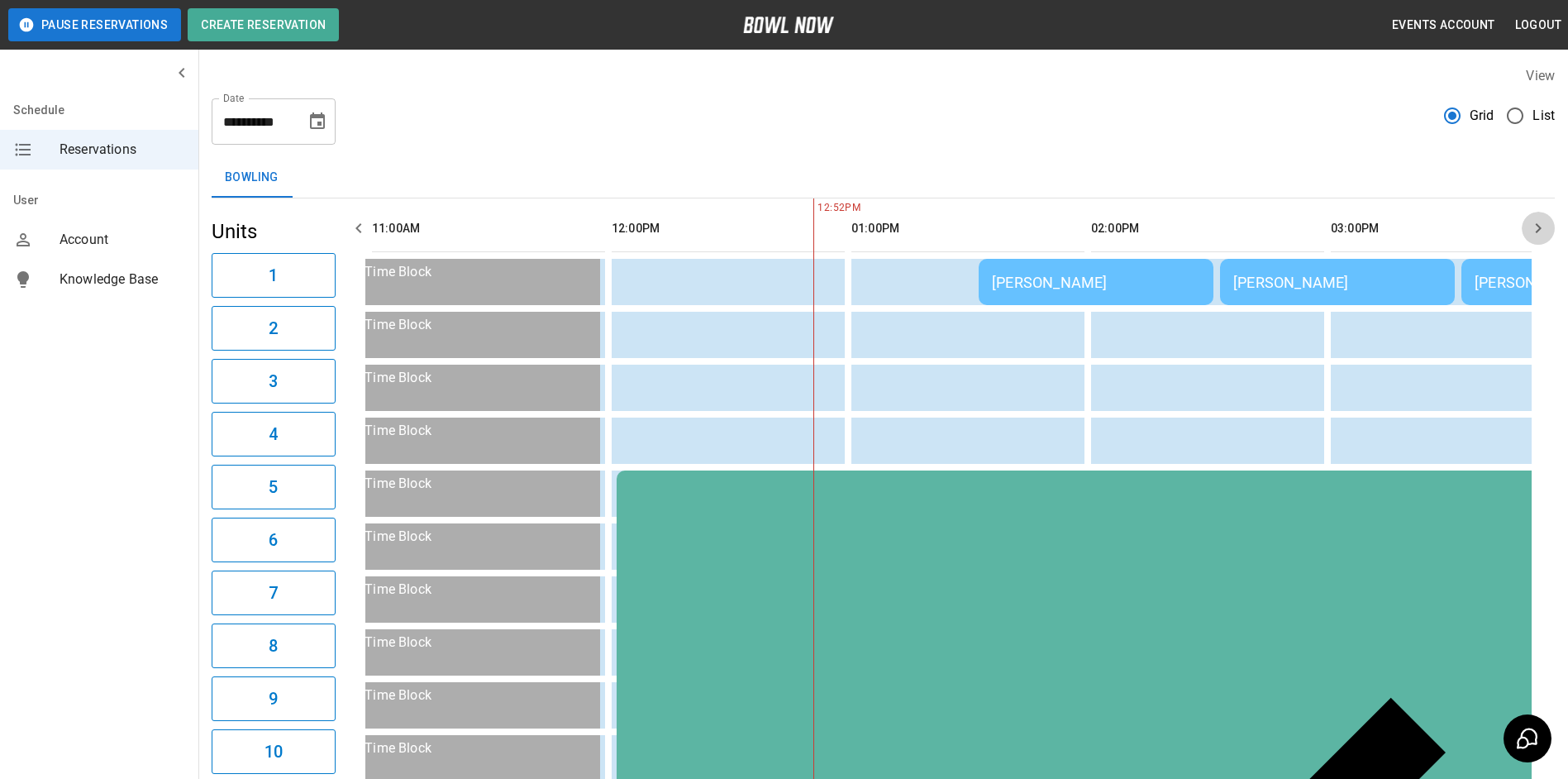
click at [1538, 228] on icon "button" at bounding box center [1538, 228] width 20 height 20
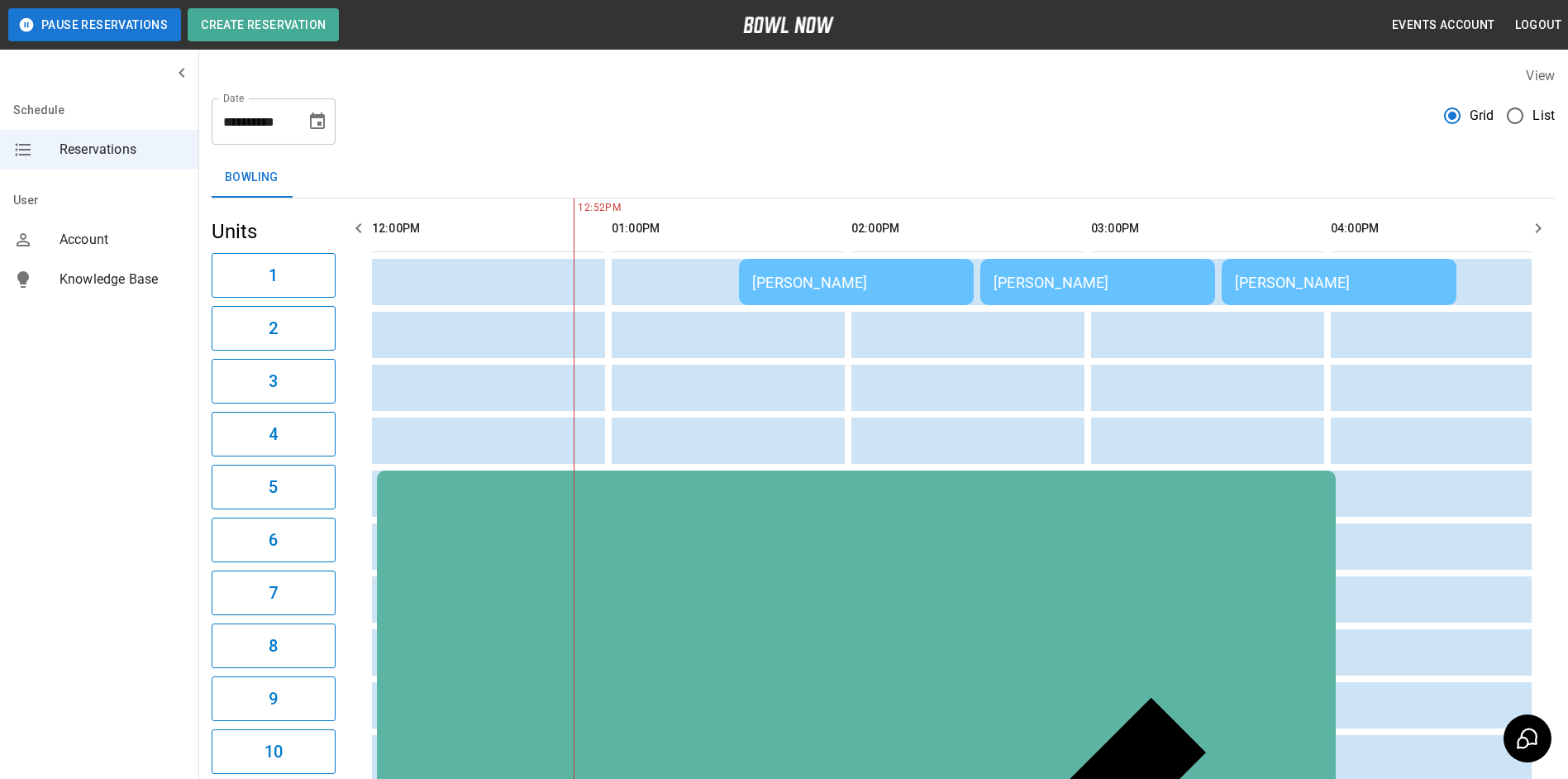
click at [1538, 228] on icon "button" at bounding box center [1538, 228] width 20 height 20
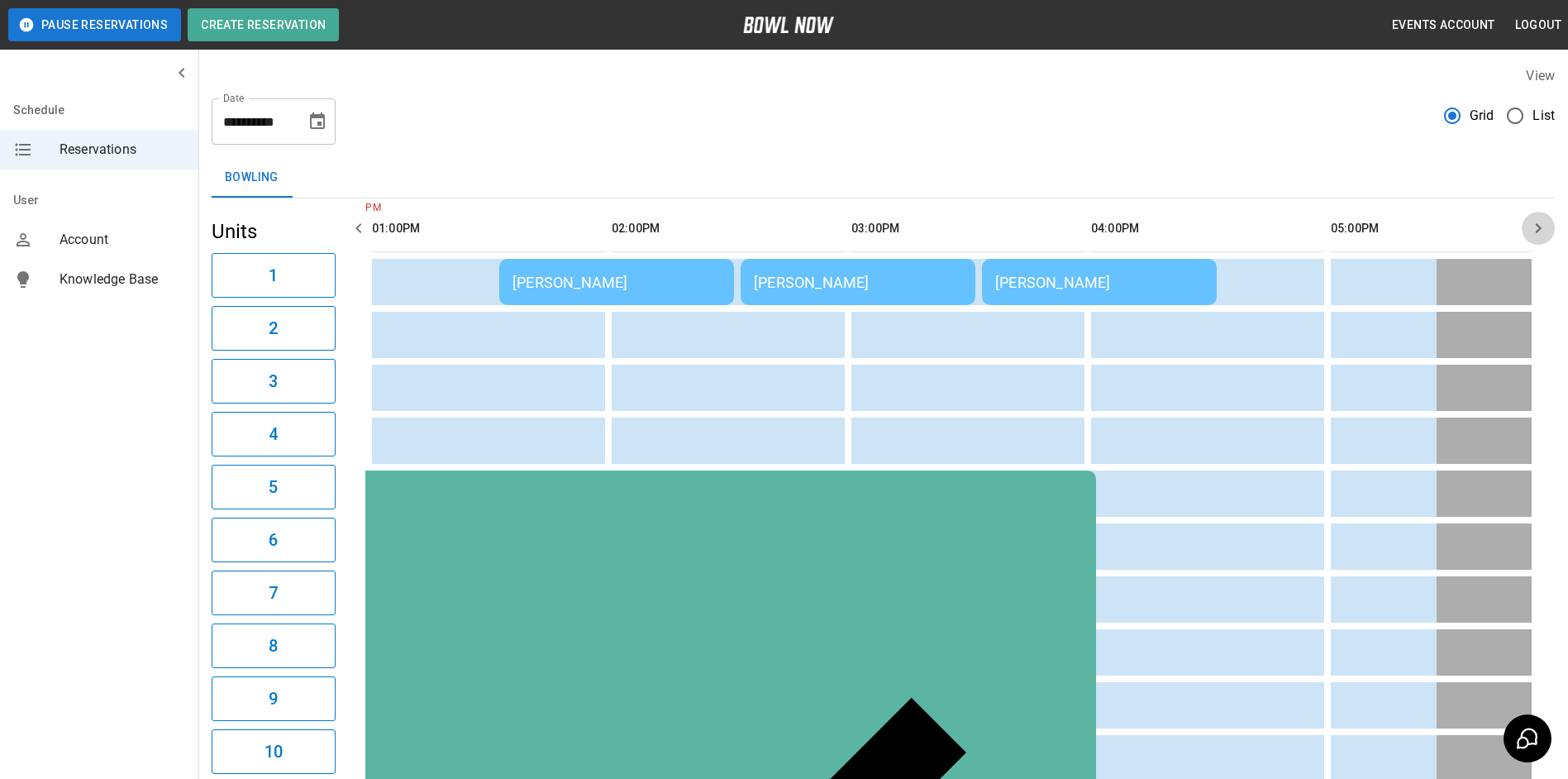
click at [1538, 228] on icon "button" at bounding box center [1538, 228] width 20 height 20
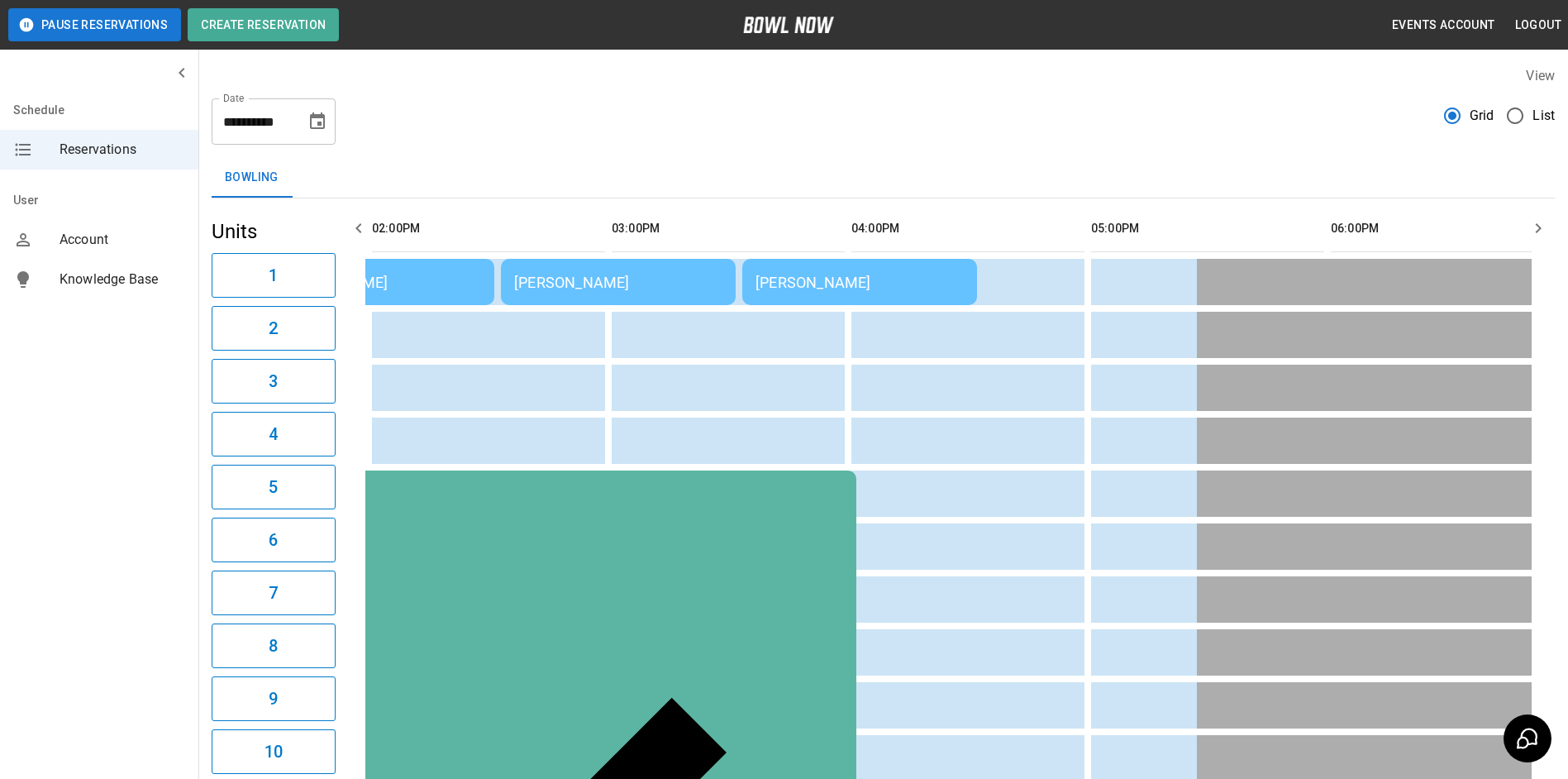
click at [358, 231] on icon "button" at bounding box center [359, 228] width 20 height 20
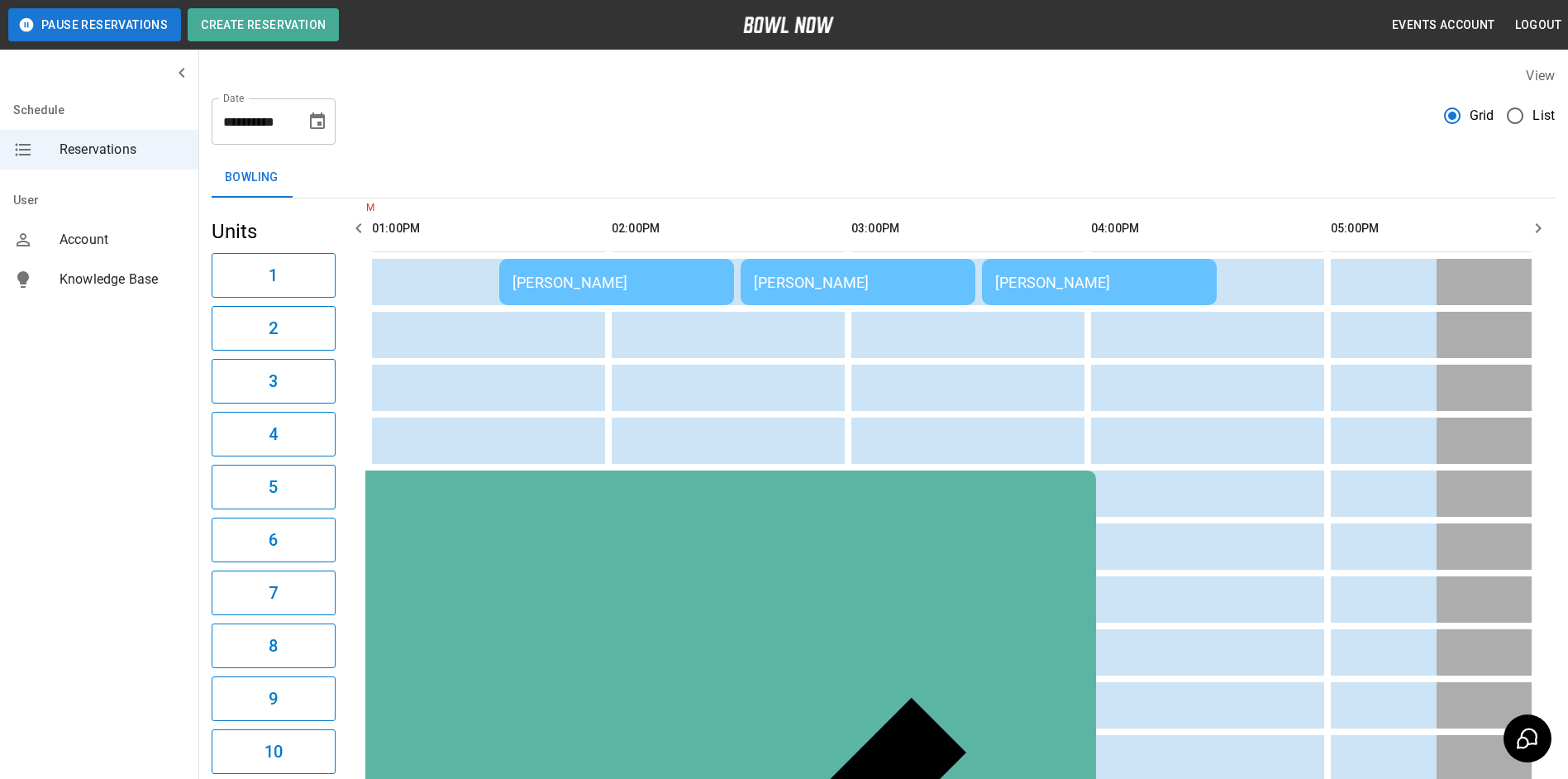
click at [346, 222] on button "button" at bounding box center [359, 228] width 33 height 33
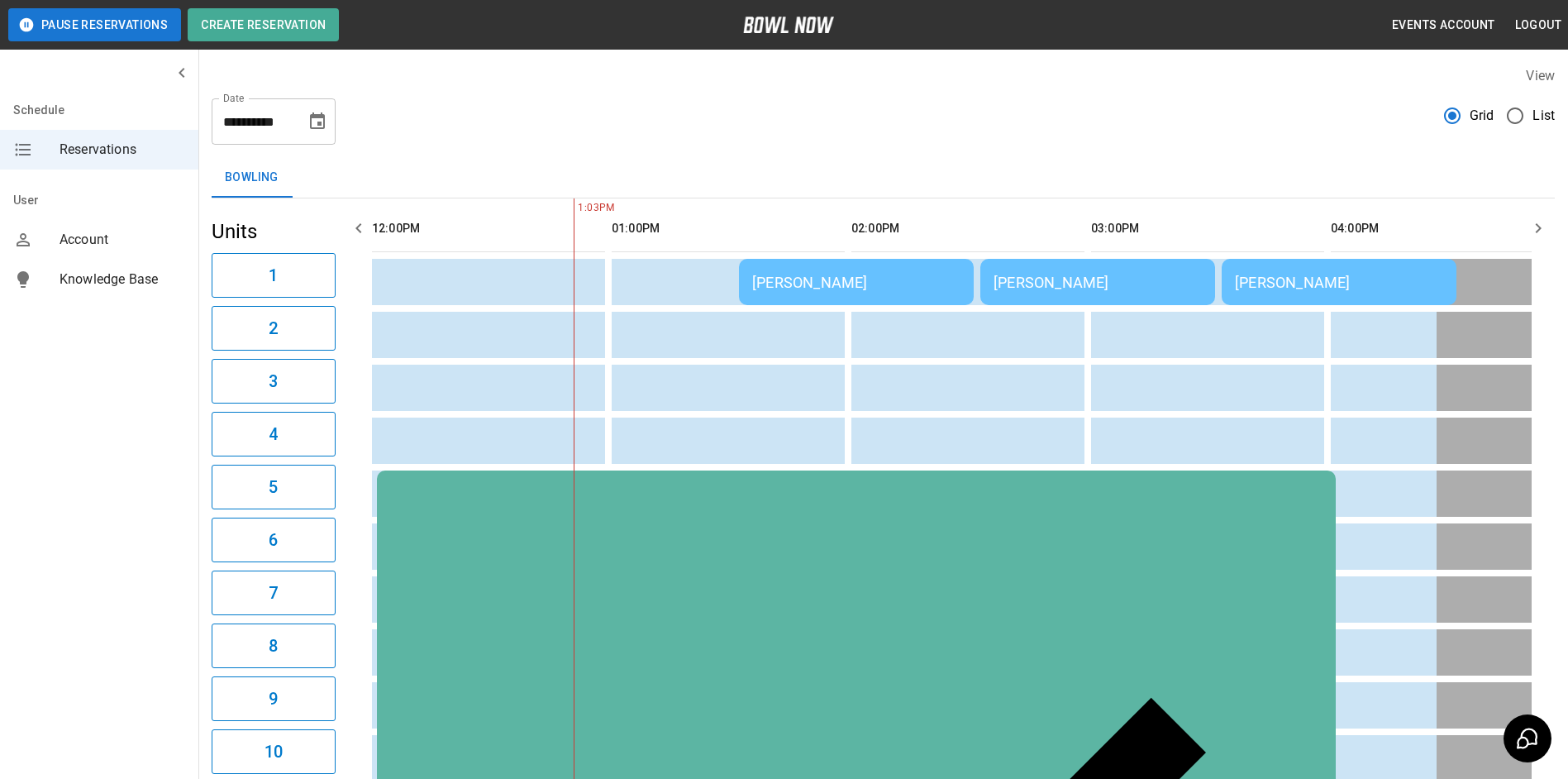
scroll to position [0, 719]
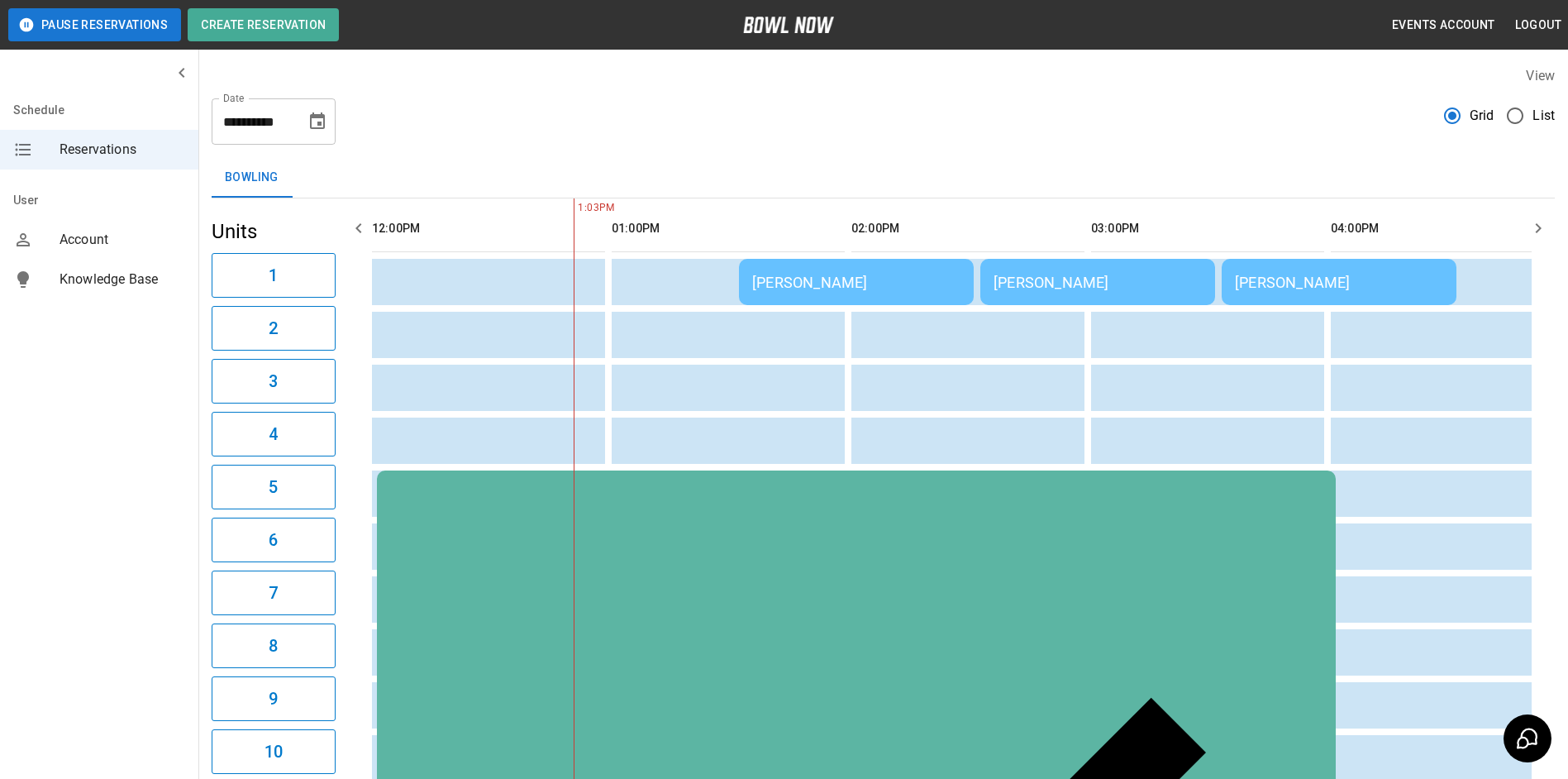
click at [346, 222] on button "button" at bounding box center [359, 228] width 33 height 33
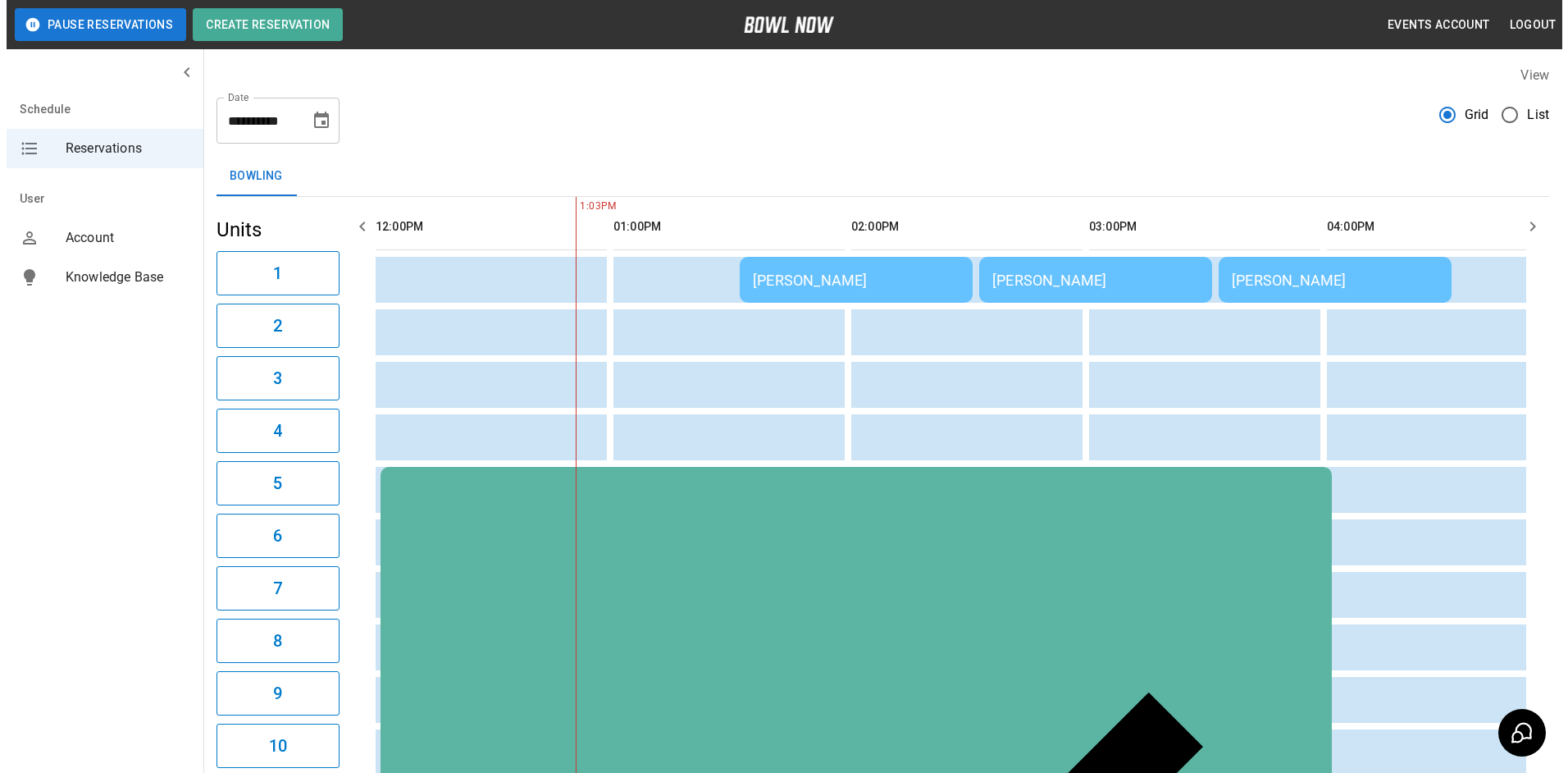
scroll to position [0, 475]
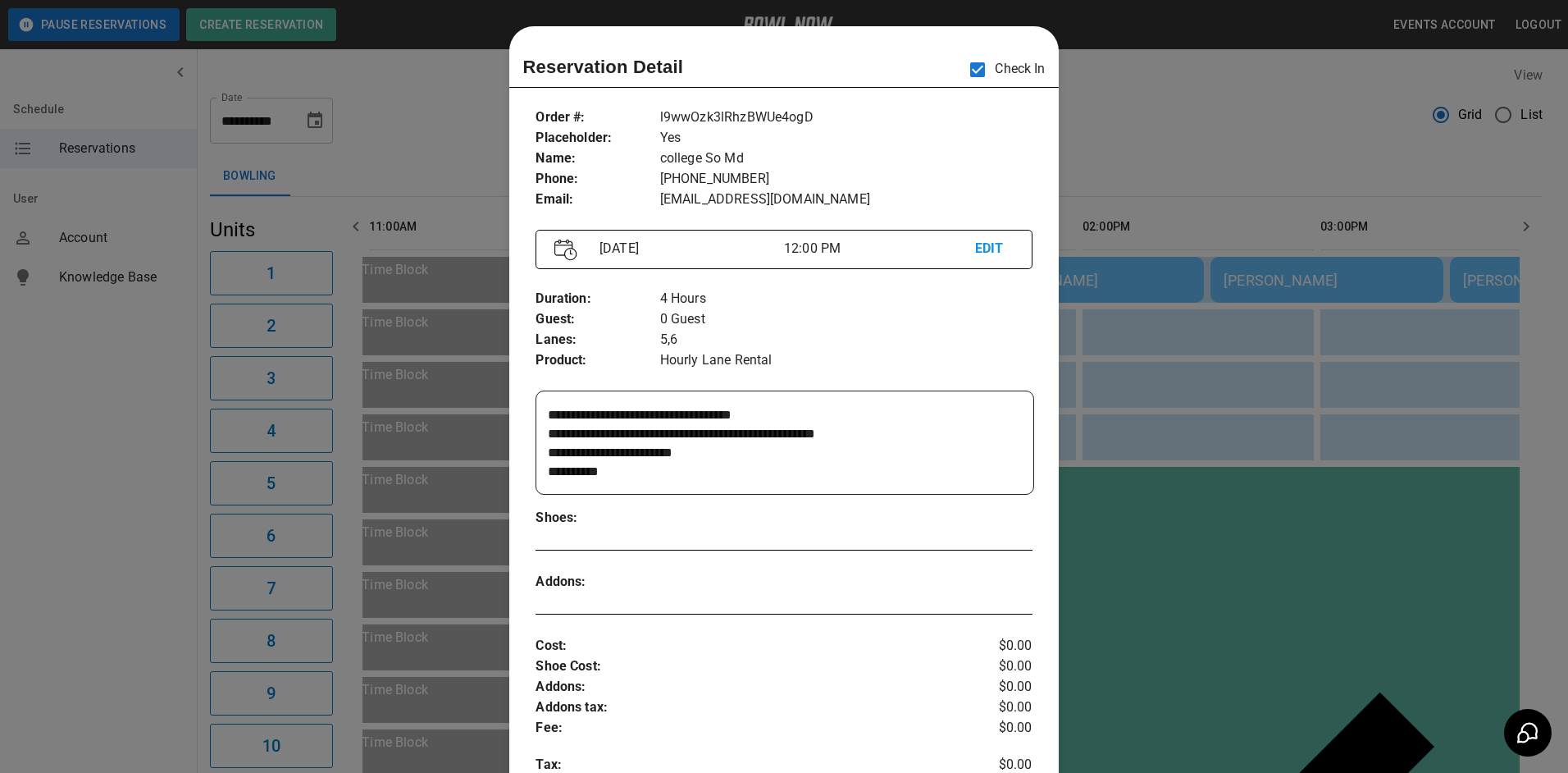
scroll to position [26, 0]
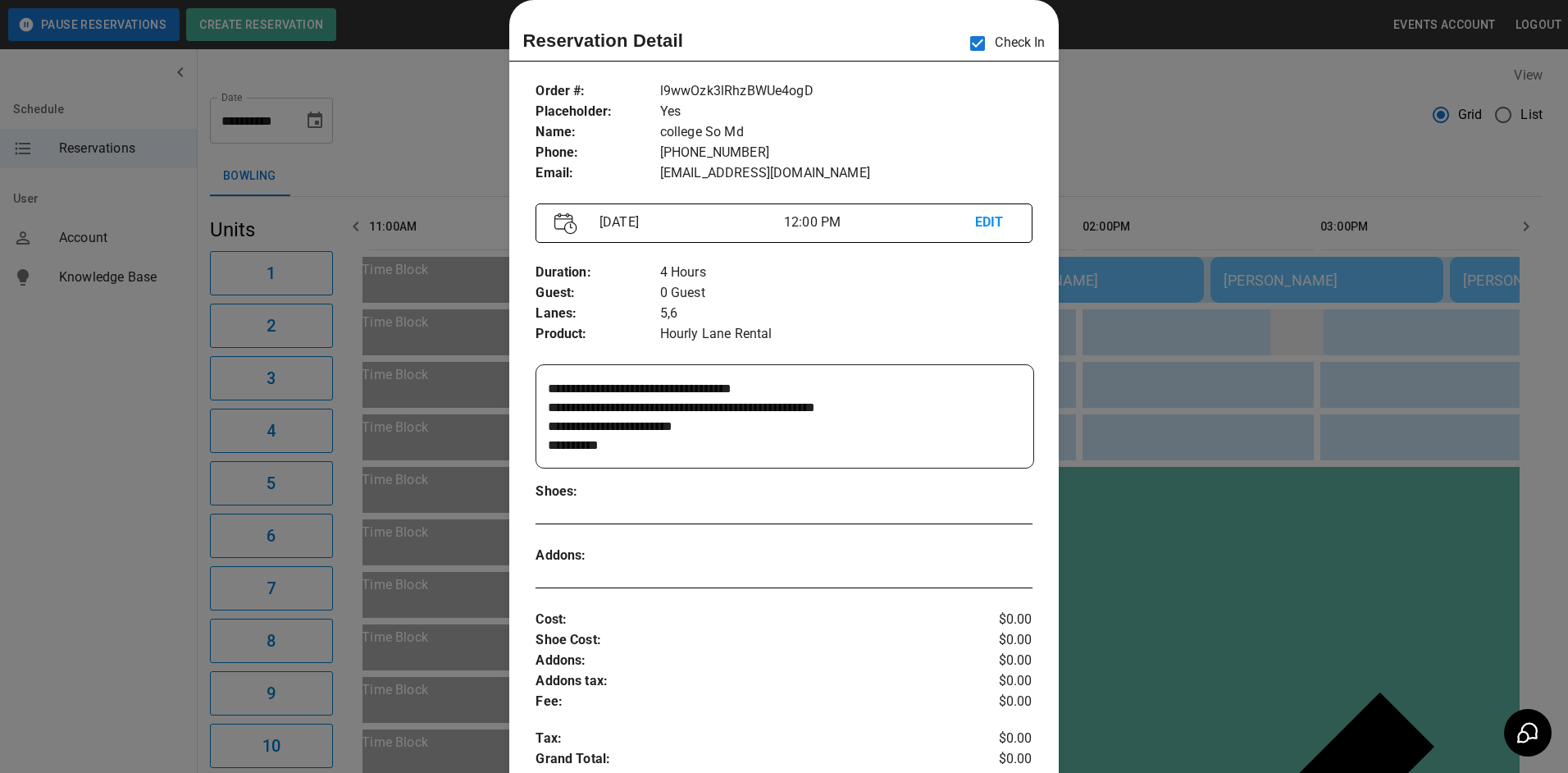
click at [1311, 304] on div at bounding box center [784, 386] width 1568 height 773
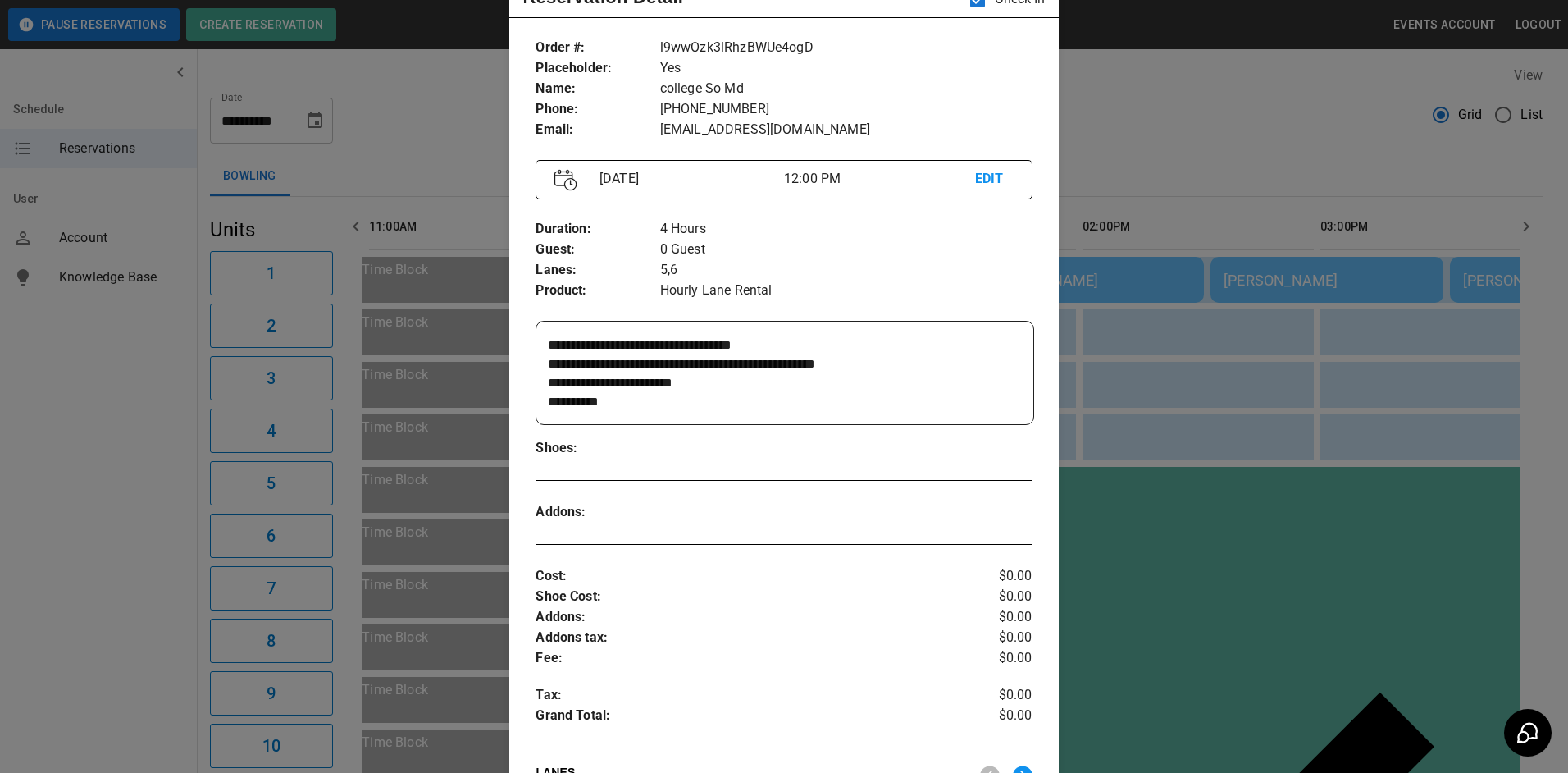
scroll to position [108, 0]
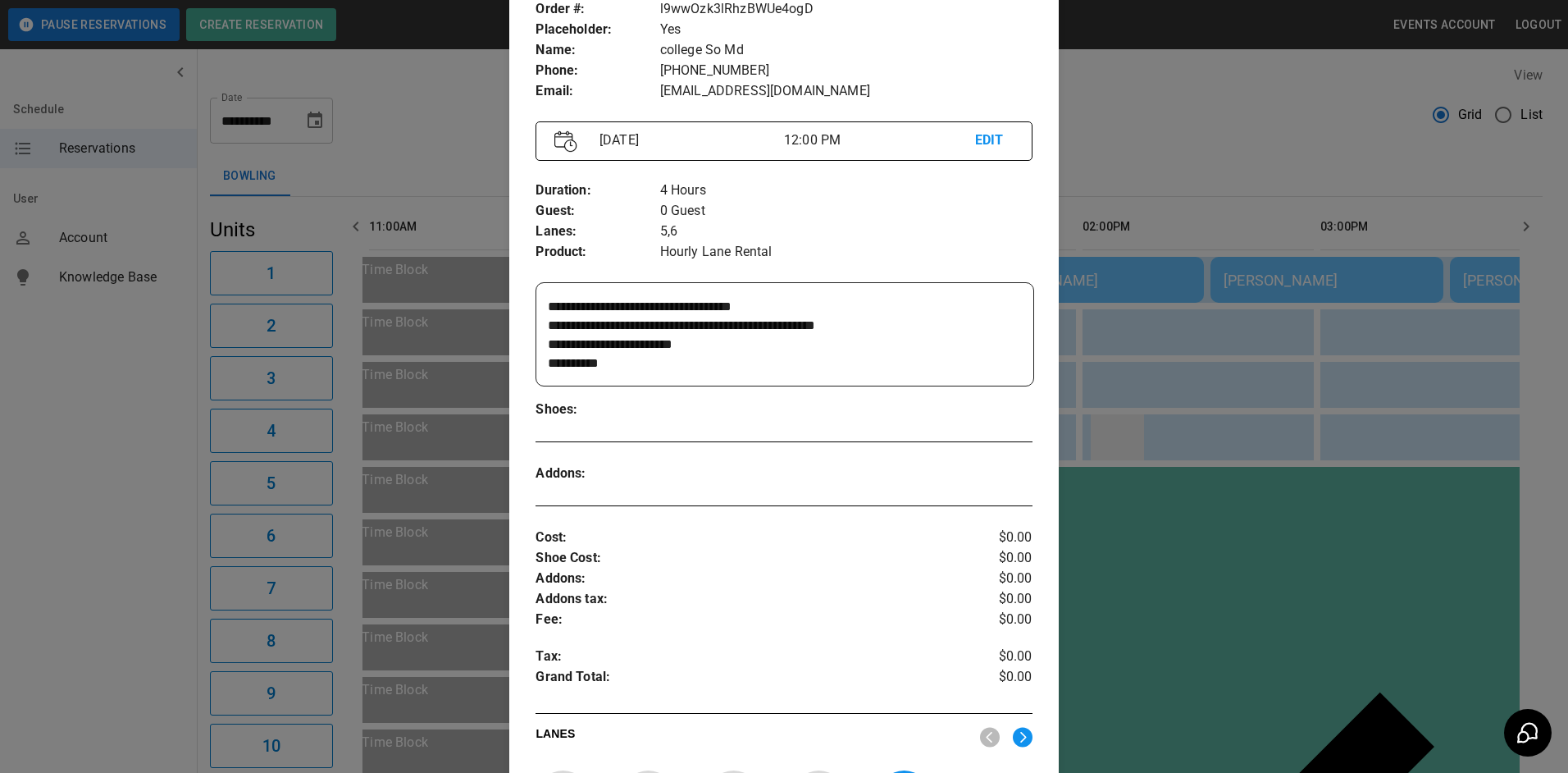
click at [1104, 444] on div at bounding box center [784, 386] width 1568 height 773
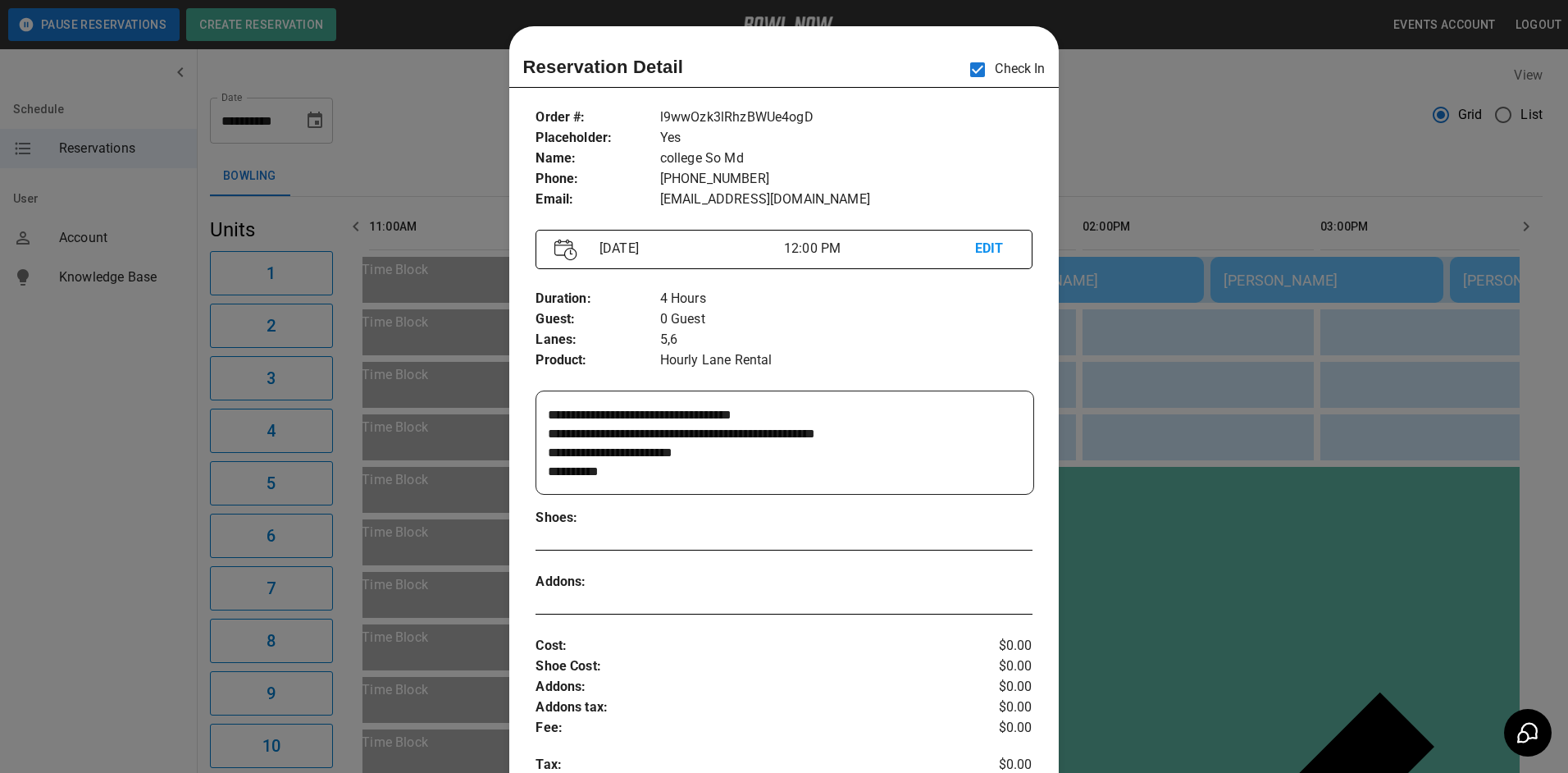
scroll to position [26, 0]
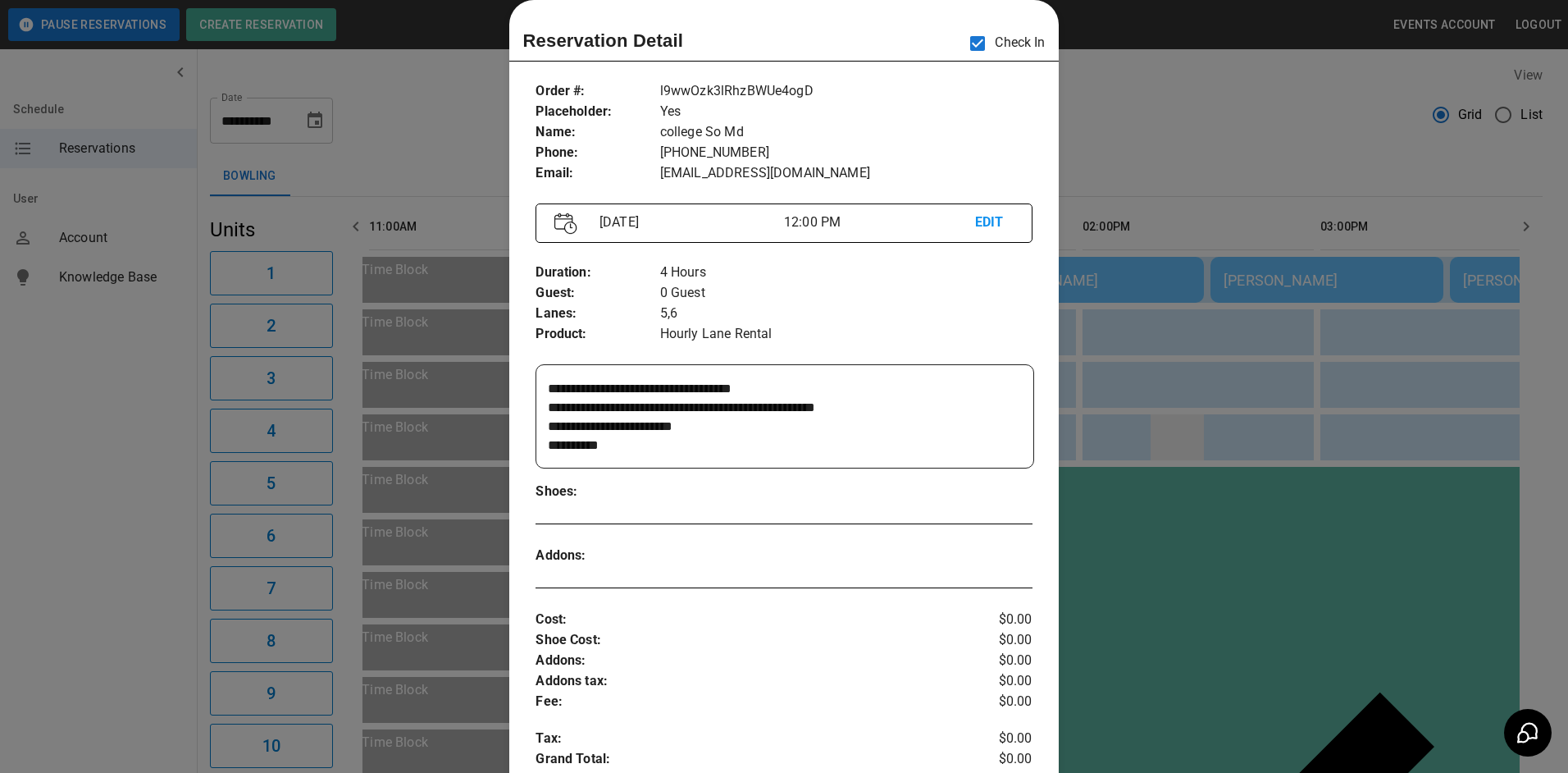
drag, startPoint x: 1208, startPoint y: 427, endPoint x: 1180, endPoint y: 425, distance: 28.1
click at [1208, 430] on div at bounding box center [784, 386] width 1568 height 773
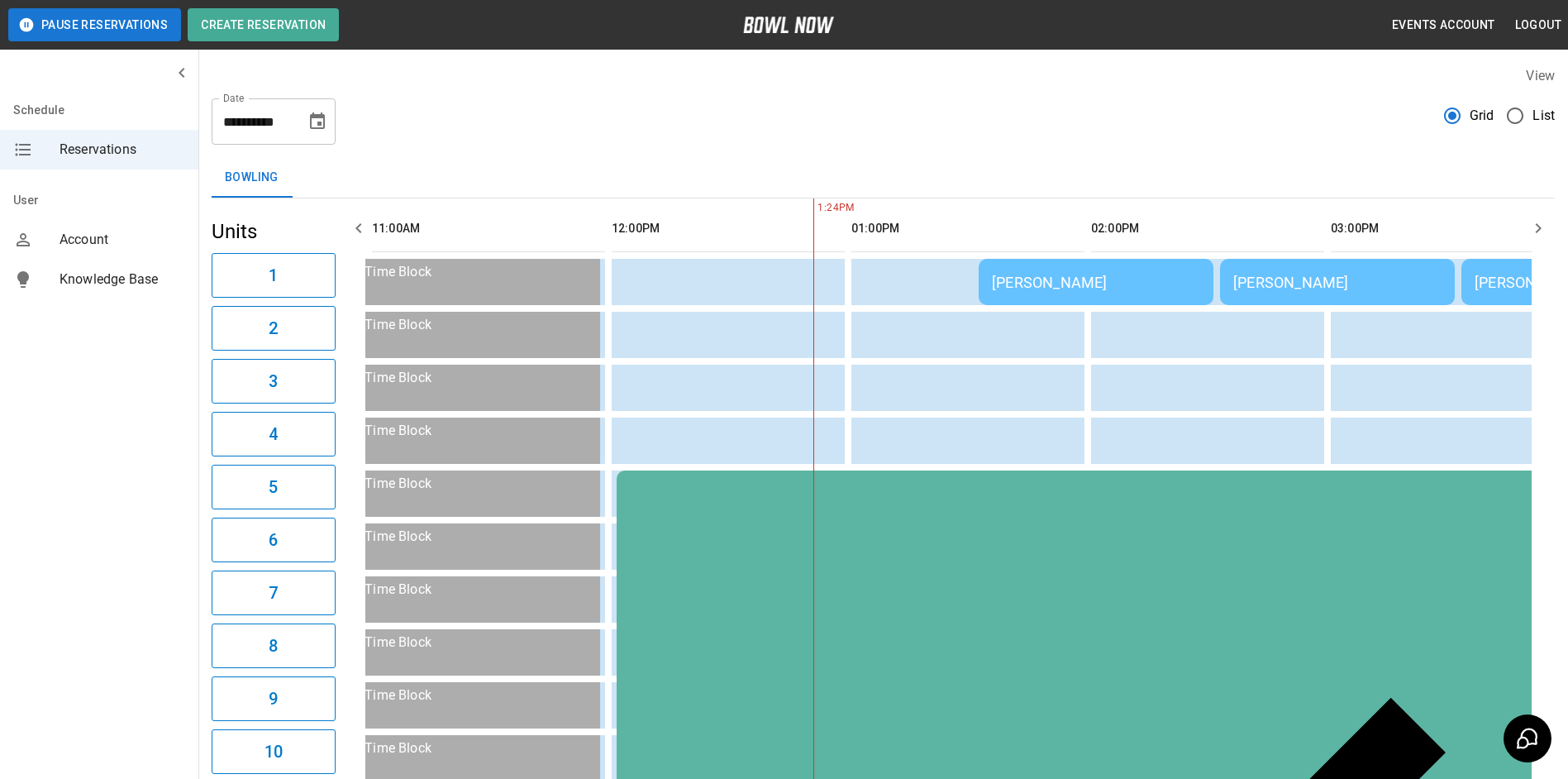
click at [1050, 282] on div "[PERSON_NAME]" at bounding box center [1096, 282] width 208 height 17
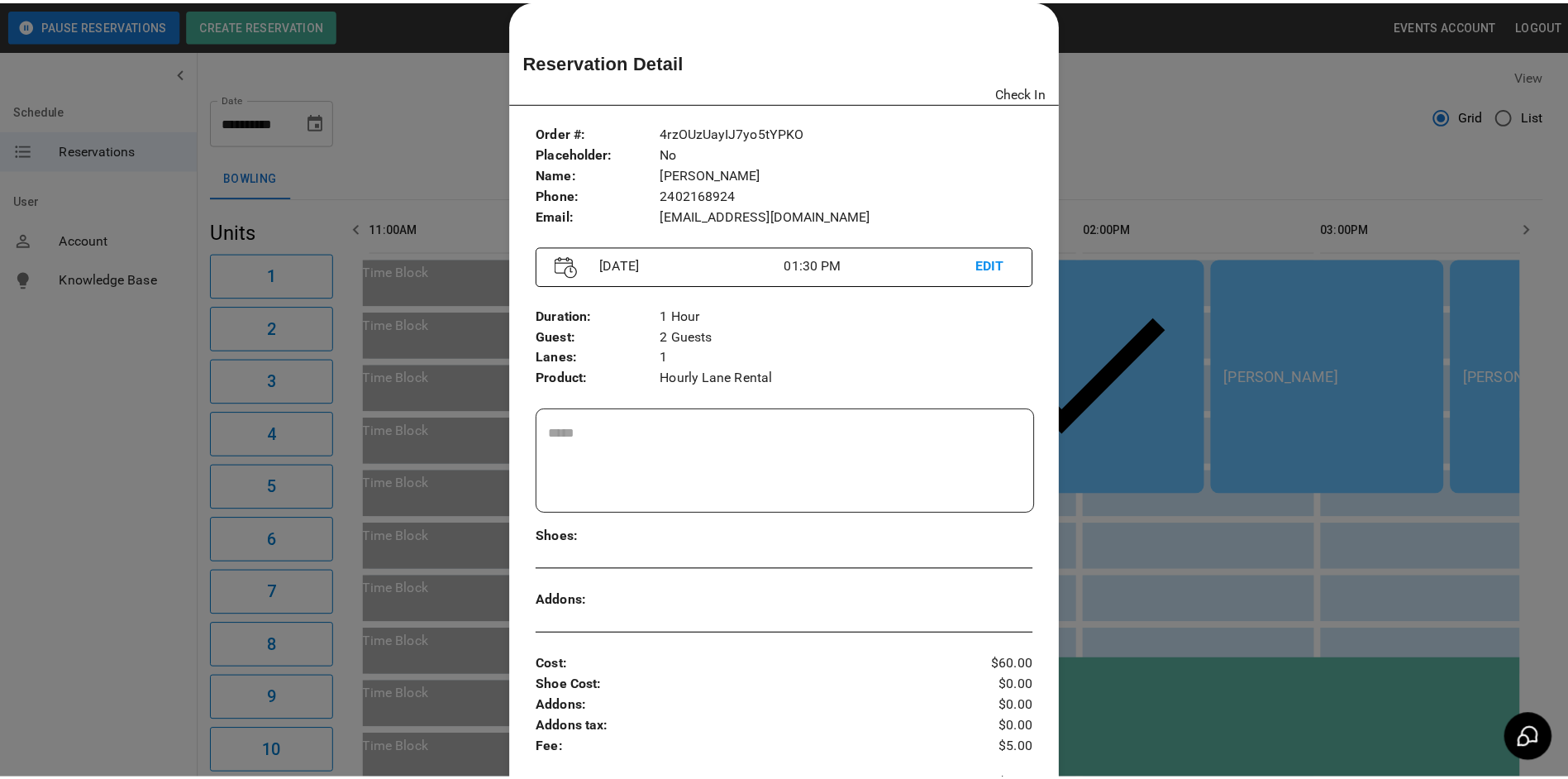
scroll to position [0, 959]
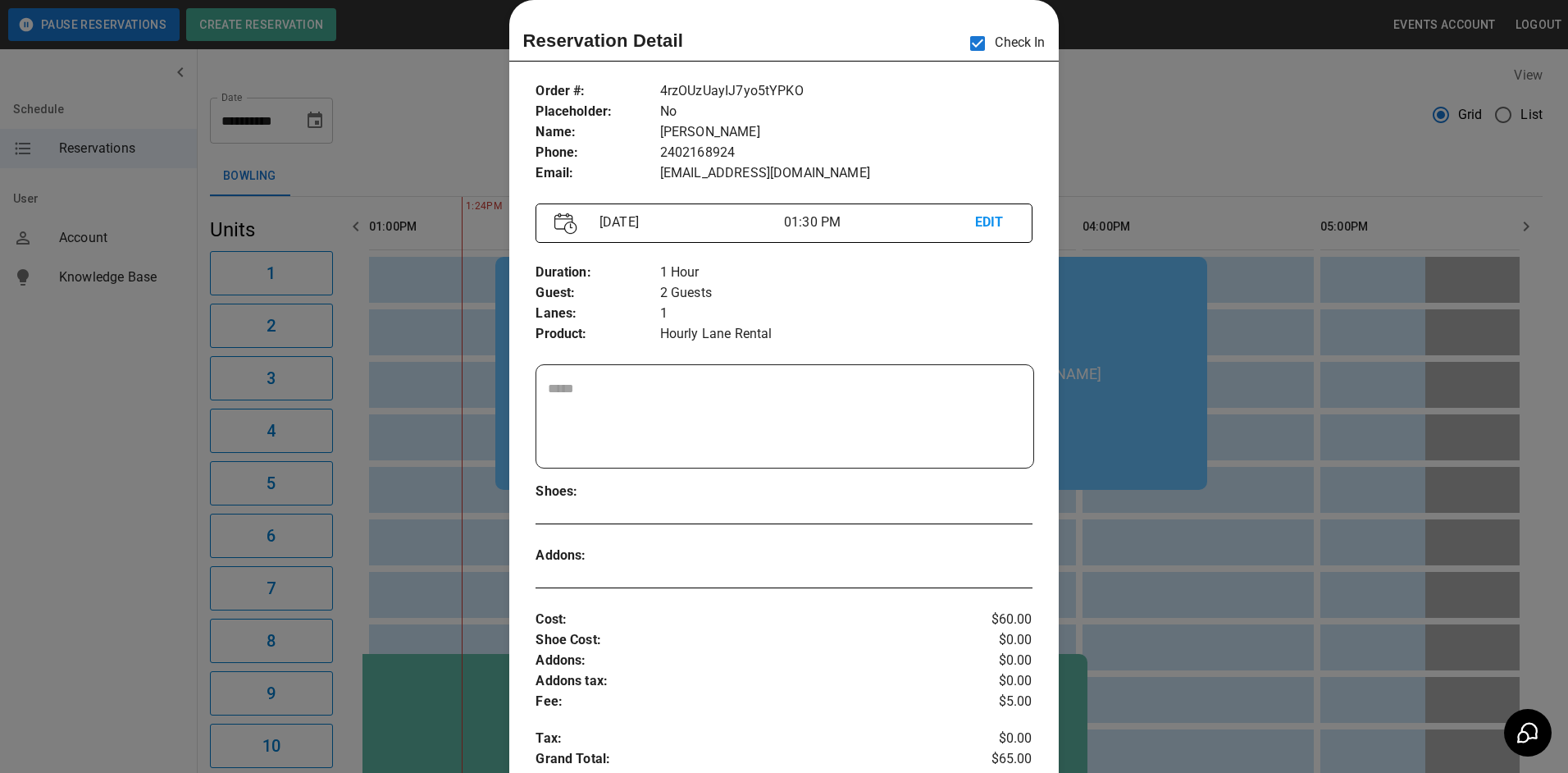
click at [1196, 307] on div at bounding box center [784, 386] width 1568 height 773
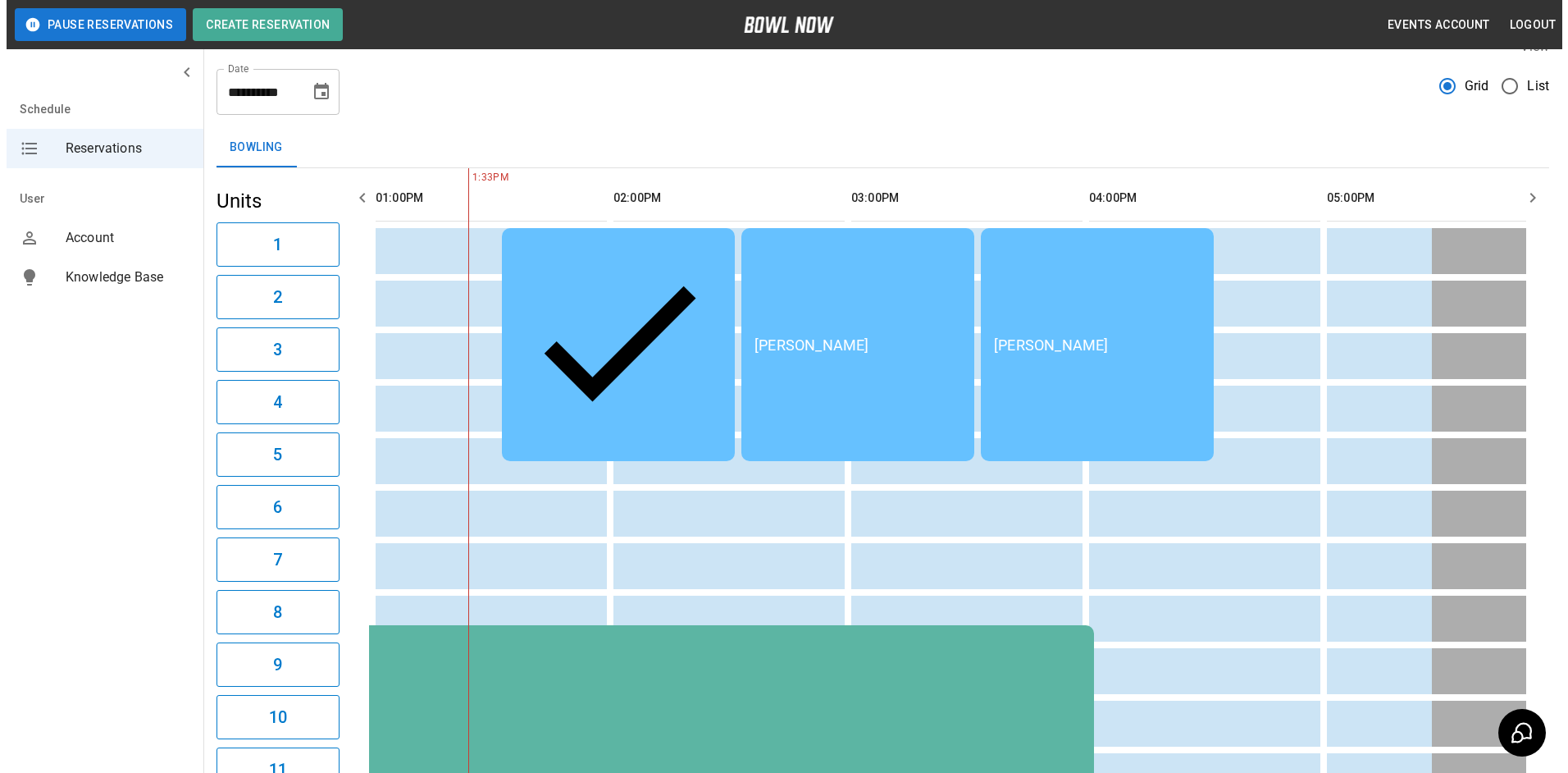
scroll to position [0, 0]
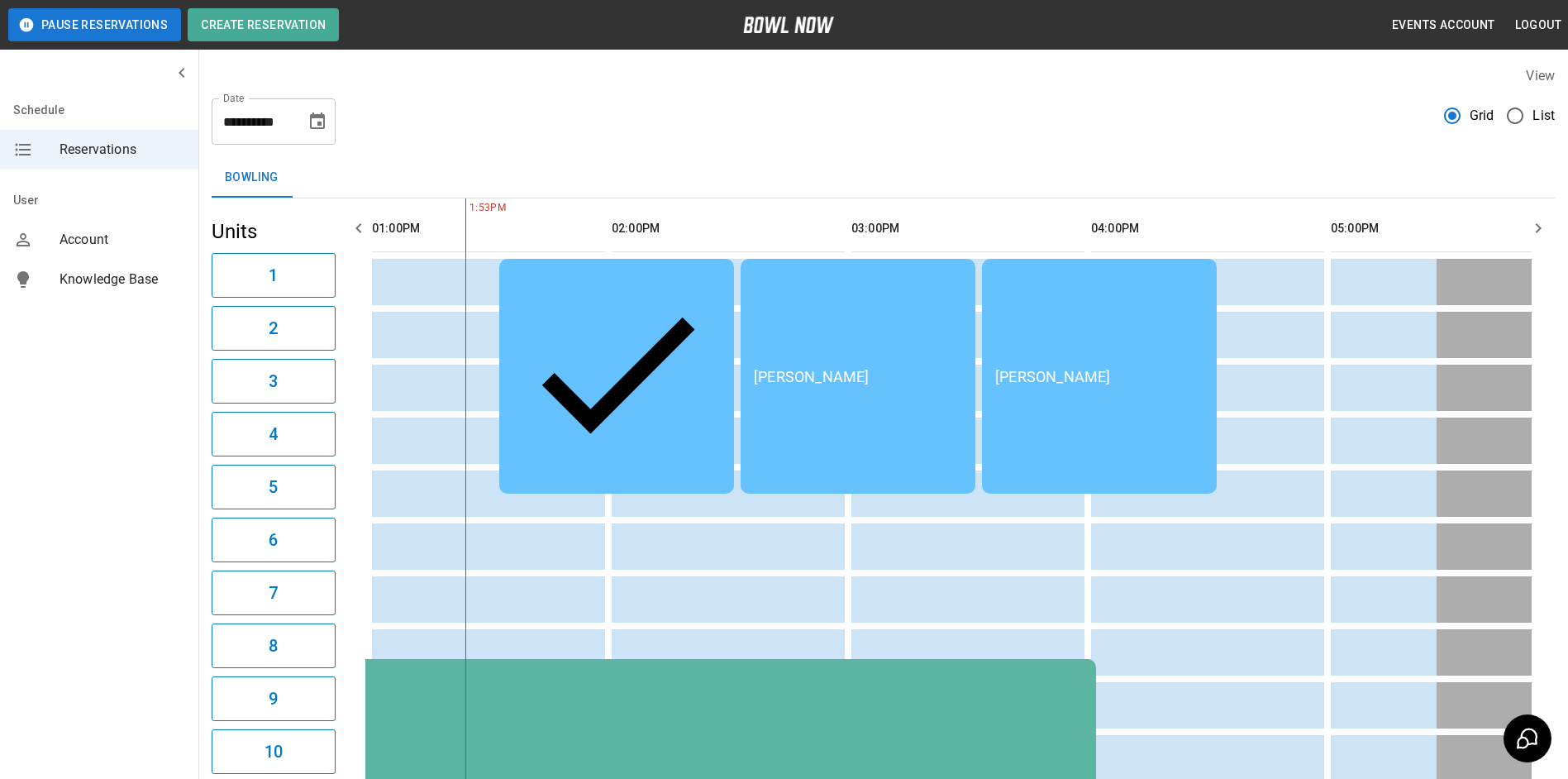
click at [906, 368] on div "[PERSON_NAME]" at bounding box center [858, 377] width 208 height 17
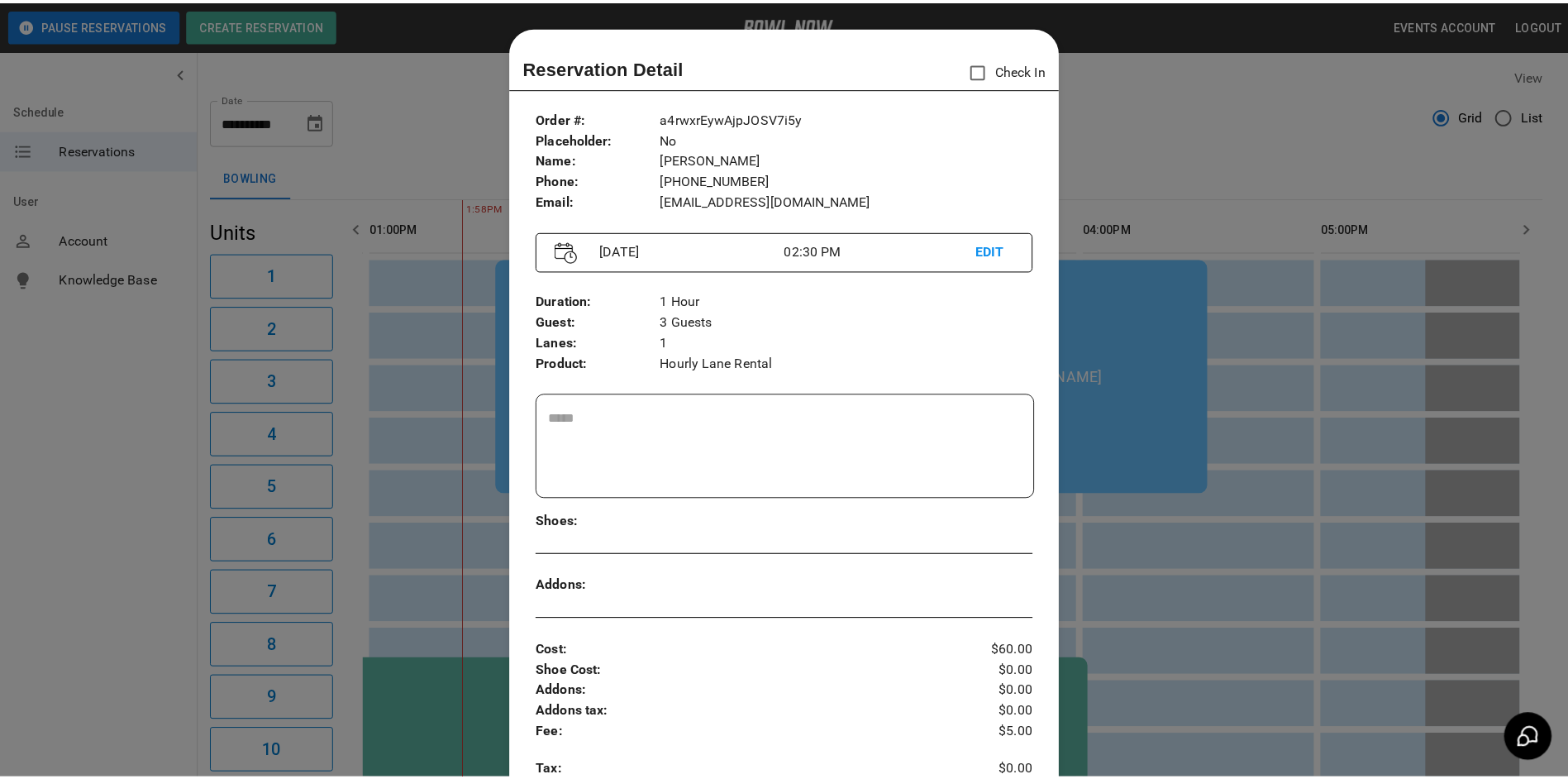
scroll to position [26, 0]
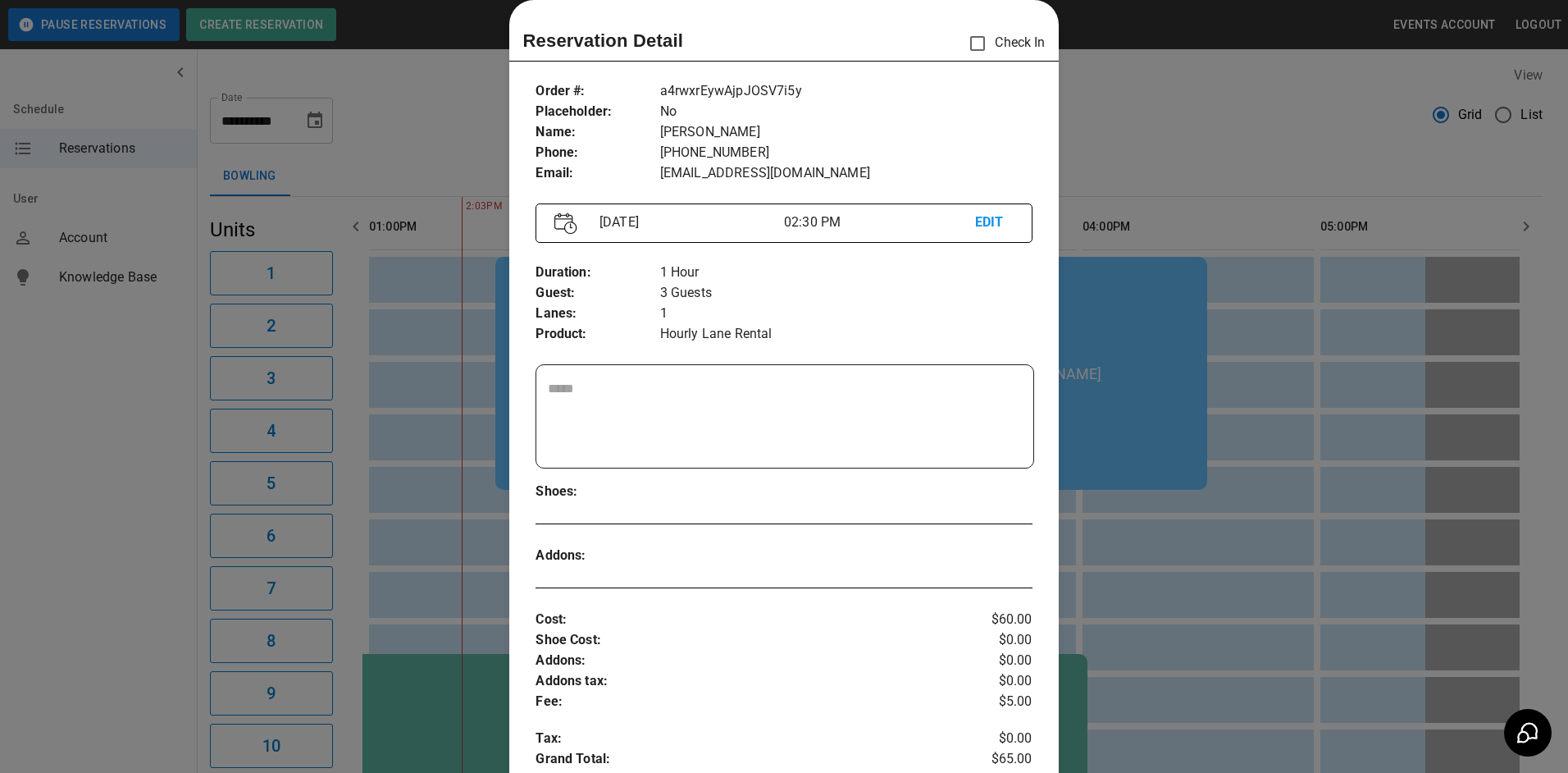
click at [1159, 107] on div at bounding box center [784, 386] width 1568 height 773
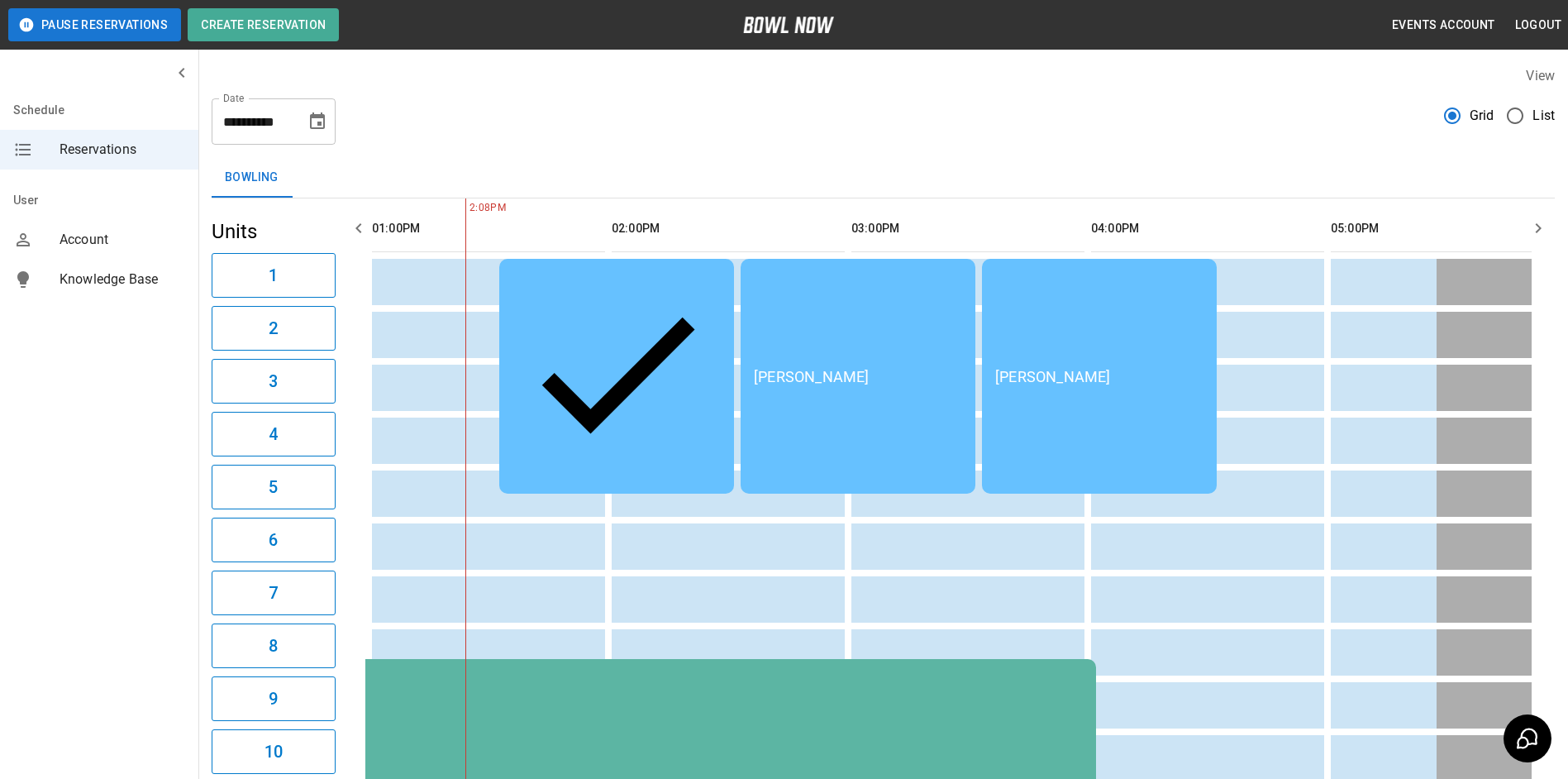
click at [314, 119] on icon "Choose date, selected date is Aug 29, 2025" at bounding box center [317, 121] width 14 height 16
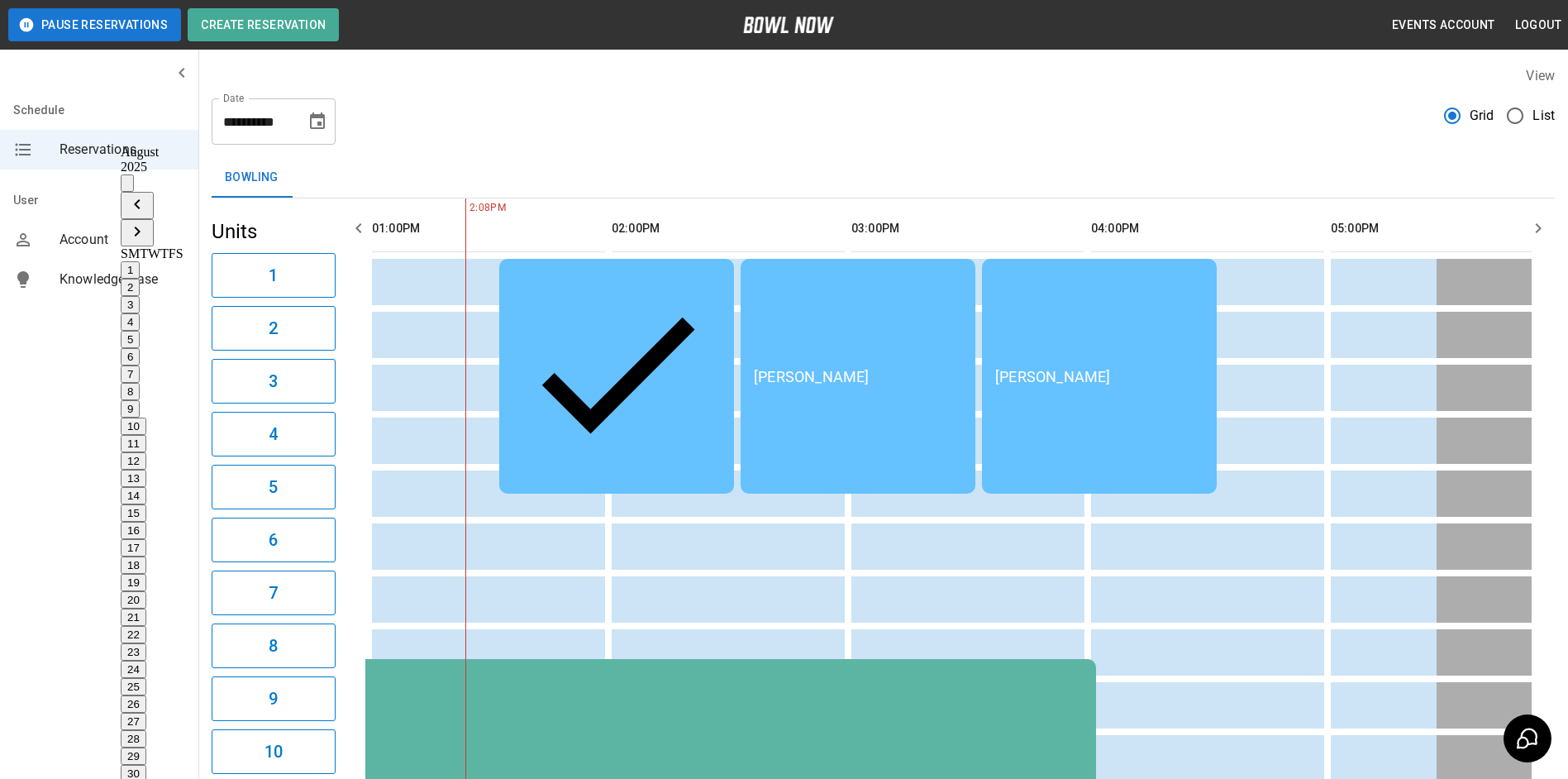
click at [147, 195] on icon "Previous month" at bounding box center [137, 204] width 20 height 20
click at [140, 400] on button "9" at bounding box center [130, 409] width 19 height 17
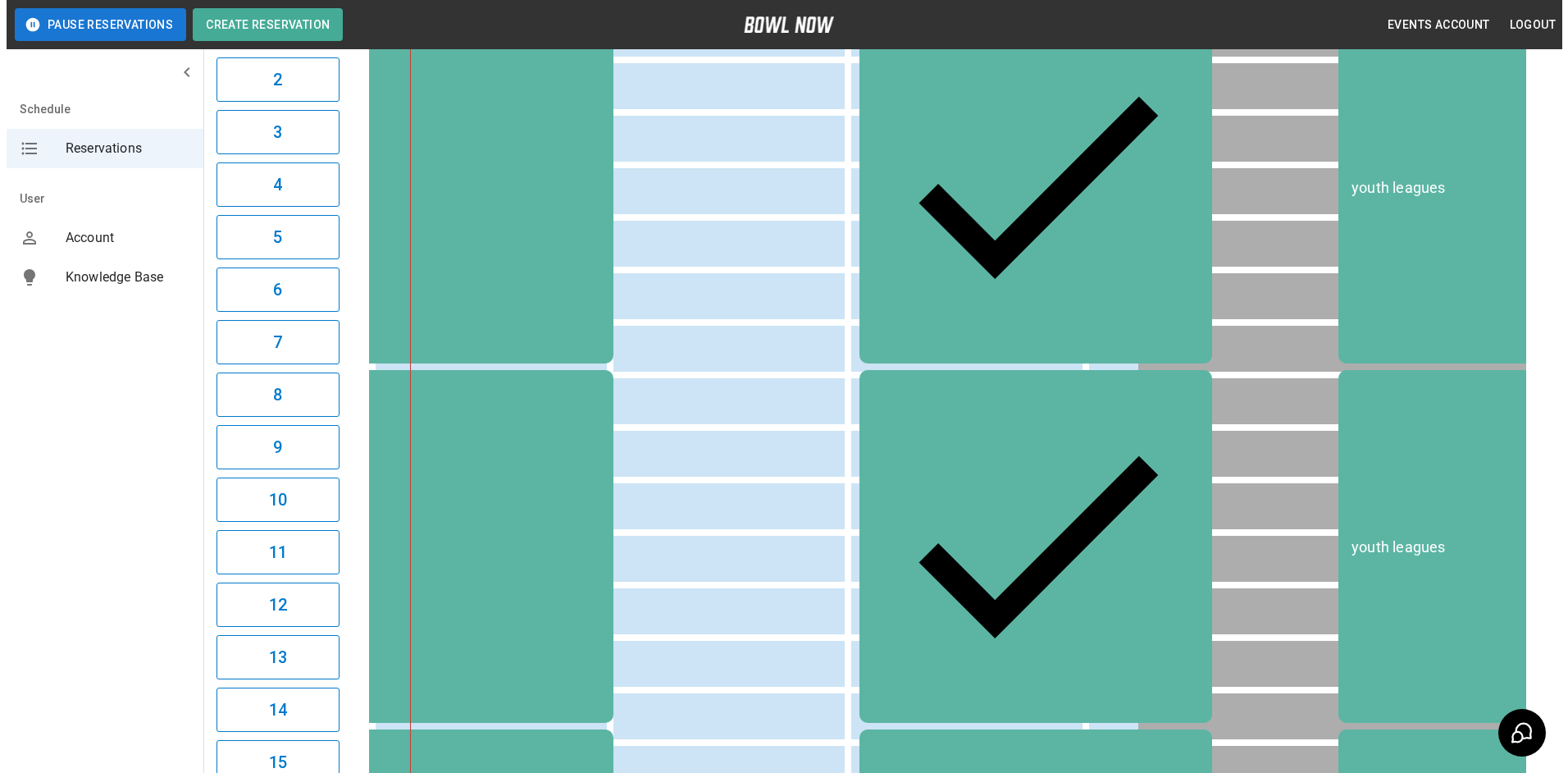
scroll to position [165, 0]
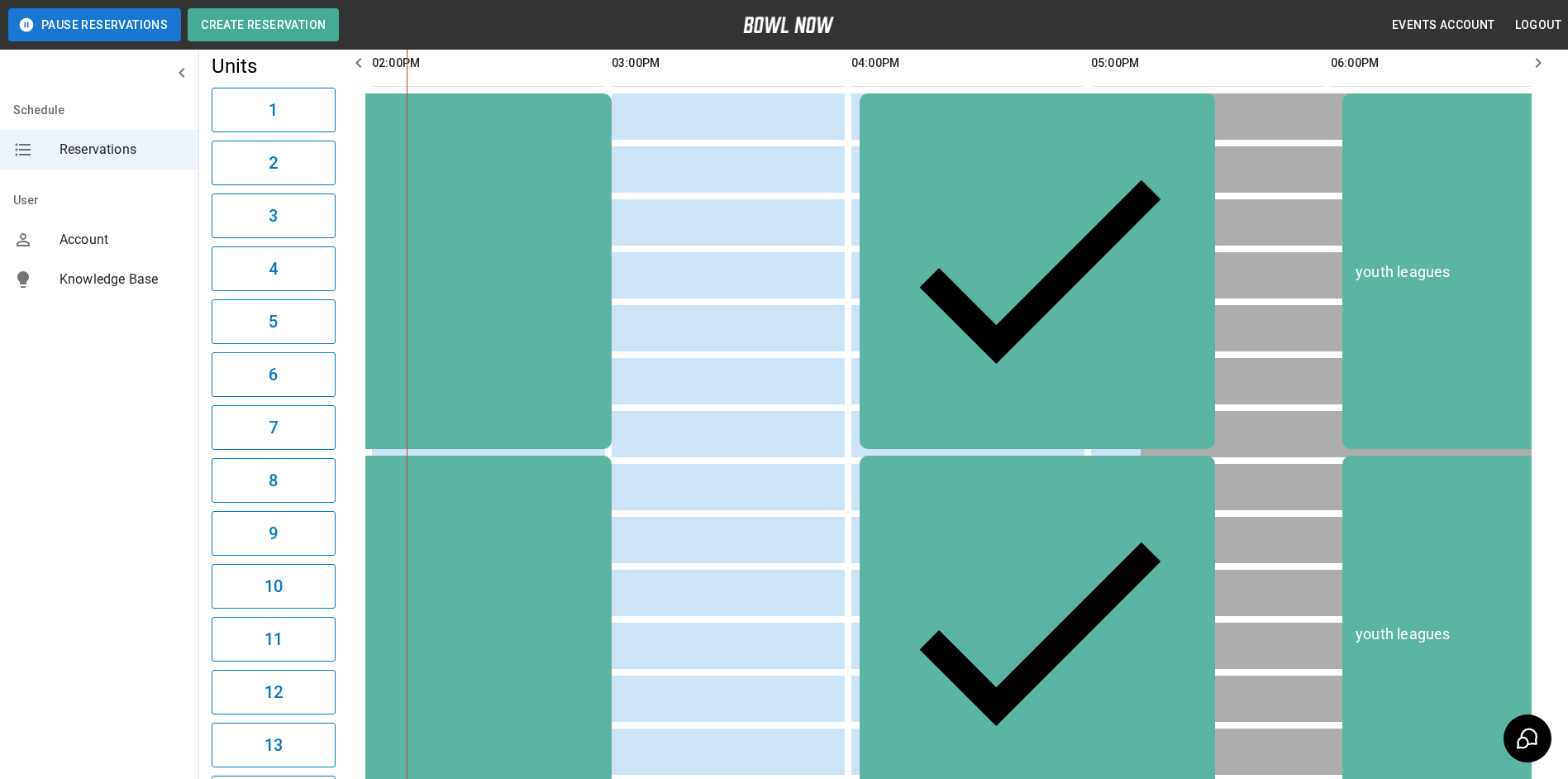
click at [1009, 120] on div "Ms. Bevs Place" at bounding box center [1037, 271] width 329 height 329
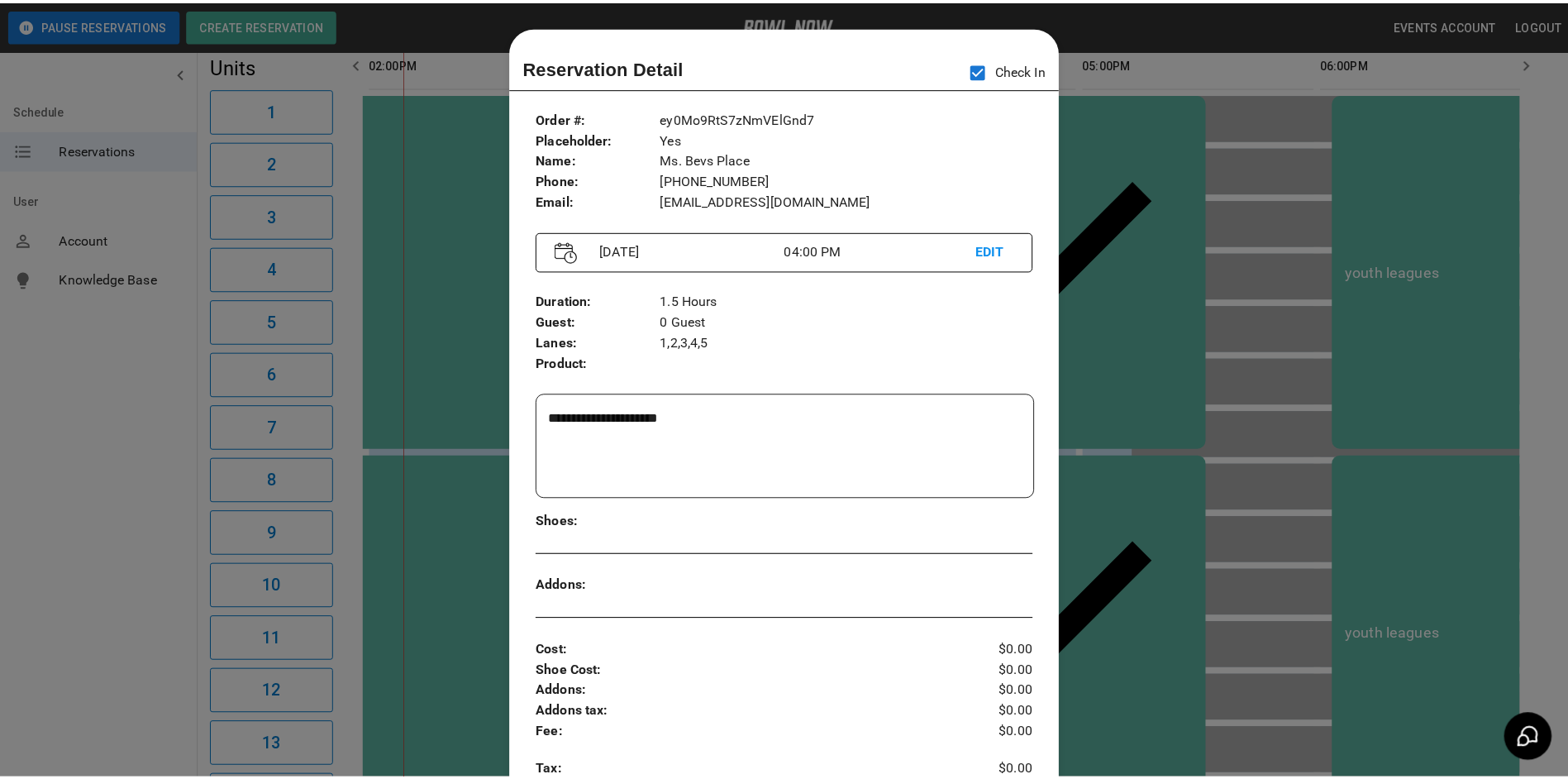
scroll to position [26, 0]
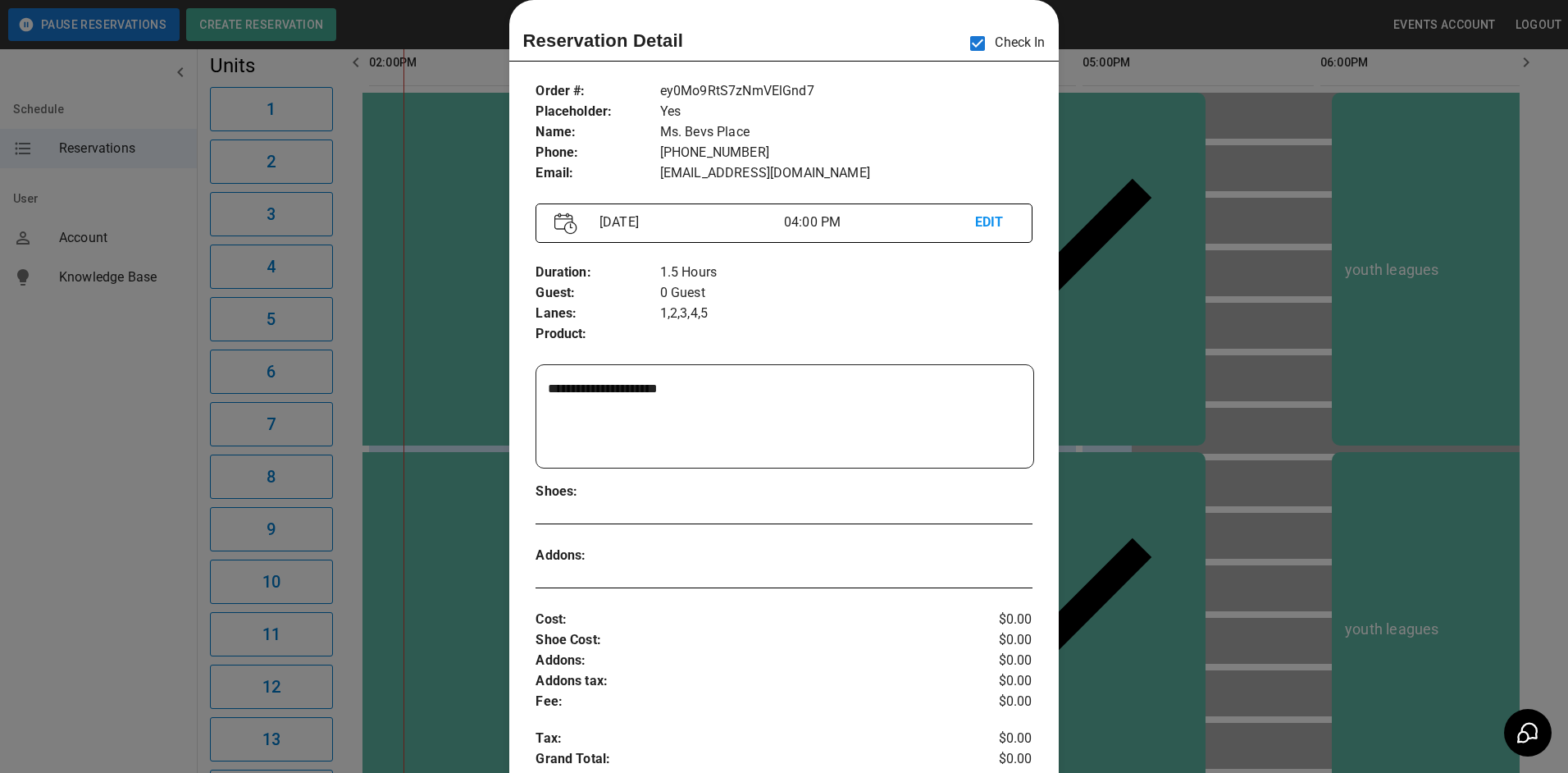
click at [481, 32] on div at bounding box center [784, 386] width 1568 height 773
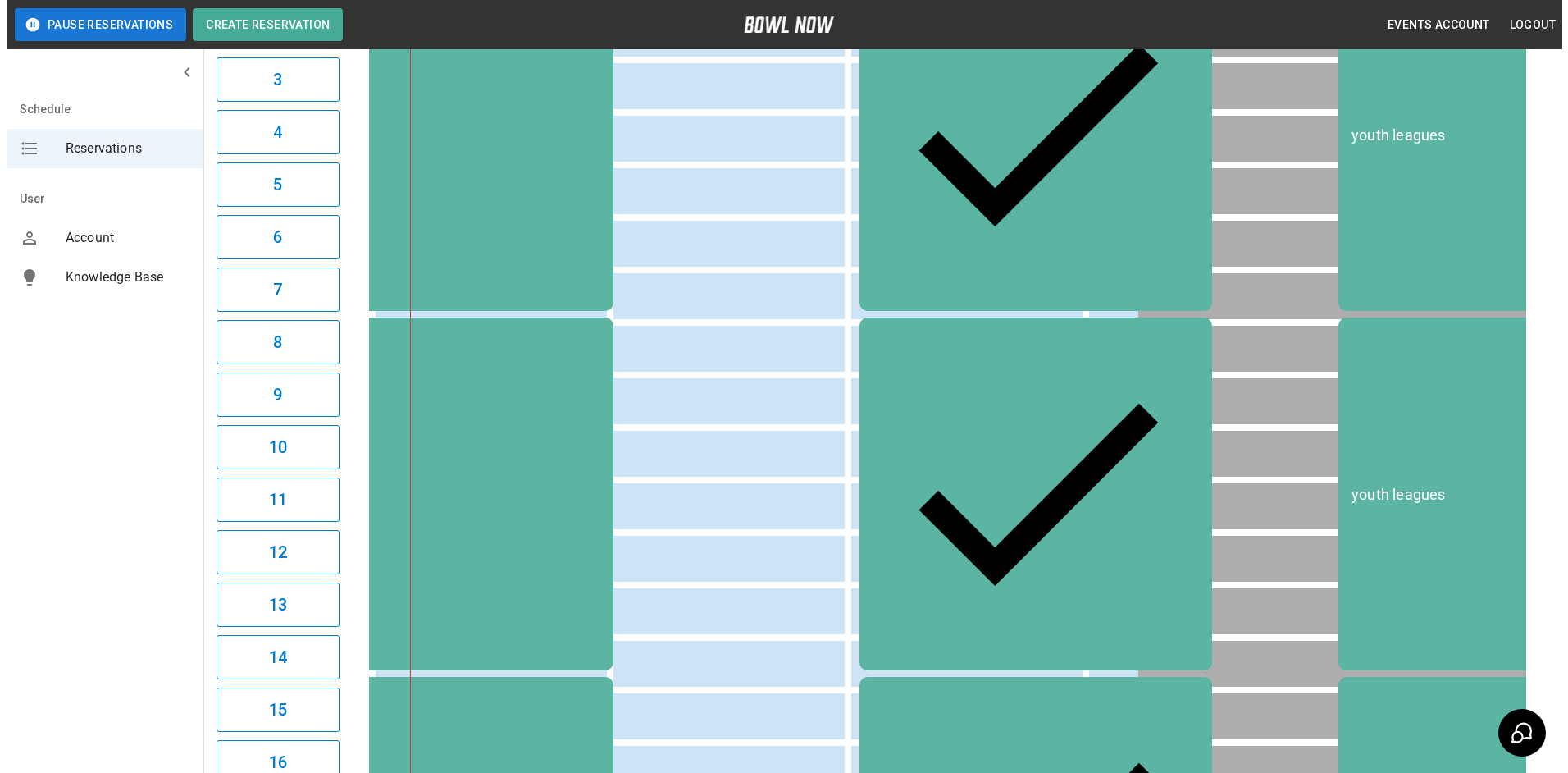
scroll to position [493, 0]
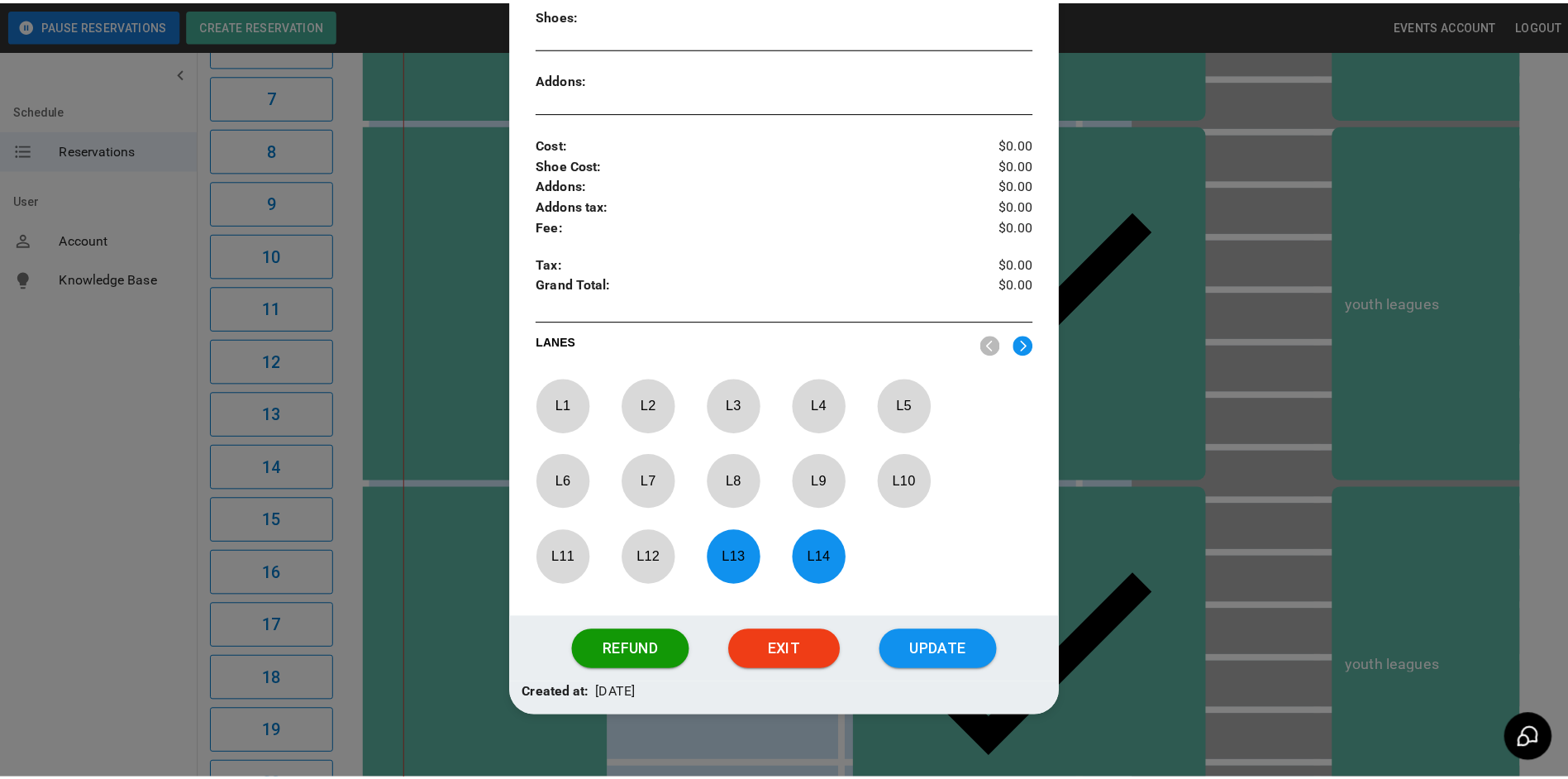
scroll to position [523, 0]
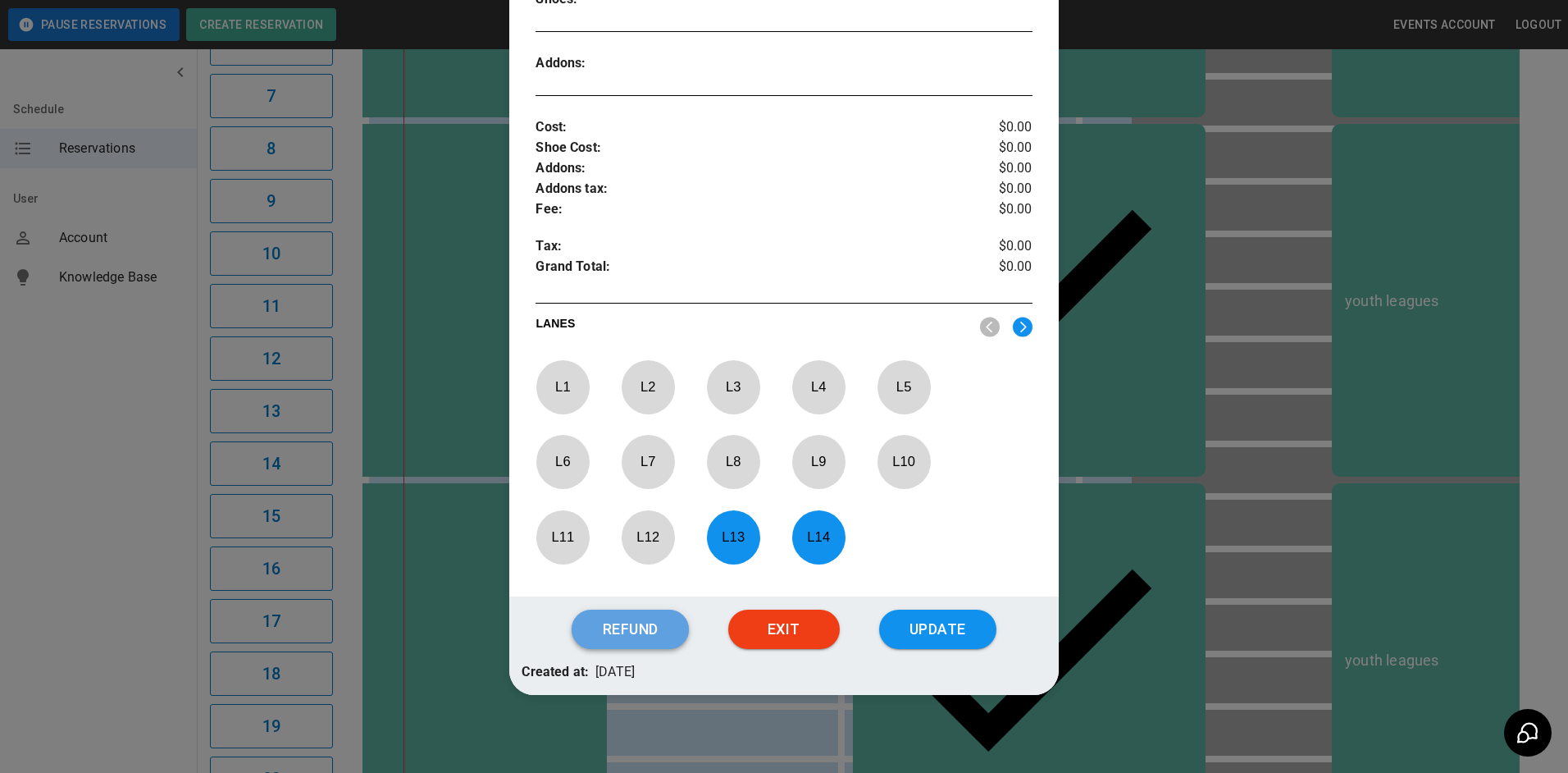
click at [641, 630] on button "Refund" at bounding box center [630, 629] width 117 height 39
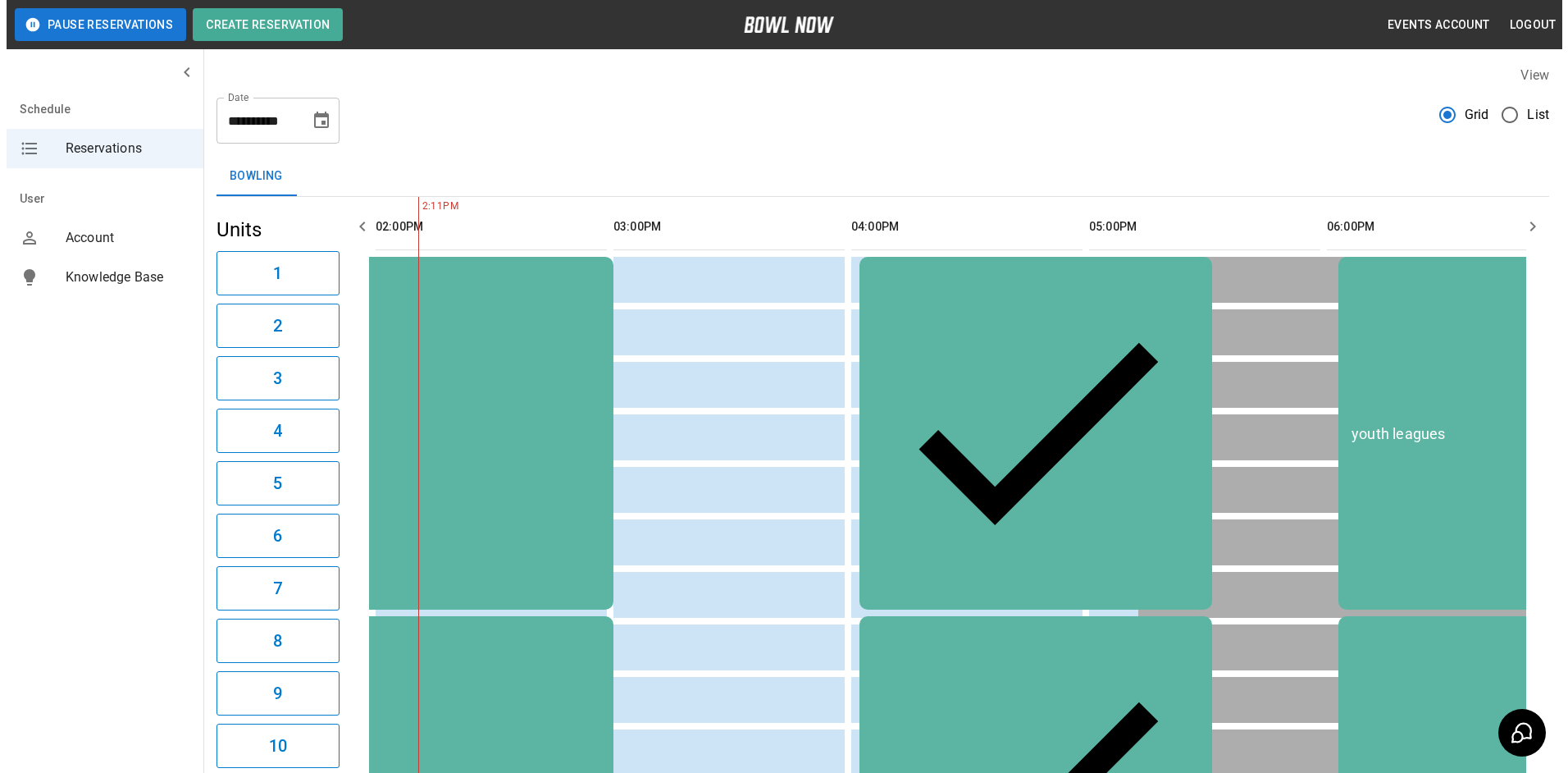
scroll to position [328, 0]
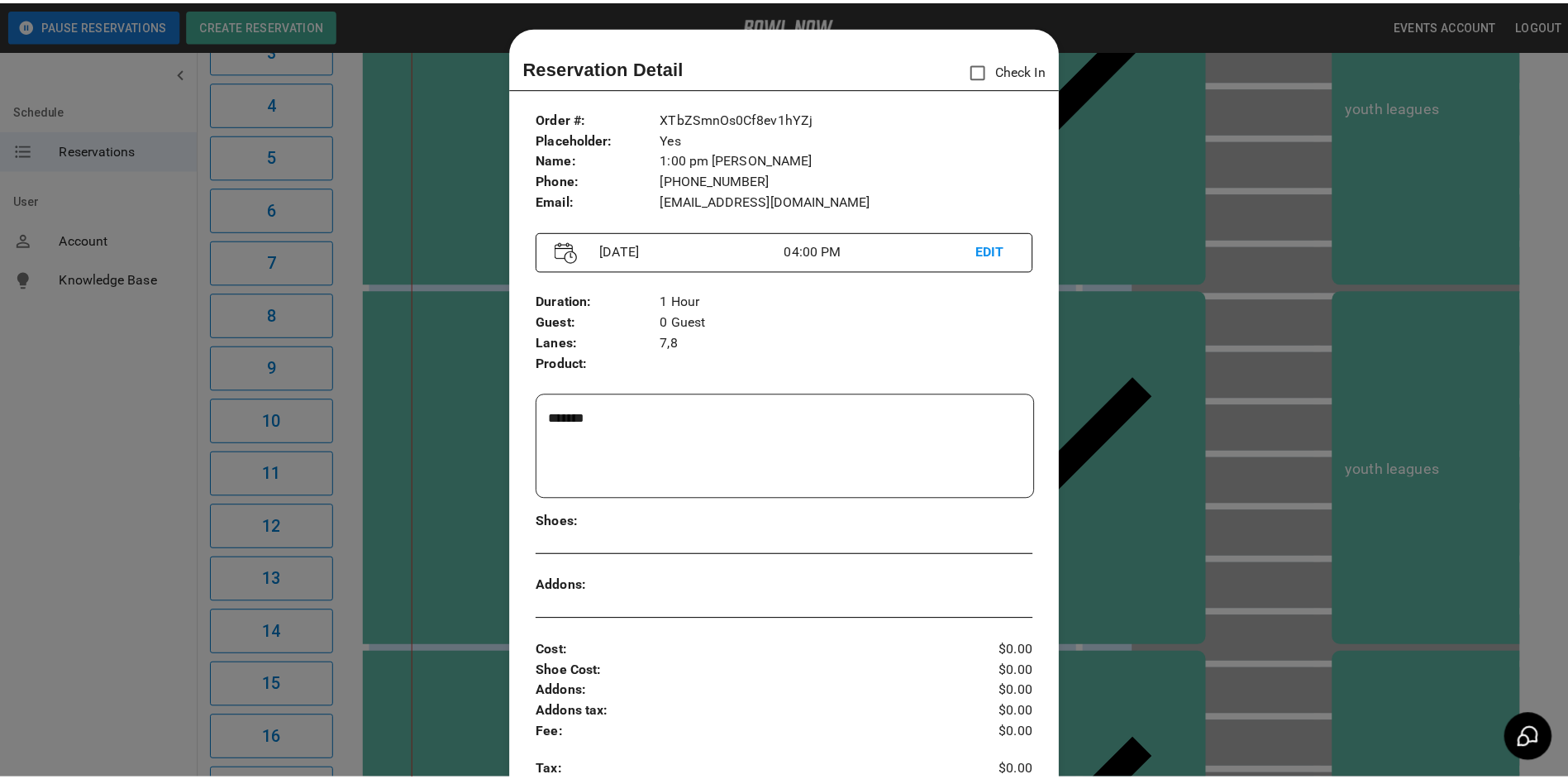
scroll to position [26, 0]
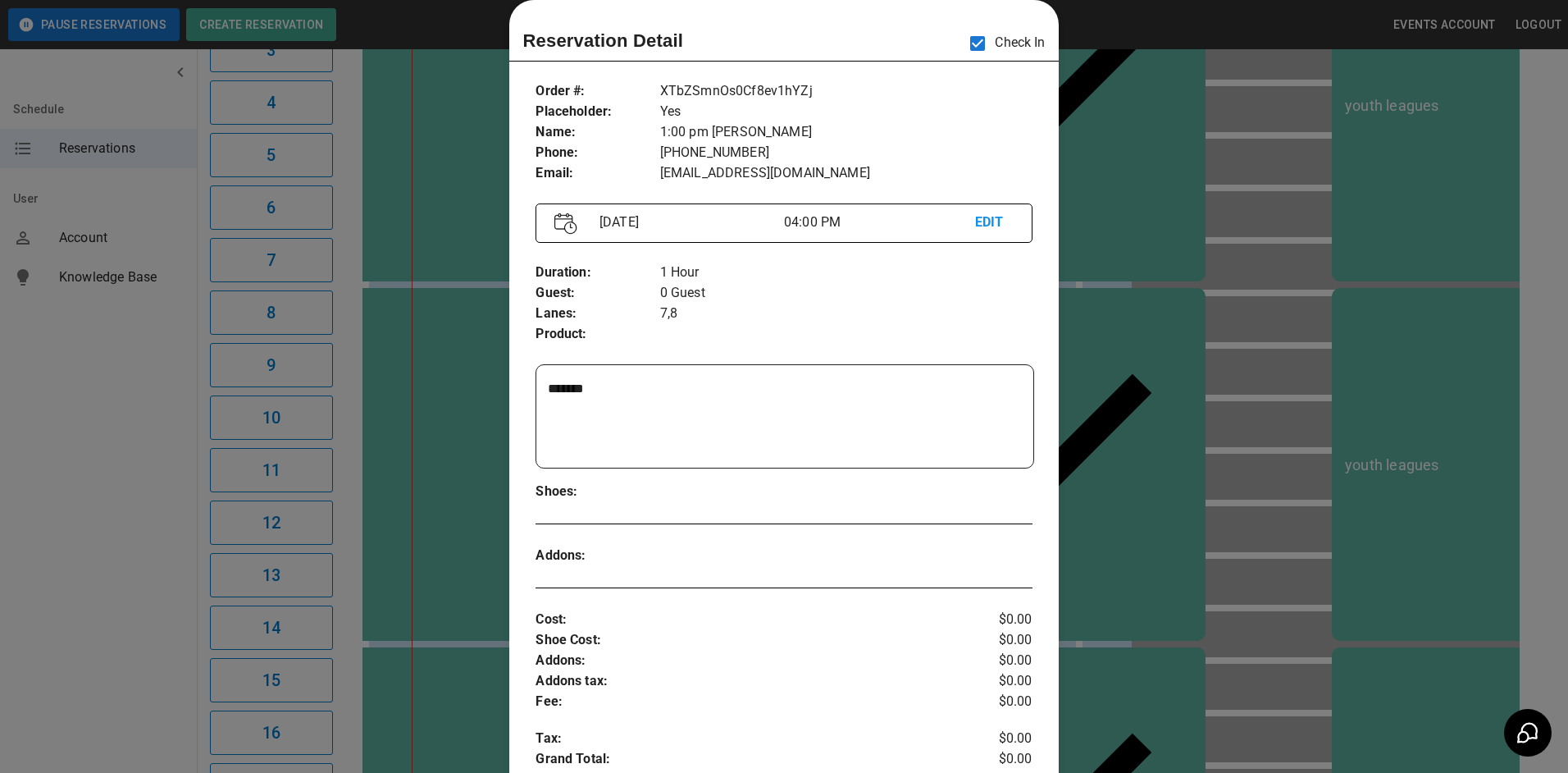
click at [1225, 59] on div at bounding box center [784, 386] width 1568 height 773
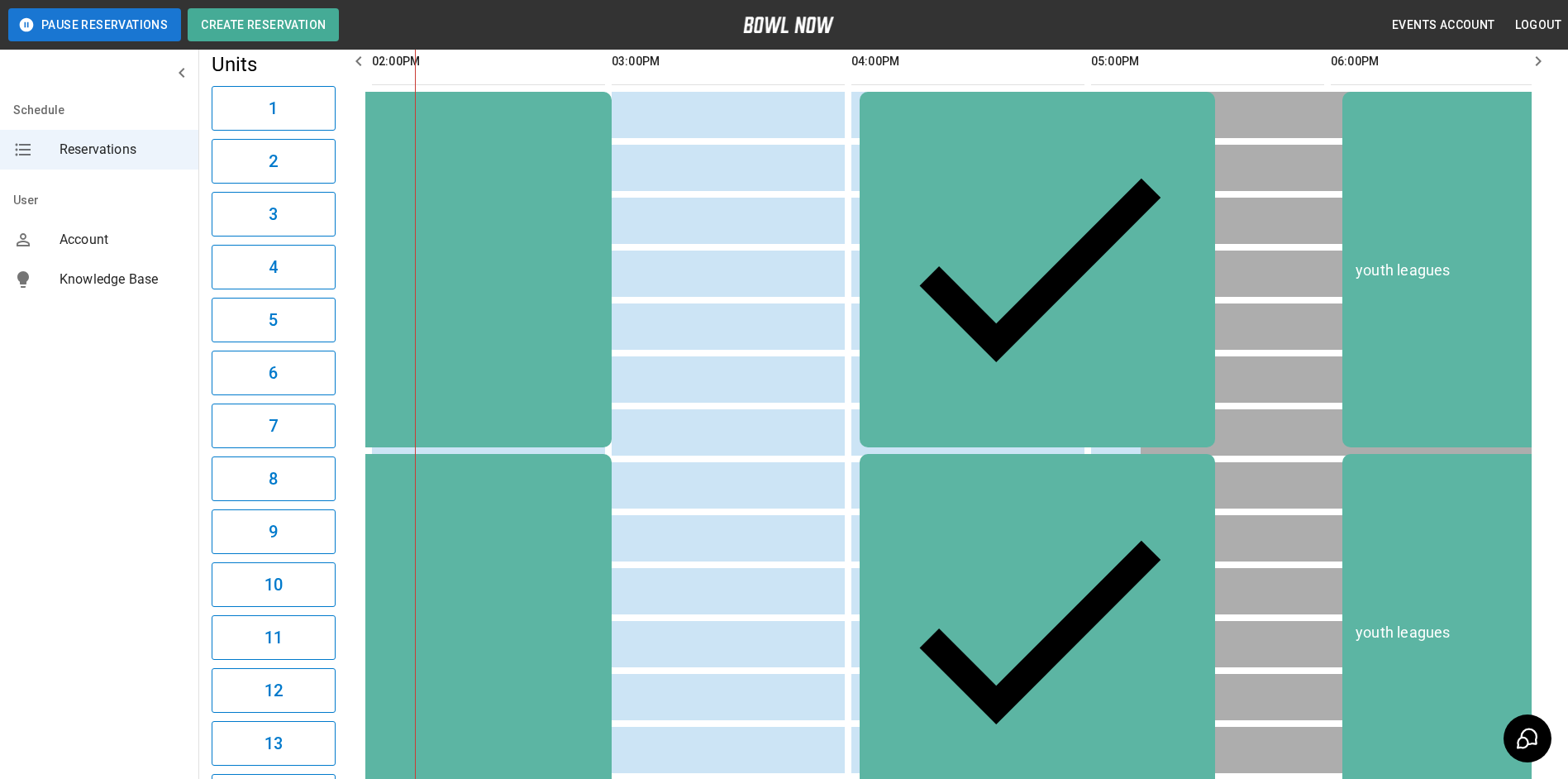
scroll to position [0, 0]
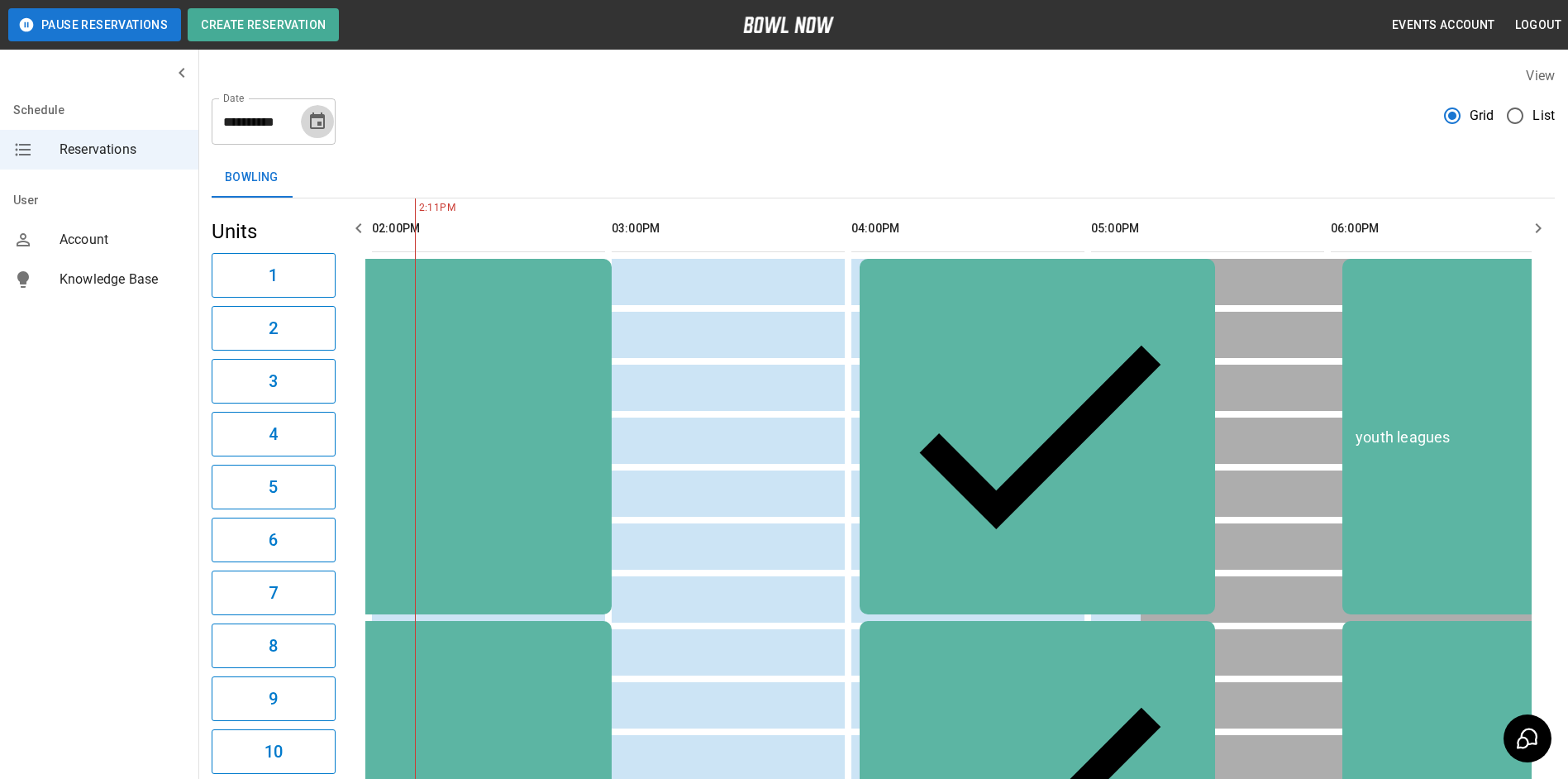
click at [312, 120] on icon "Choose date, selected date is Jul 9, 2025" at bounding box center [317, 121] width 20 height 20
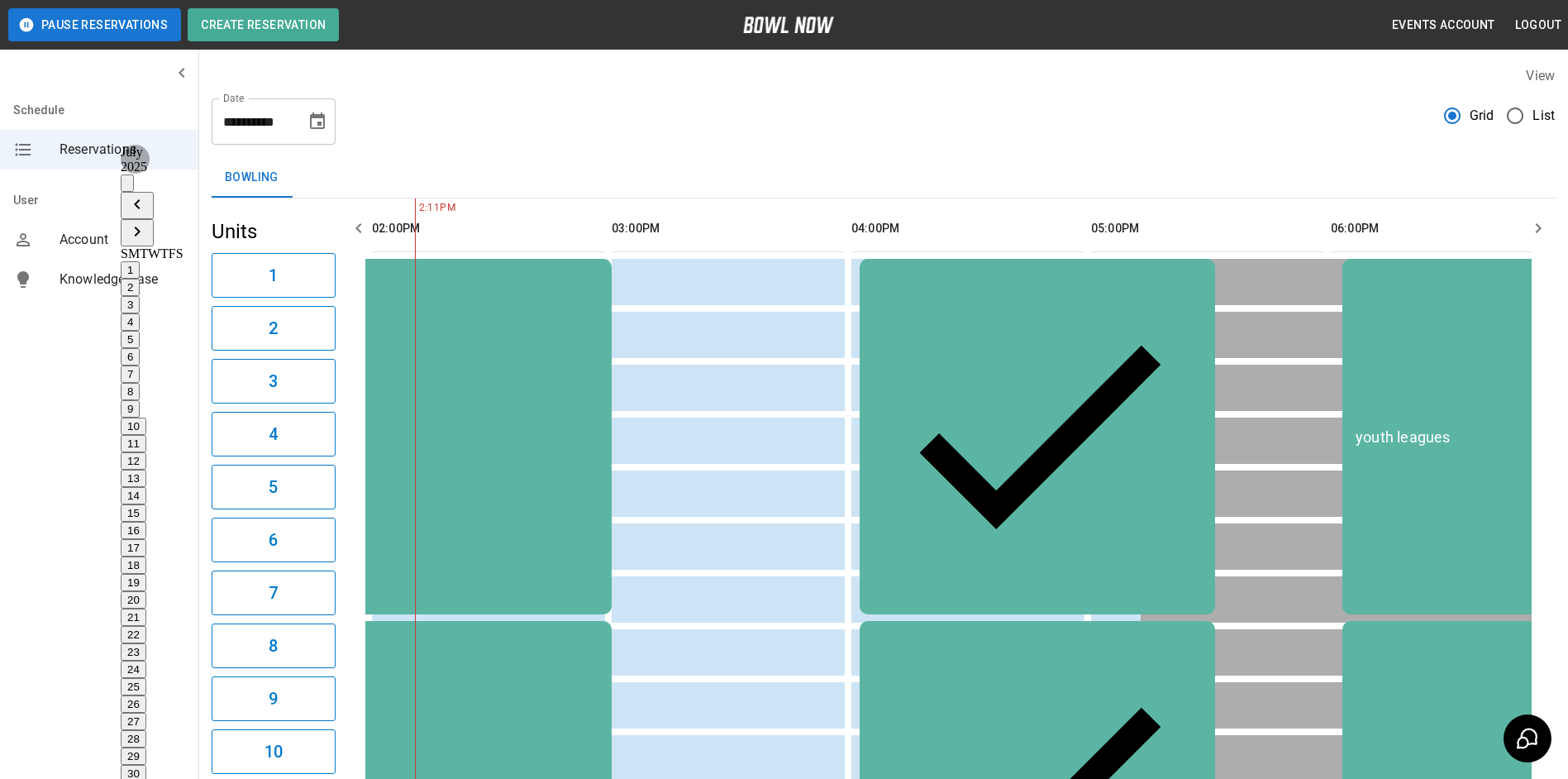
click at [147, 222] on icon "Next month" at bounding box center [137, 231] width 20 height 20
click at [146, 747] on button "29" at bounding box center [133, 756] width 26 height 17
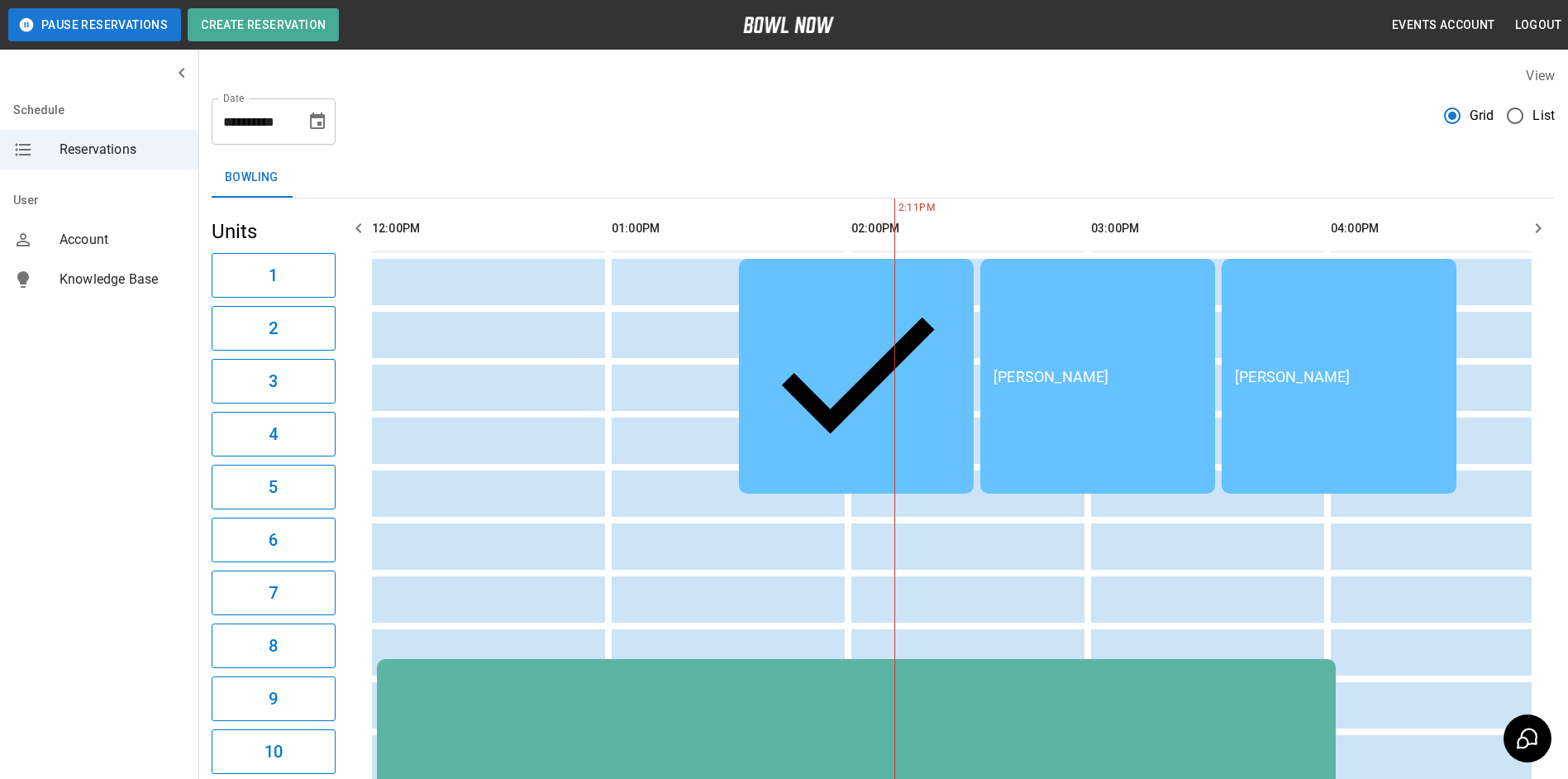
scroll to position [0, 1199]
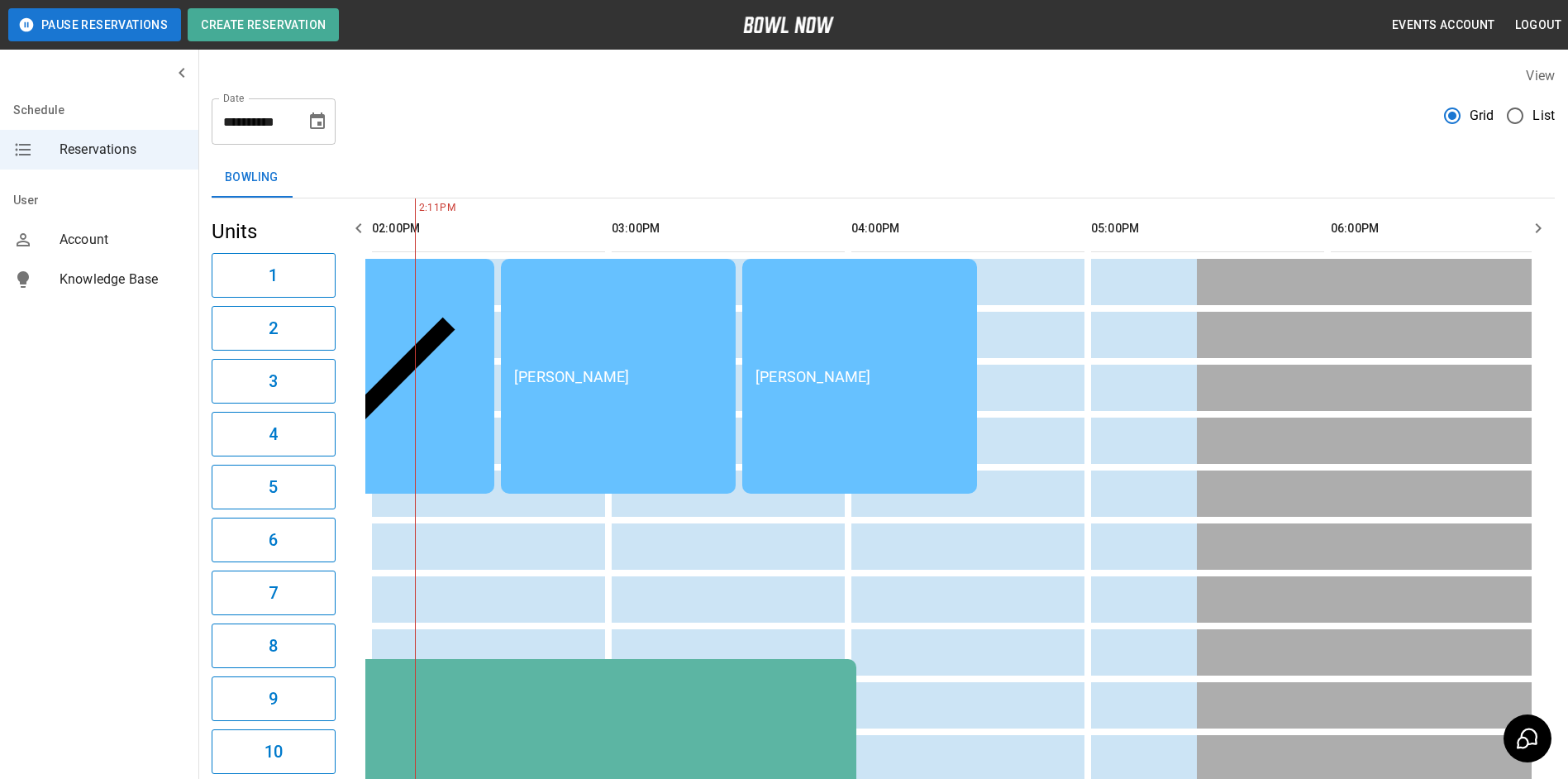
drag, startPoint x: 309, startPoint y: 121, endPoint x: 320, endPoint y: 121, distance: 11.0
click at [310, 121] on icon "Choose date, selected date is Aug 29, 2025" at bounding box center [317, 121] width 20 height 20
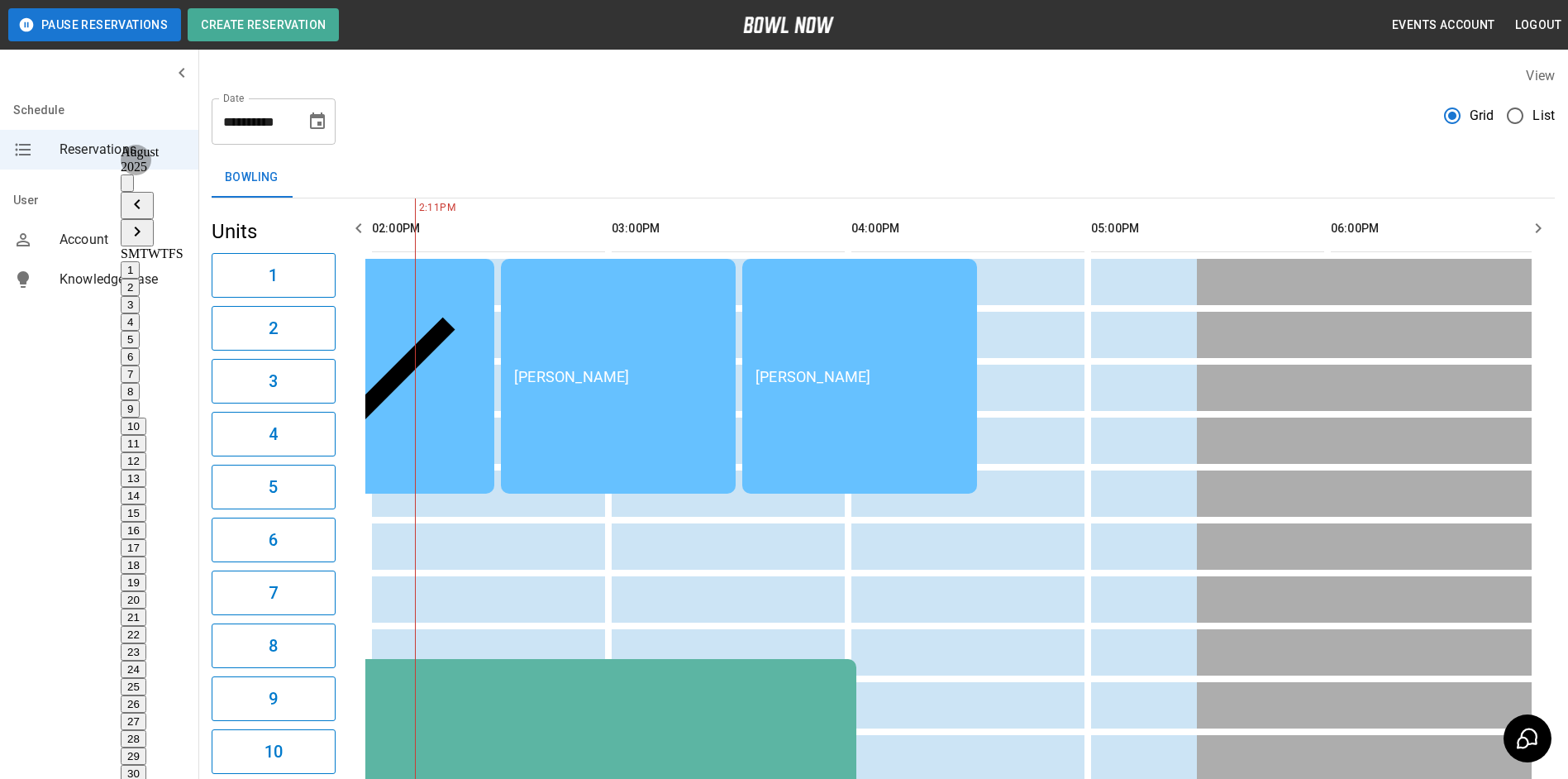
click at [146, 765] on button "30" at bounding box center [133, 773] width 26 height 17
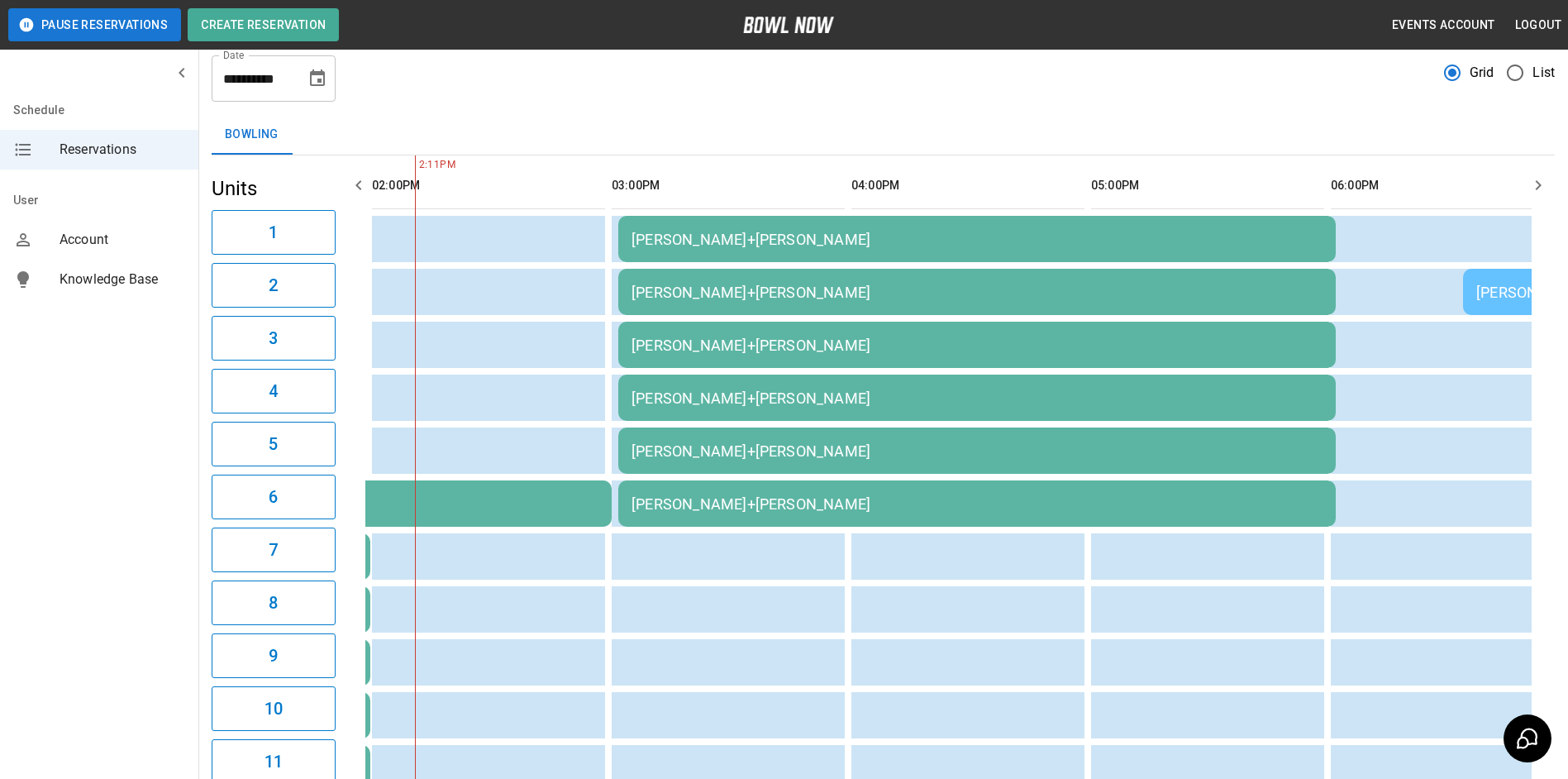
scroll to position [0, 0]
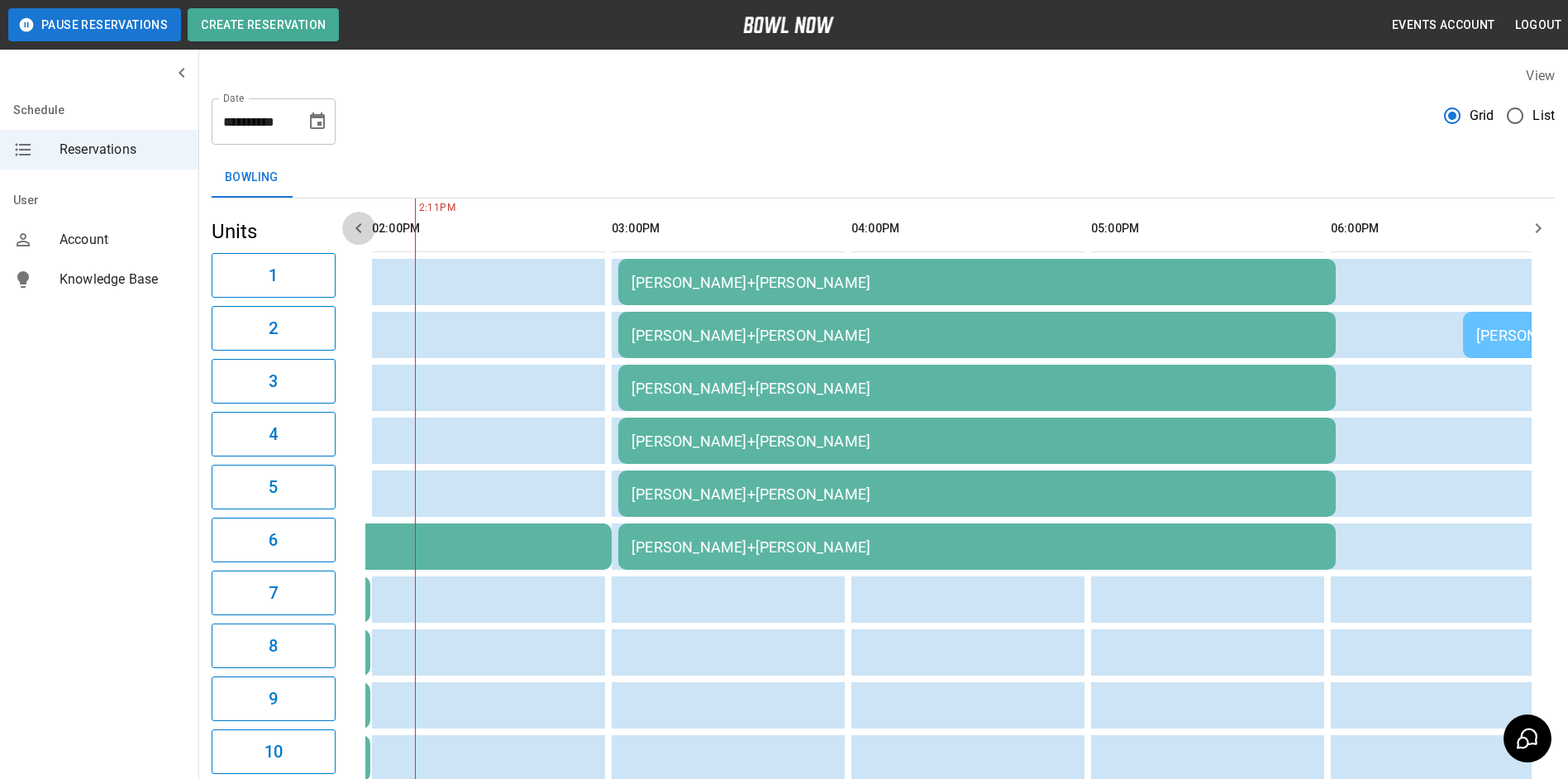
click at [358, 222] on icon "button" at bounding box center [359, 228] width 20 height 20
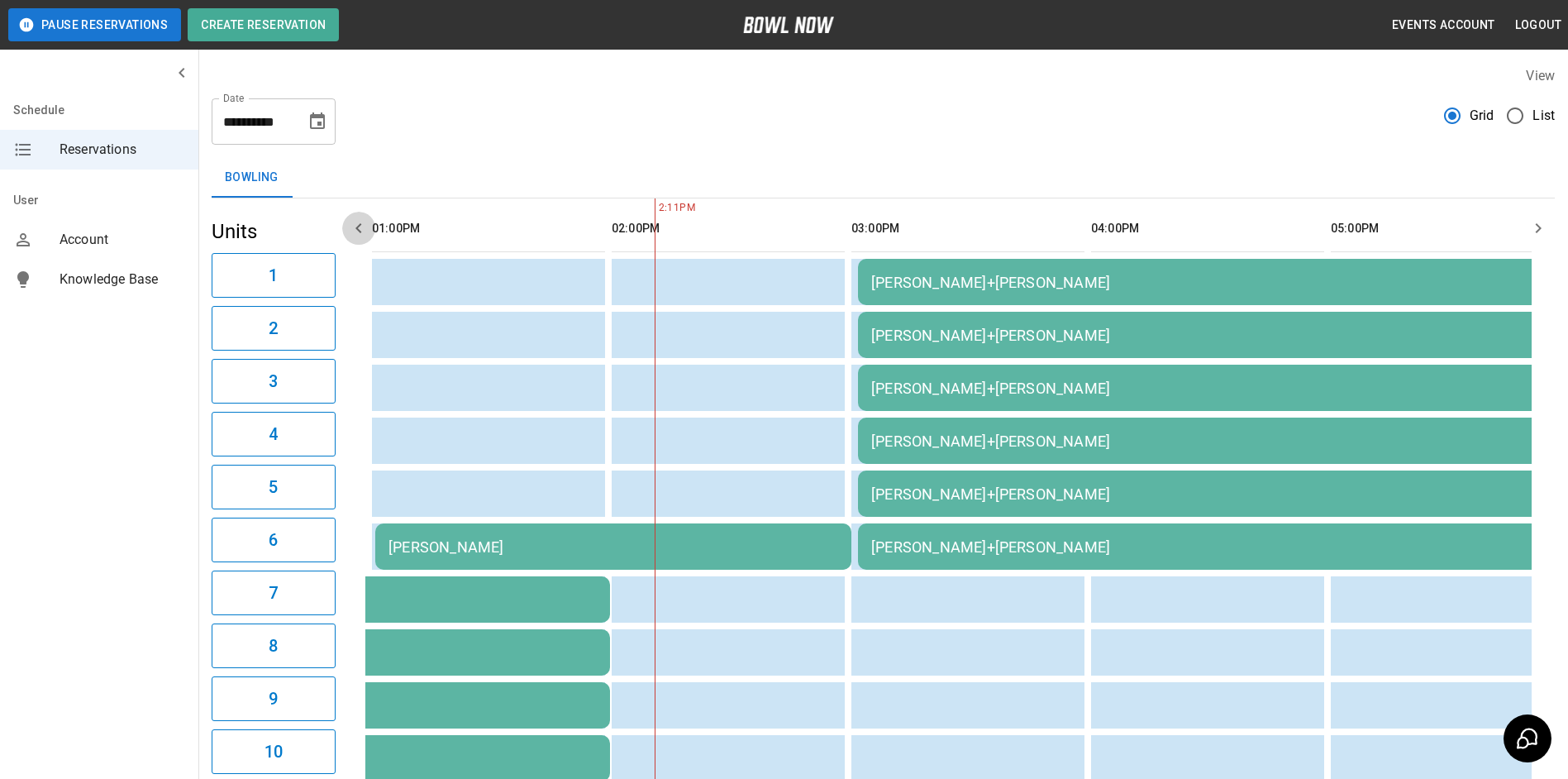
click at [359, 223] on icon "button" at bounding box center [359, 228] width 20 height 20
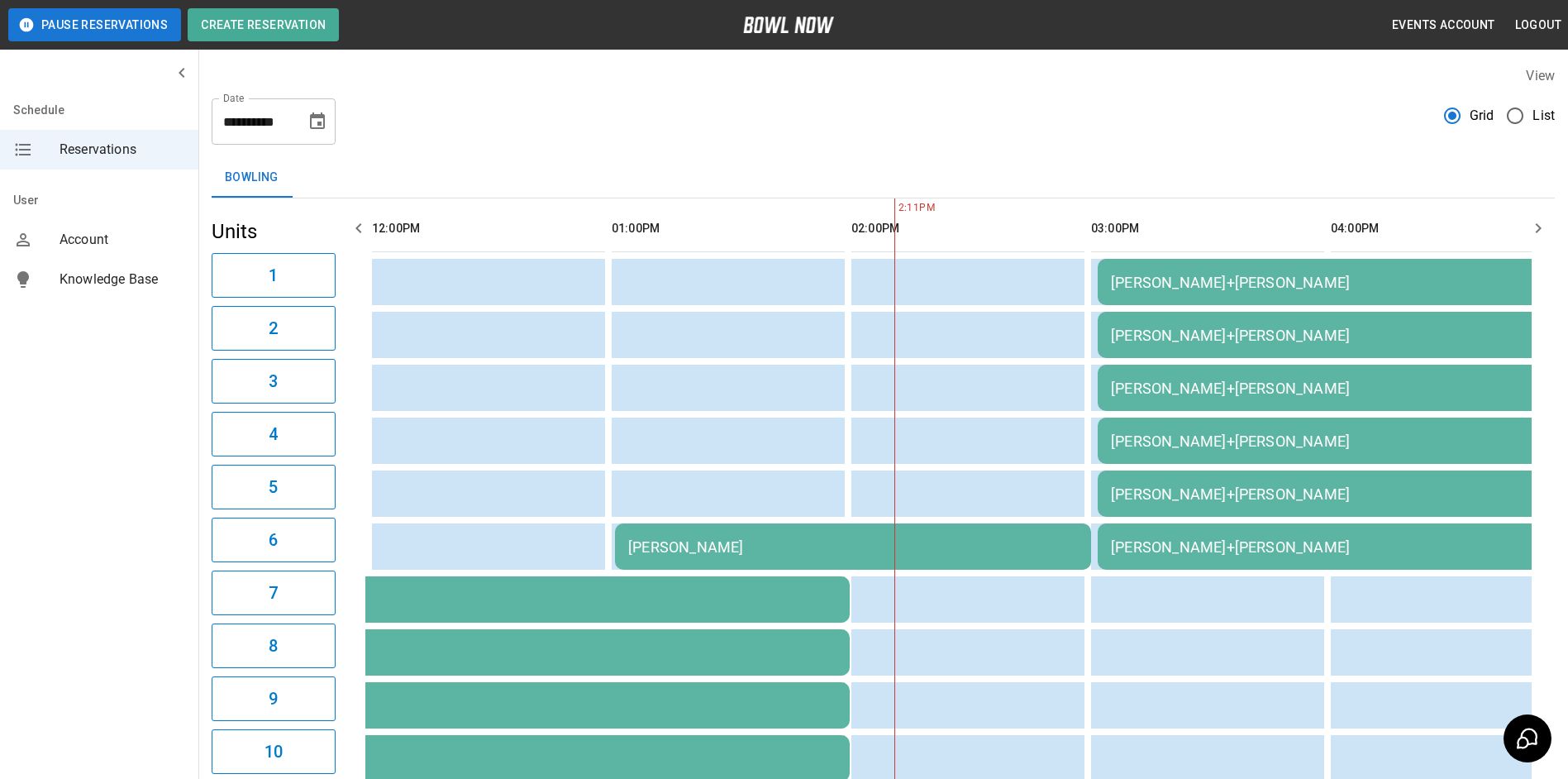
click at [359, 223] on icon "button" at bounding box center [359, 228] width 20 height 20
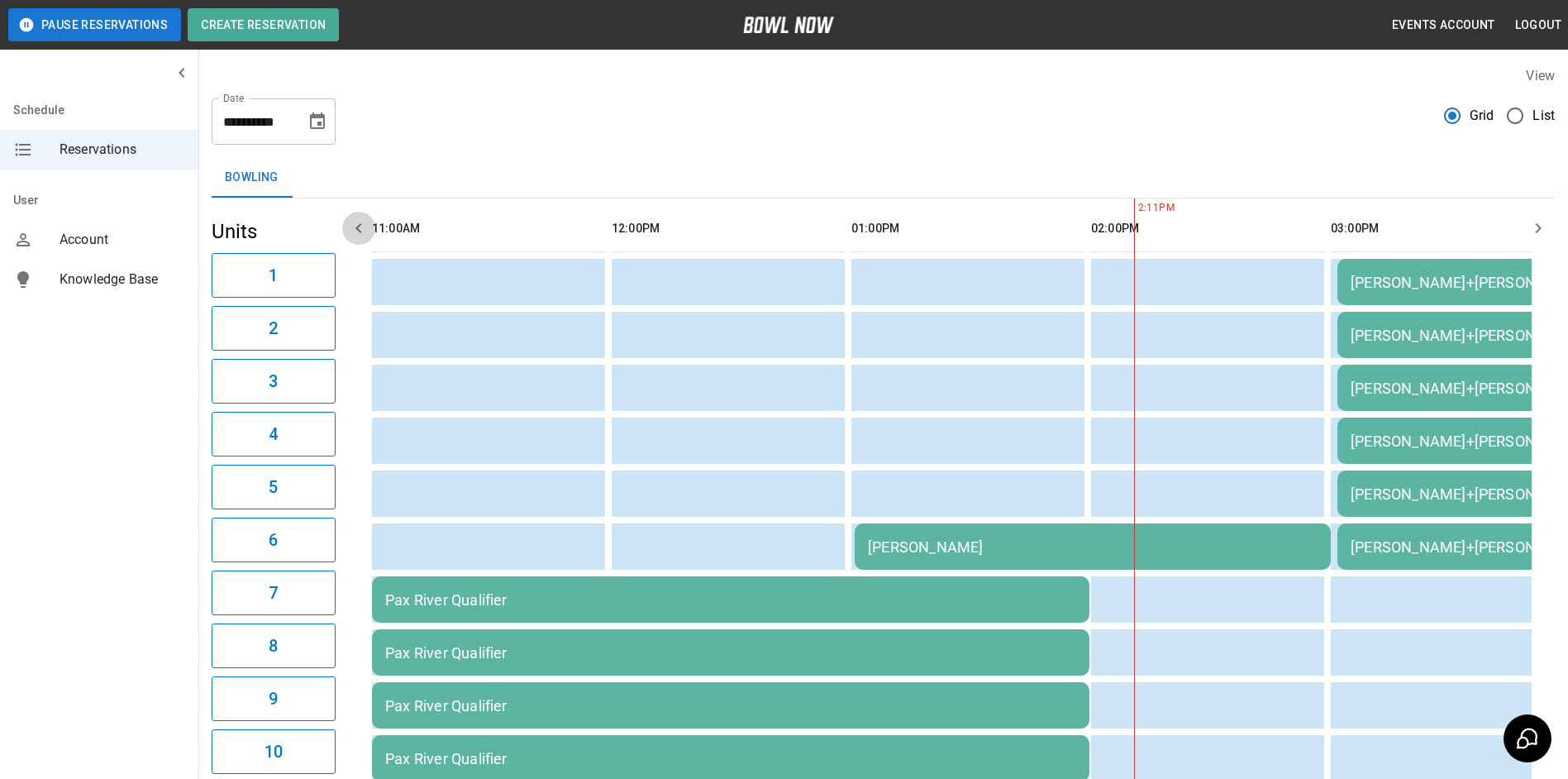
click at [359, 223] on icon "button" at bounding box center [359, 228] width 20 height 20
click at [319, 117] on icon "Choose date, selected date is Aug 30, 2025" at bounding box center [317, 121] width 14 height 16
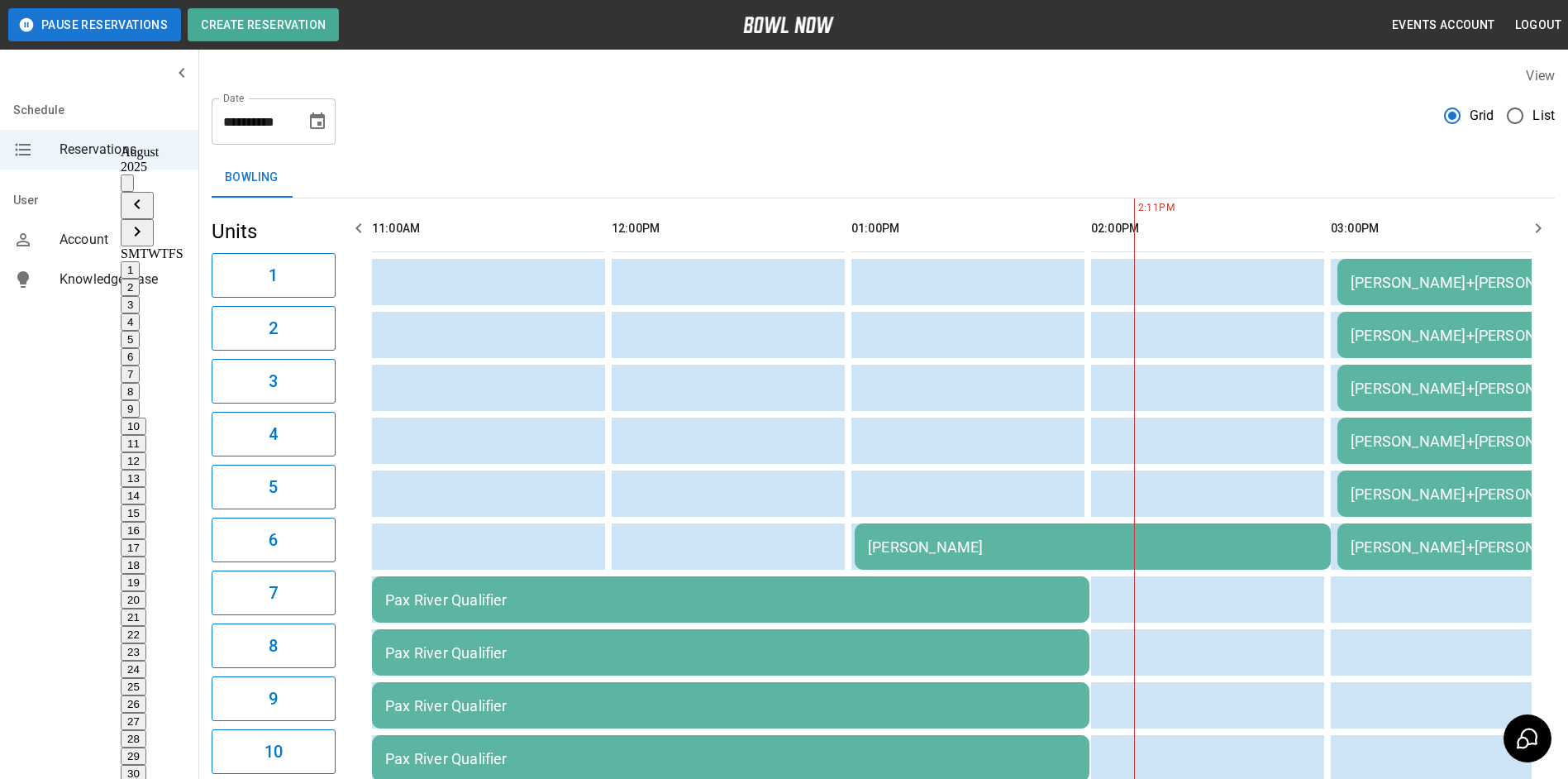
click at [146, 747] on button "29" at bounding box center [133, 756] width 26 height 17
type input "**********"
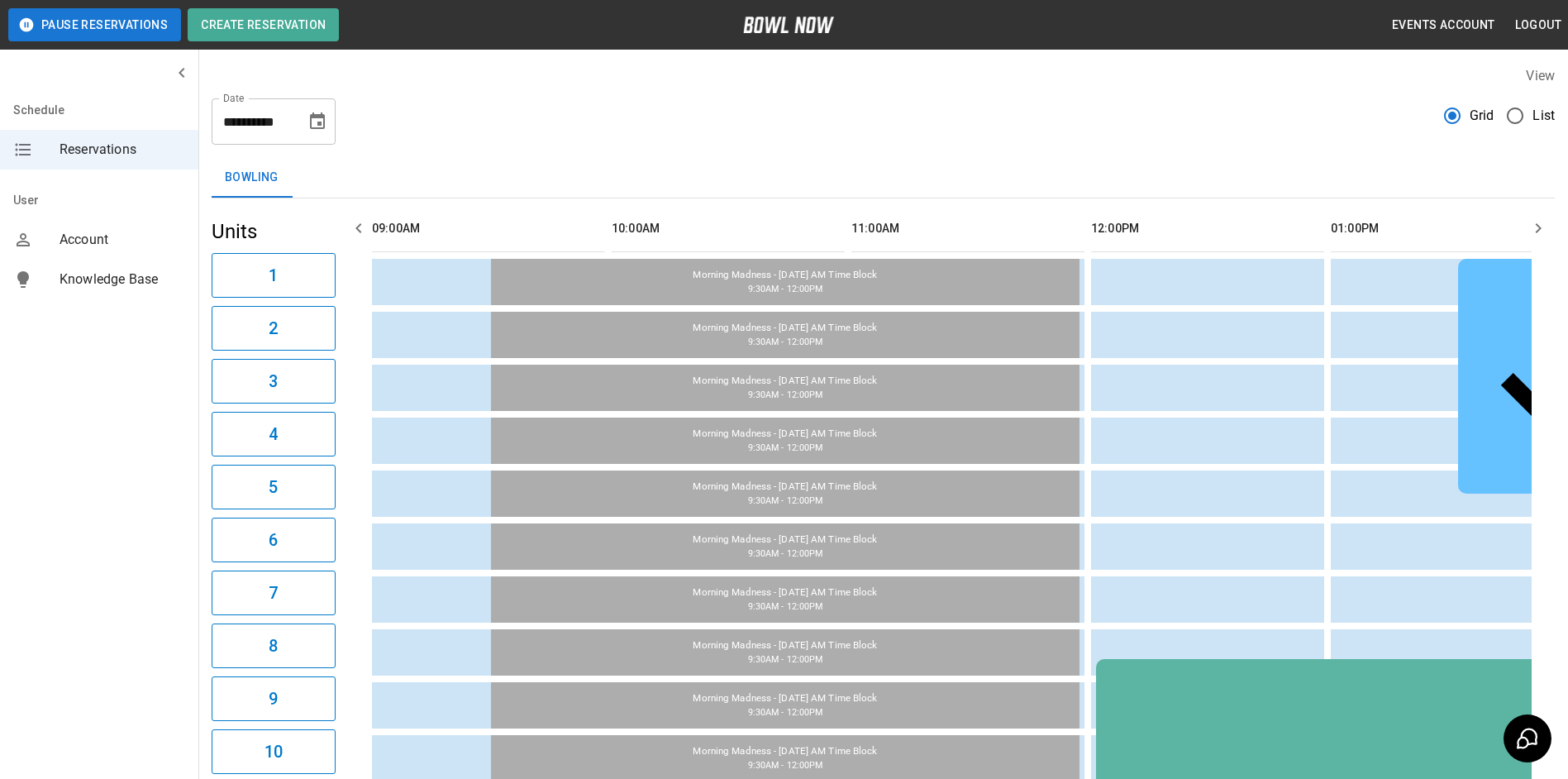
scroll to position [0, 1199]
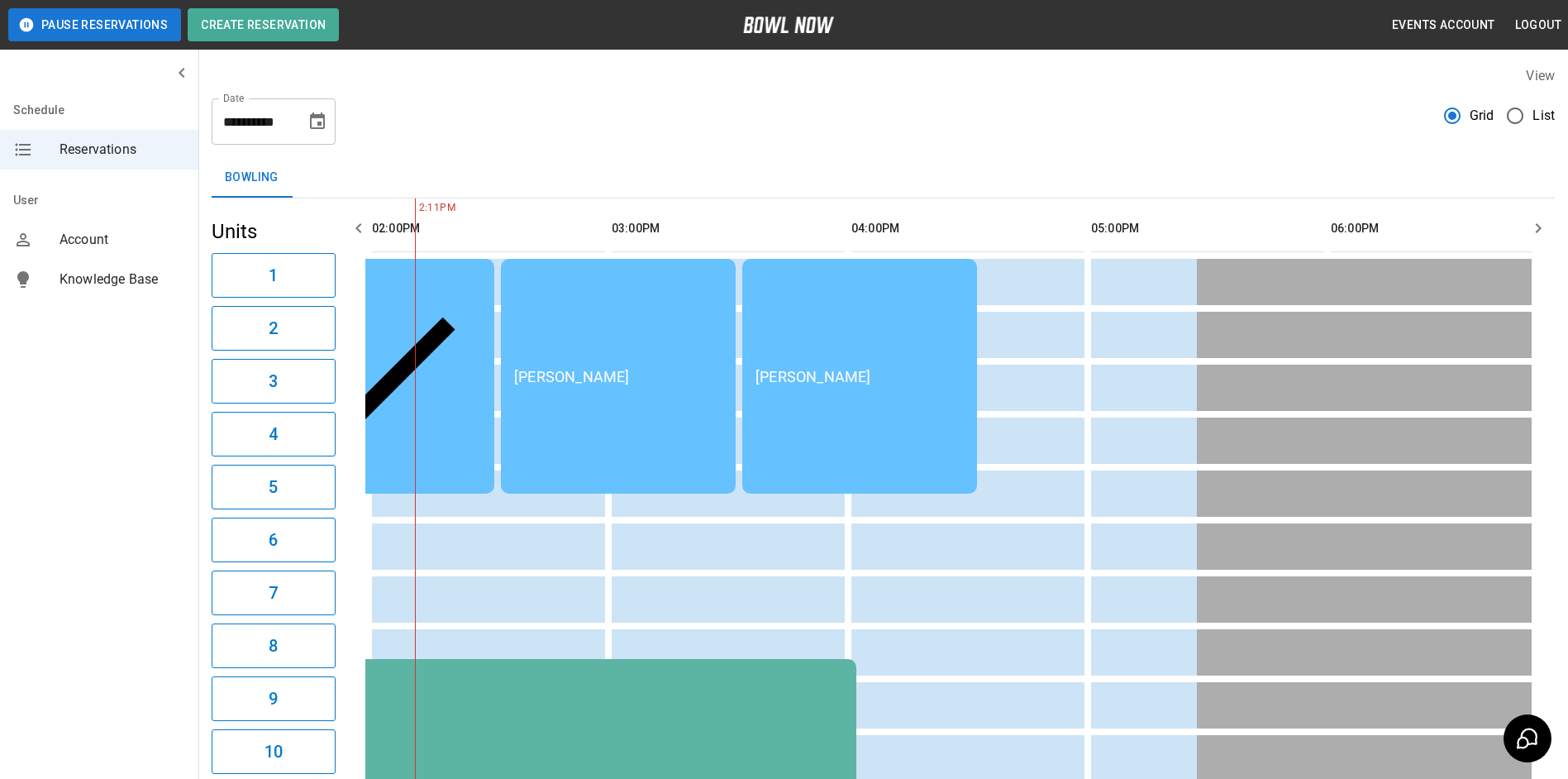
click at [358, 225] on icon "button" at bounding box center [359, 228] width 20 height 20
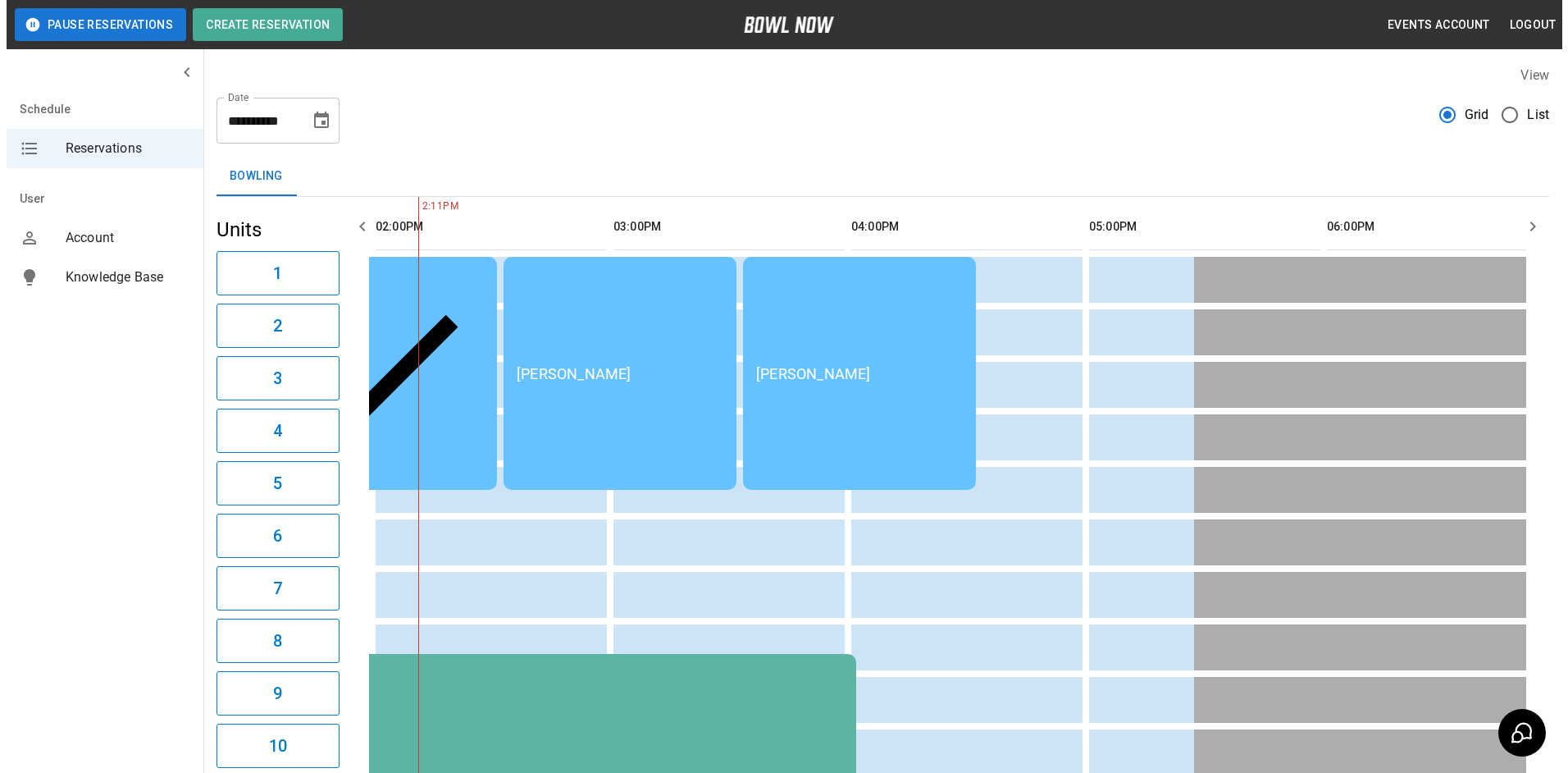
scroll to position [0, 951]
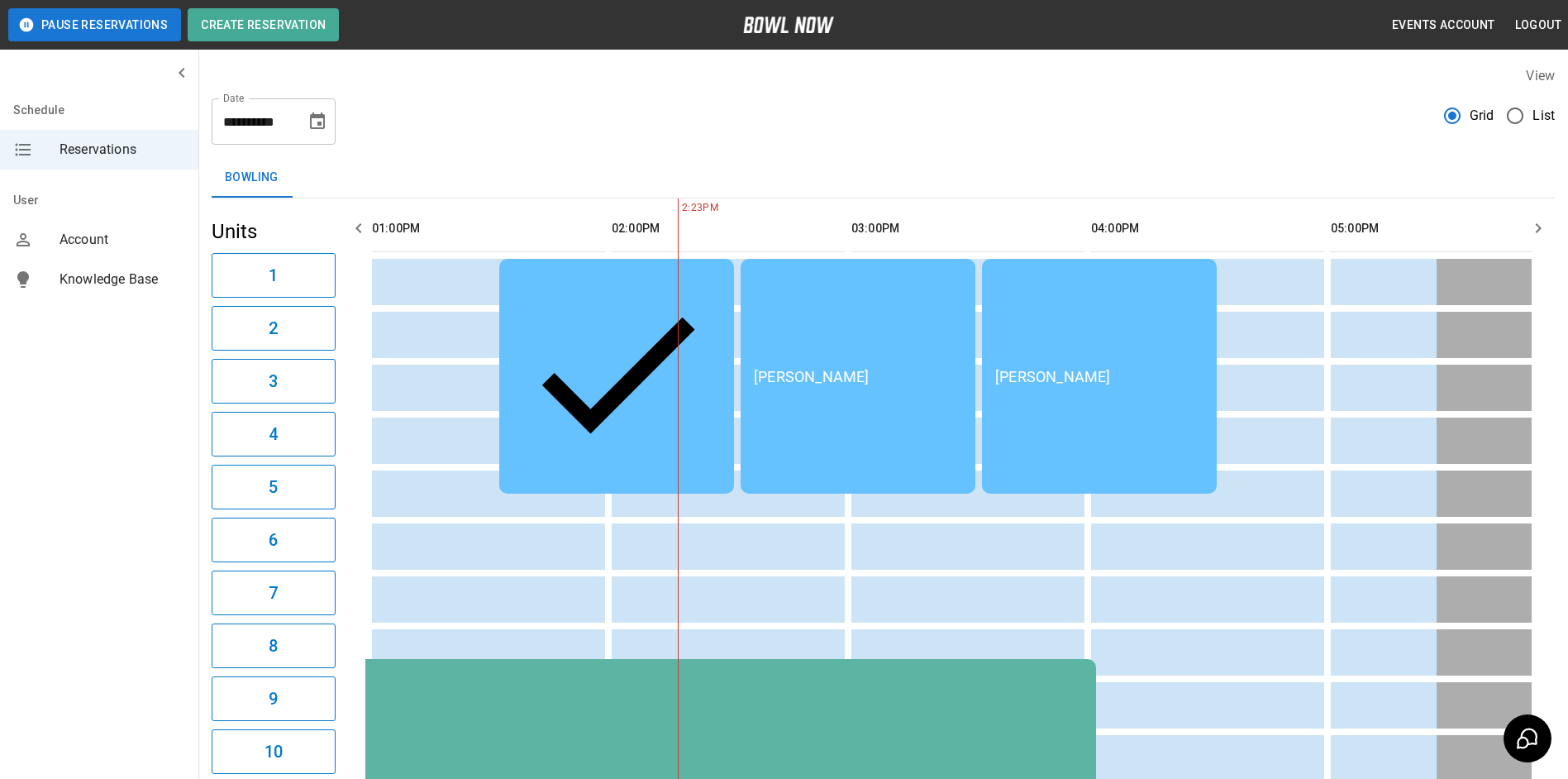
click at [807, 368] on div "[PERSON_NAME]" at bounding box center [858, 377] width 208 height 17
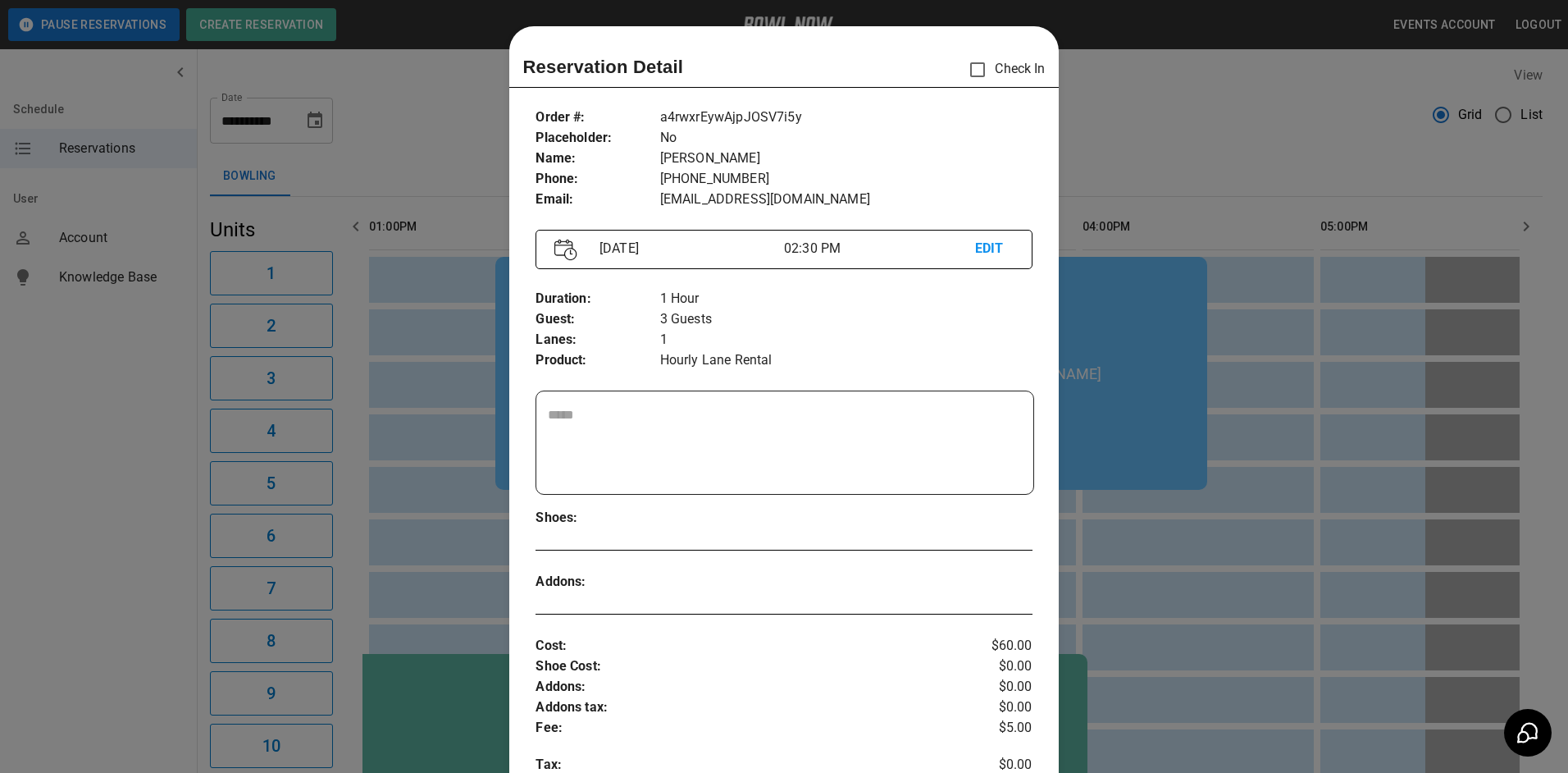
scroll to position [26, 0]
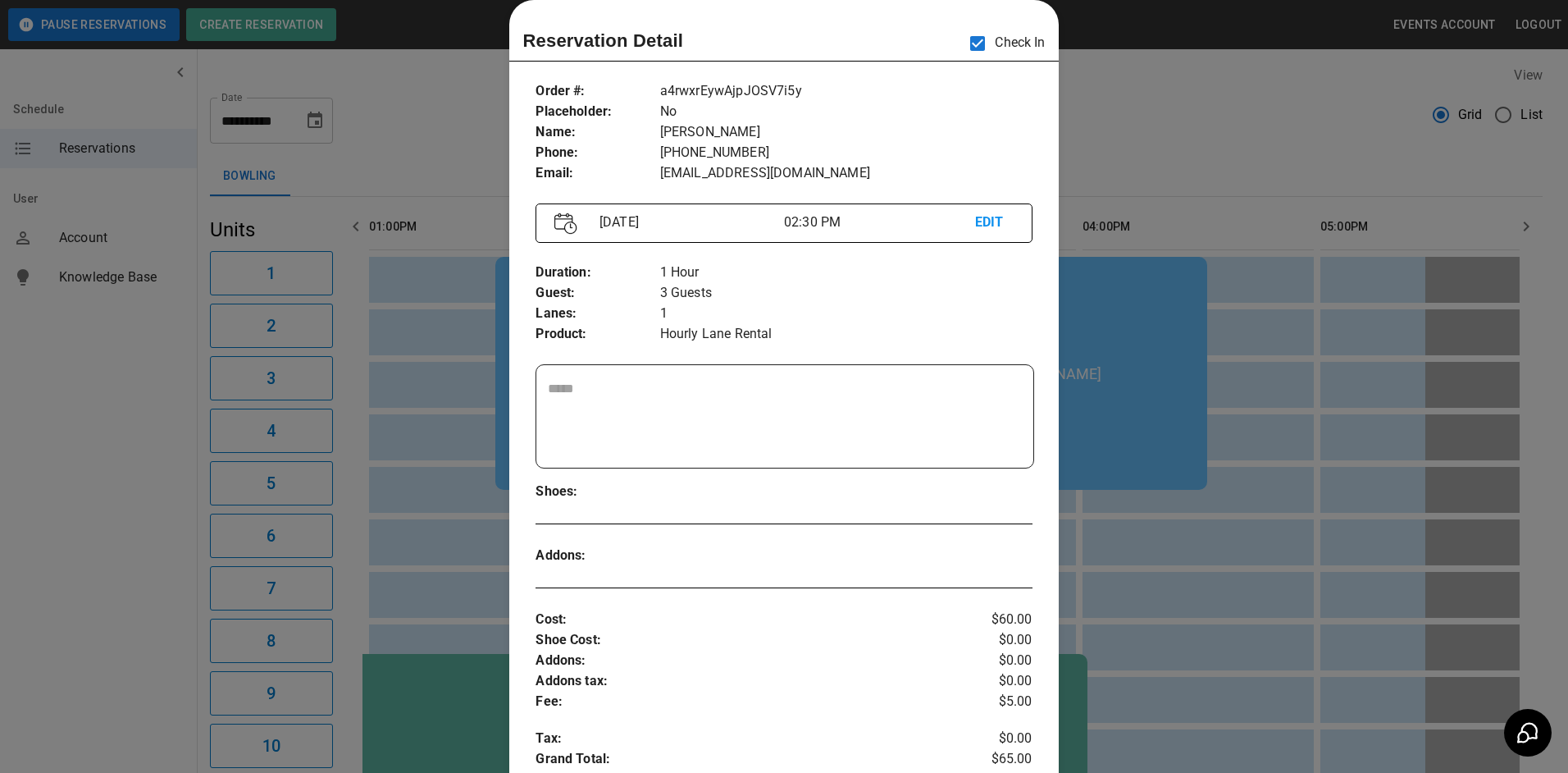
click at [1163, 105] on div at bounding box center [784, 386] width 1568 height 773
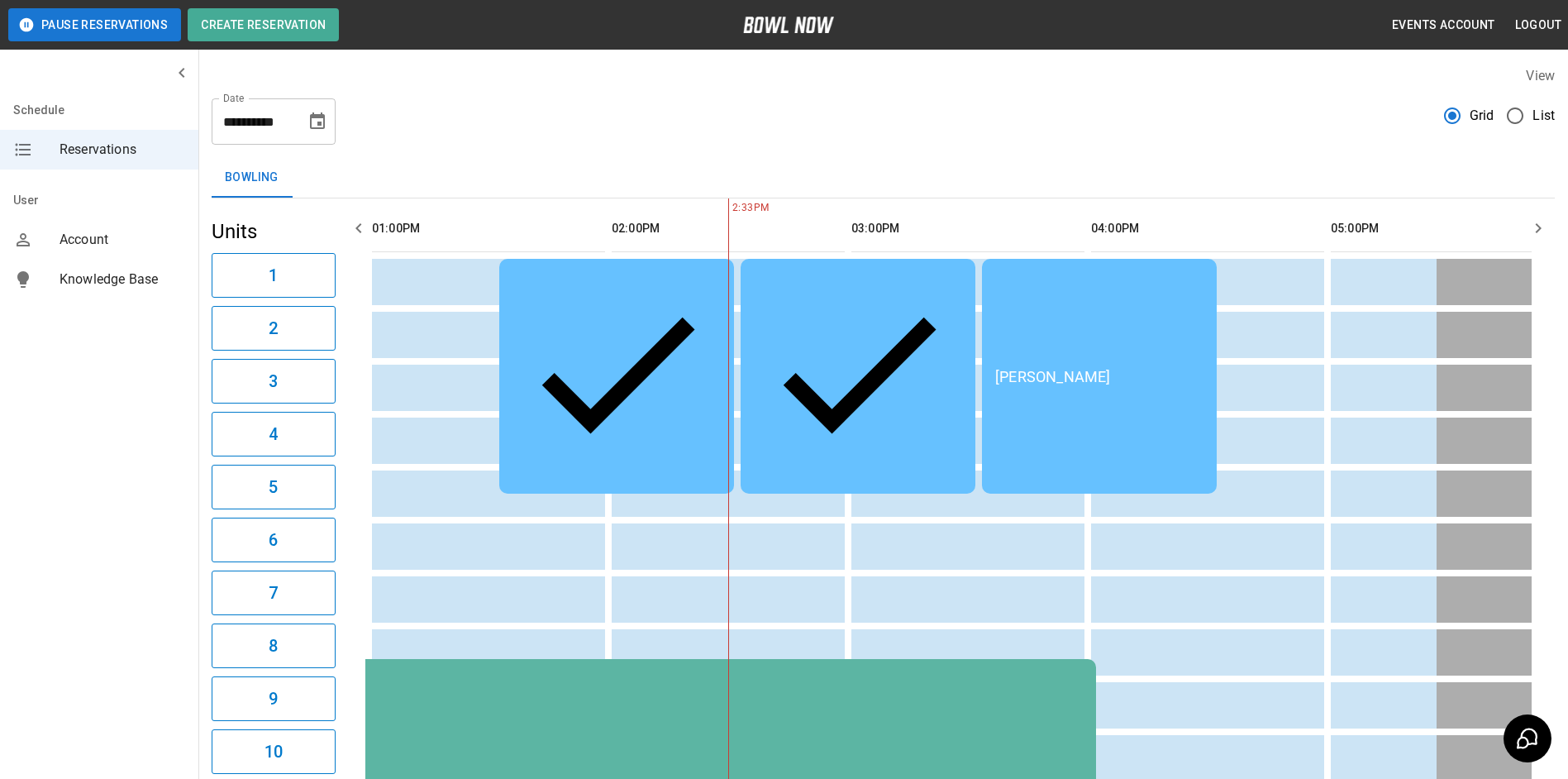
click at [1113, 368] on div "[PERSON_NAME]" at bounding box center [1100, 377] width 208 height 17
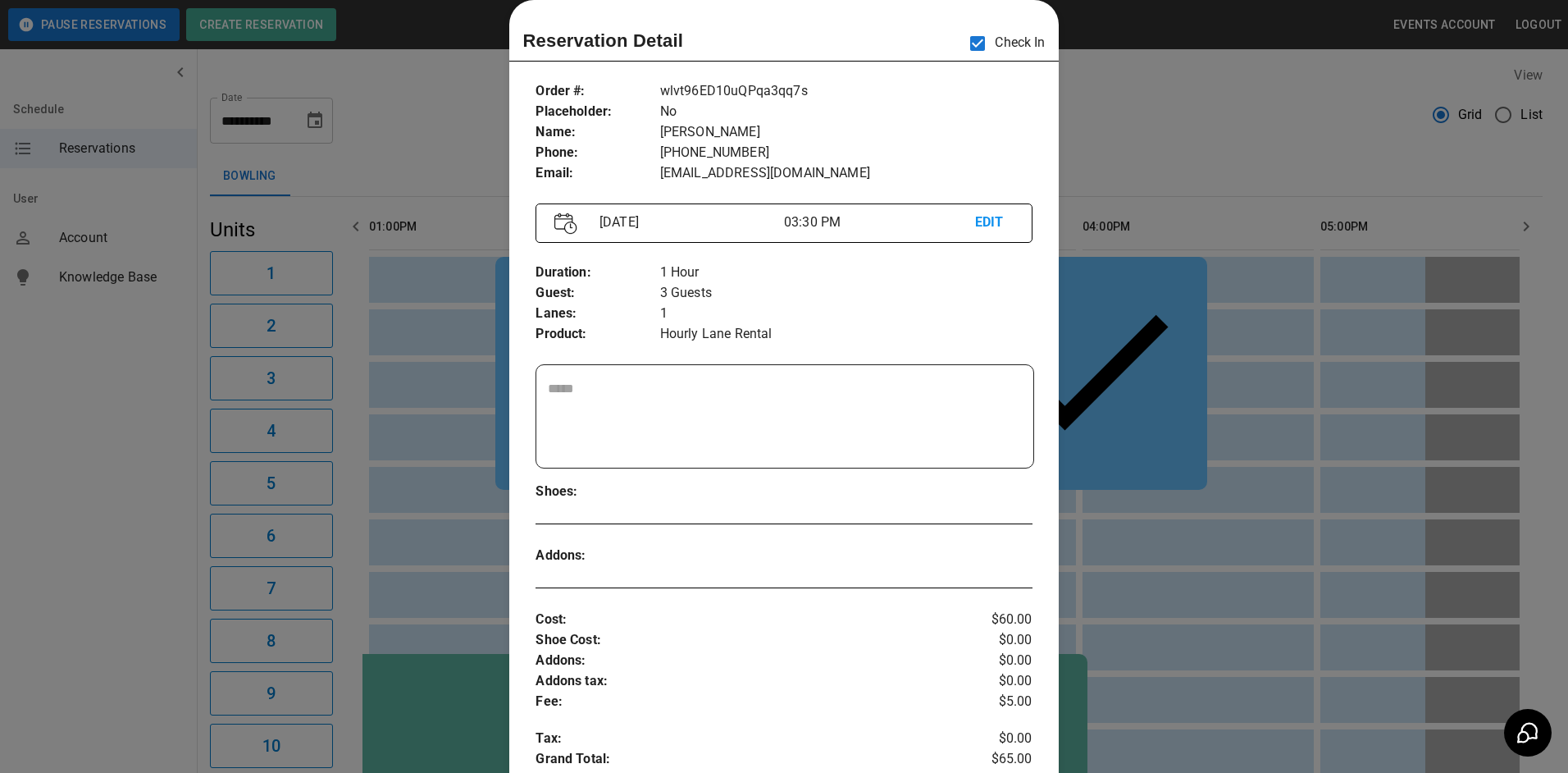
drag, startPoint x: 1358, startPoint y: 130, endPoint x: 1345, endPoint y: 128, distance: 13.2
click at [1348, 128] on div at bounding box center [784, 386] width 1568 height 773
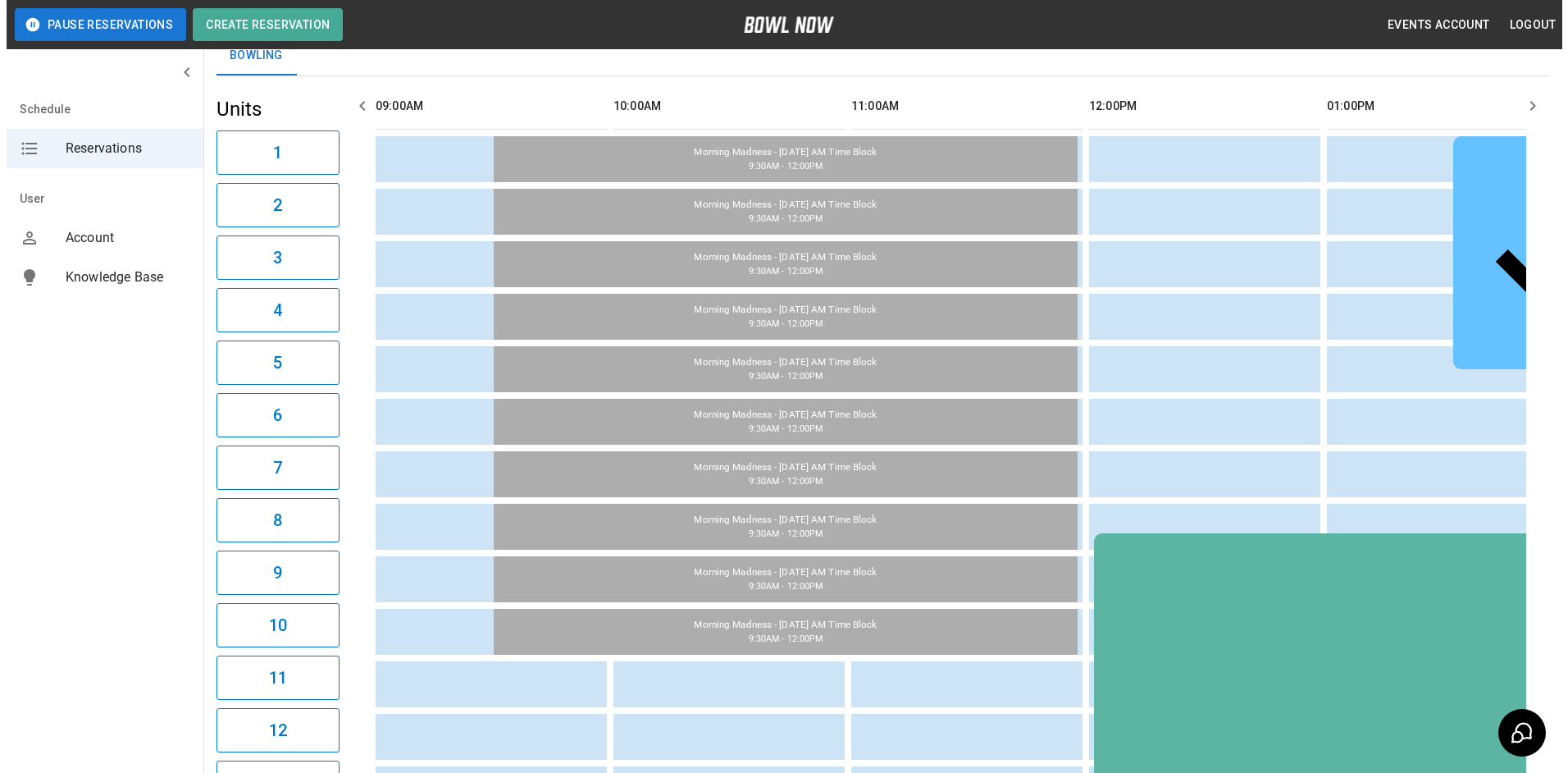
scroll to position [97, 0]
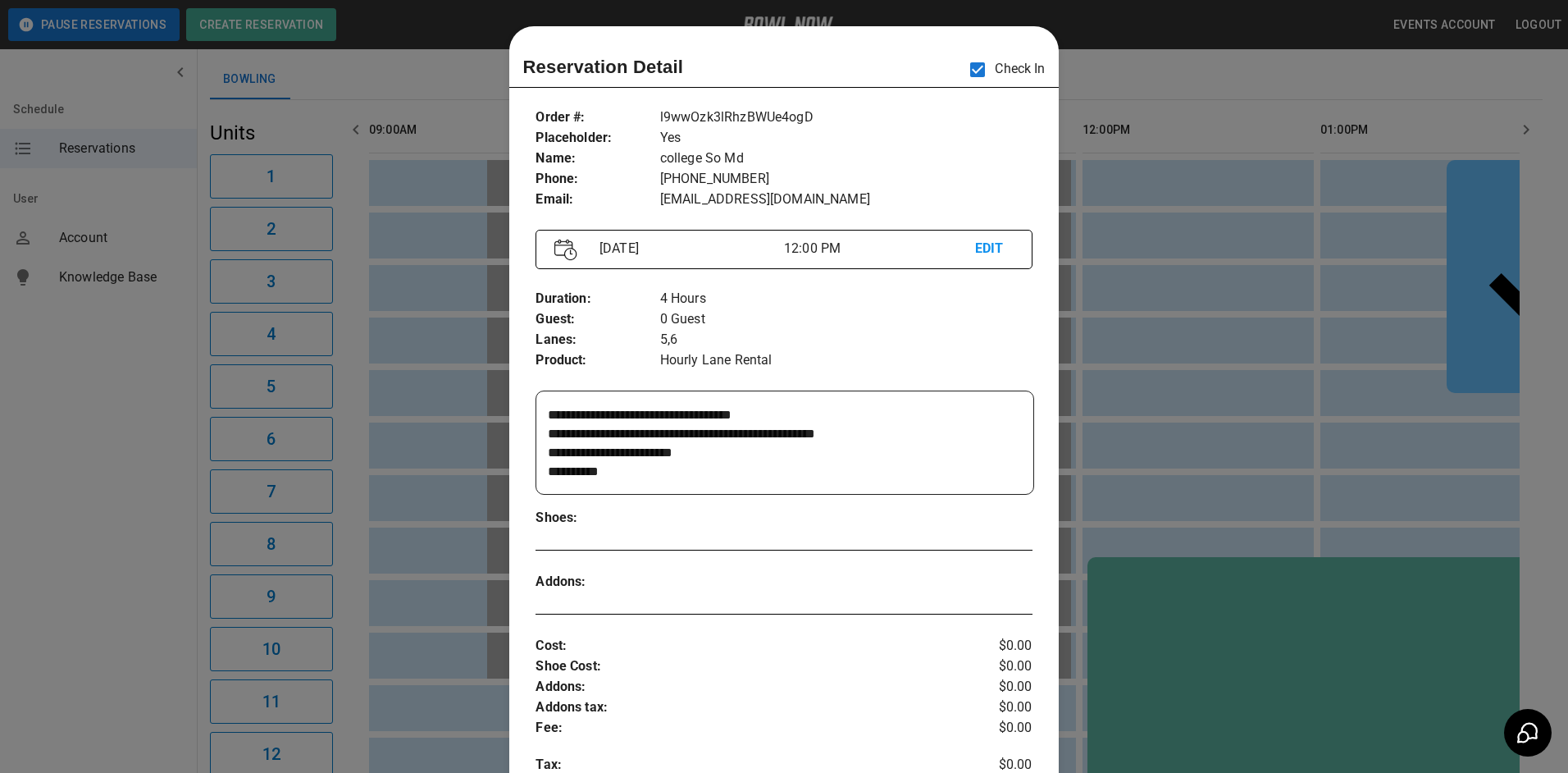
scroll to position [26, 0]
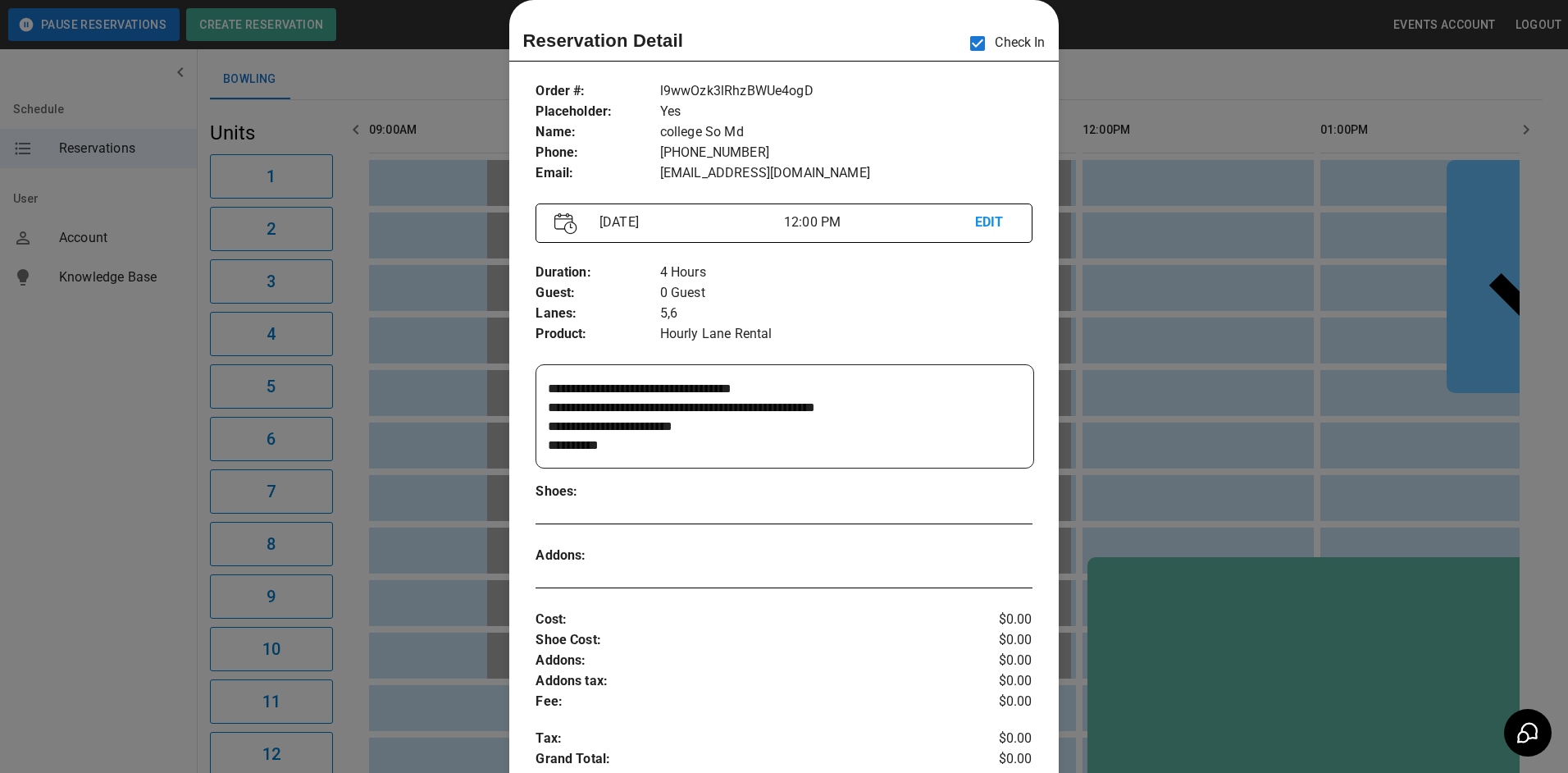
click at [1146, 399] on div at bounding box center [784, 386] width 1568 height 773
